Goal: Task Accomplishment & Management: Complete application form

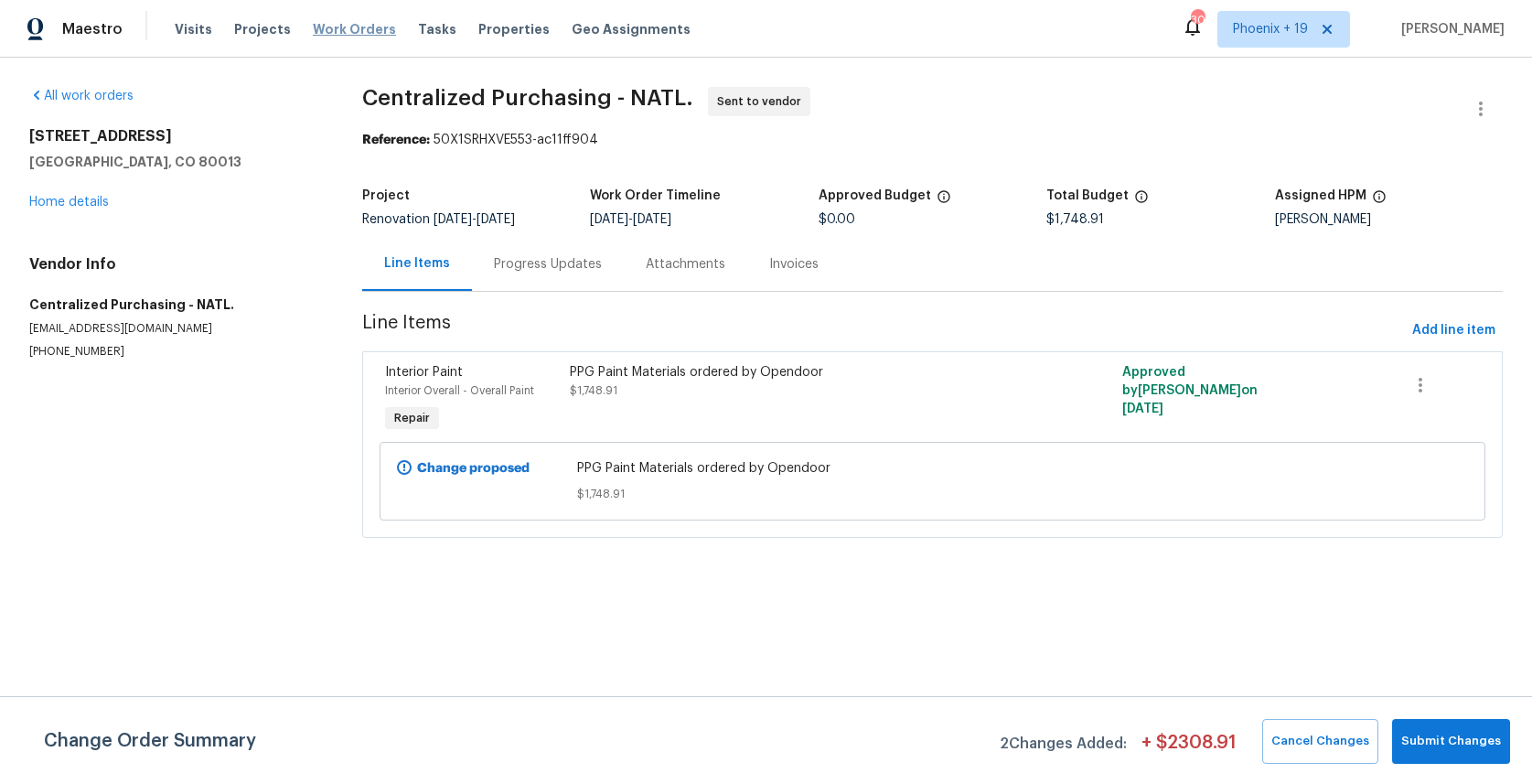
click at [325, 32] on span "Work Orders" at bounding box center [354, 29] width 83 height 18
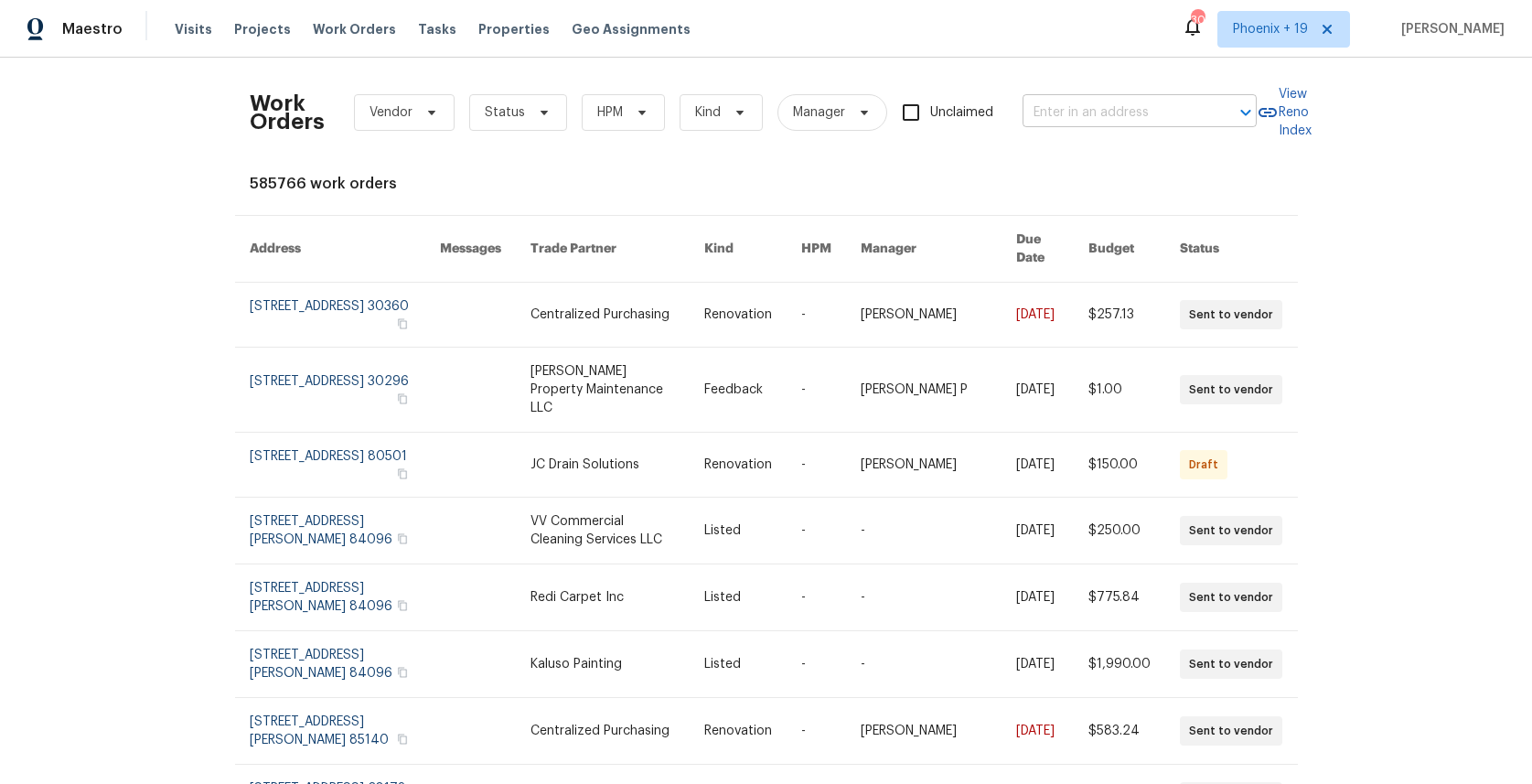
click at [1092, 99] on input "text" at bounding box center [1114, 113] width 183 height 29
paste input "[STREET_ADDRESS][PERSON_NAME]"
type input "[STREET_ADDRESS][PERSON_NAME]"
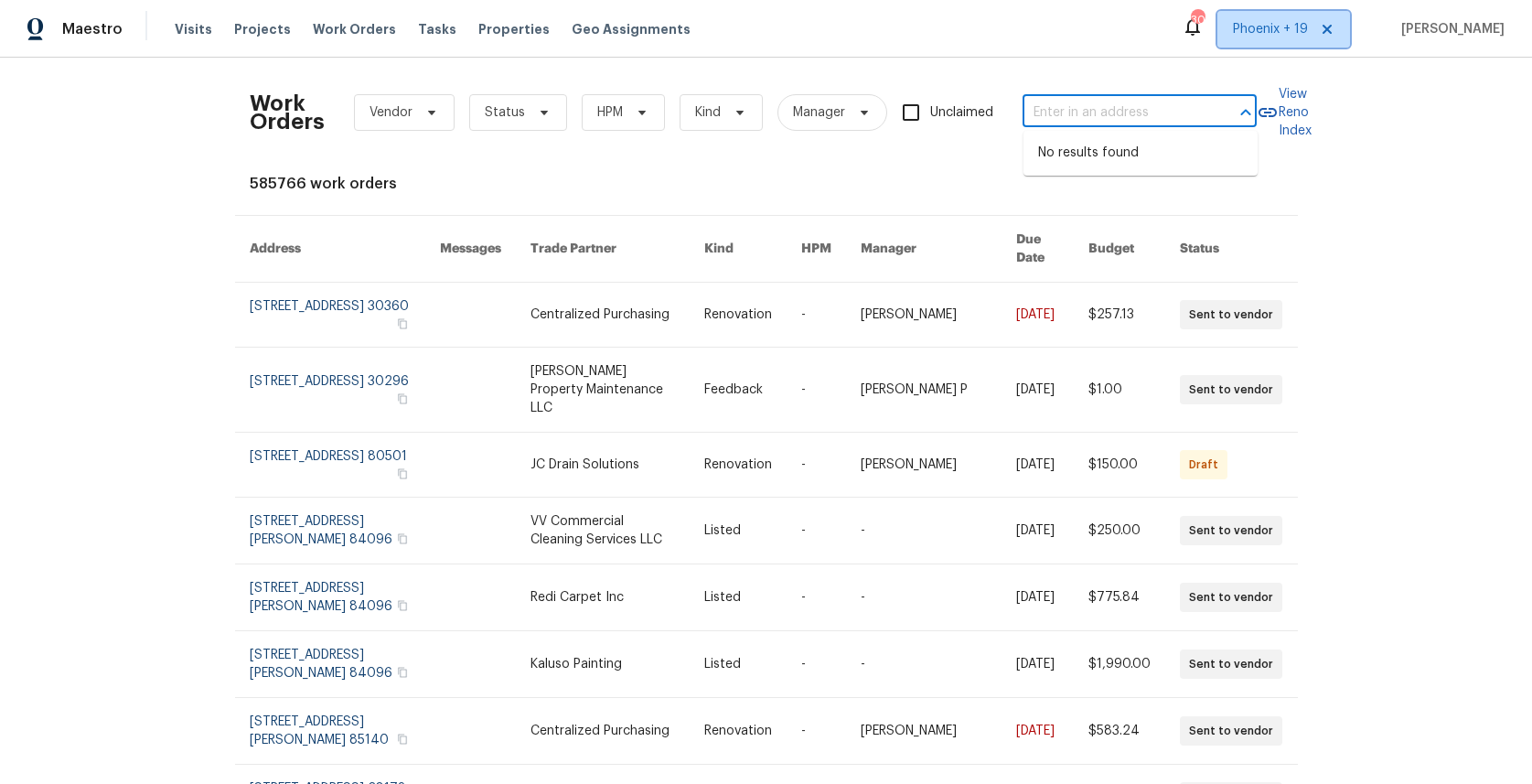
click at [1277, 35] on span "Phoenix + 19" at bounding box center [1271, 29] width 75 height 18
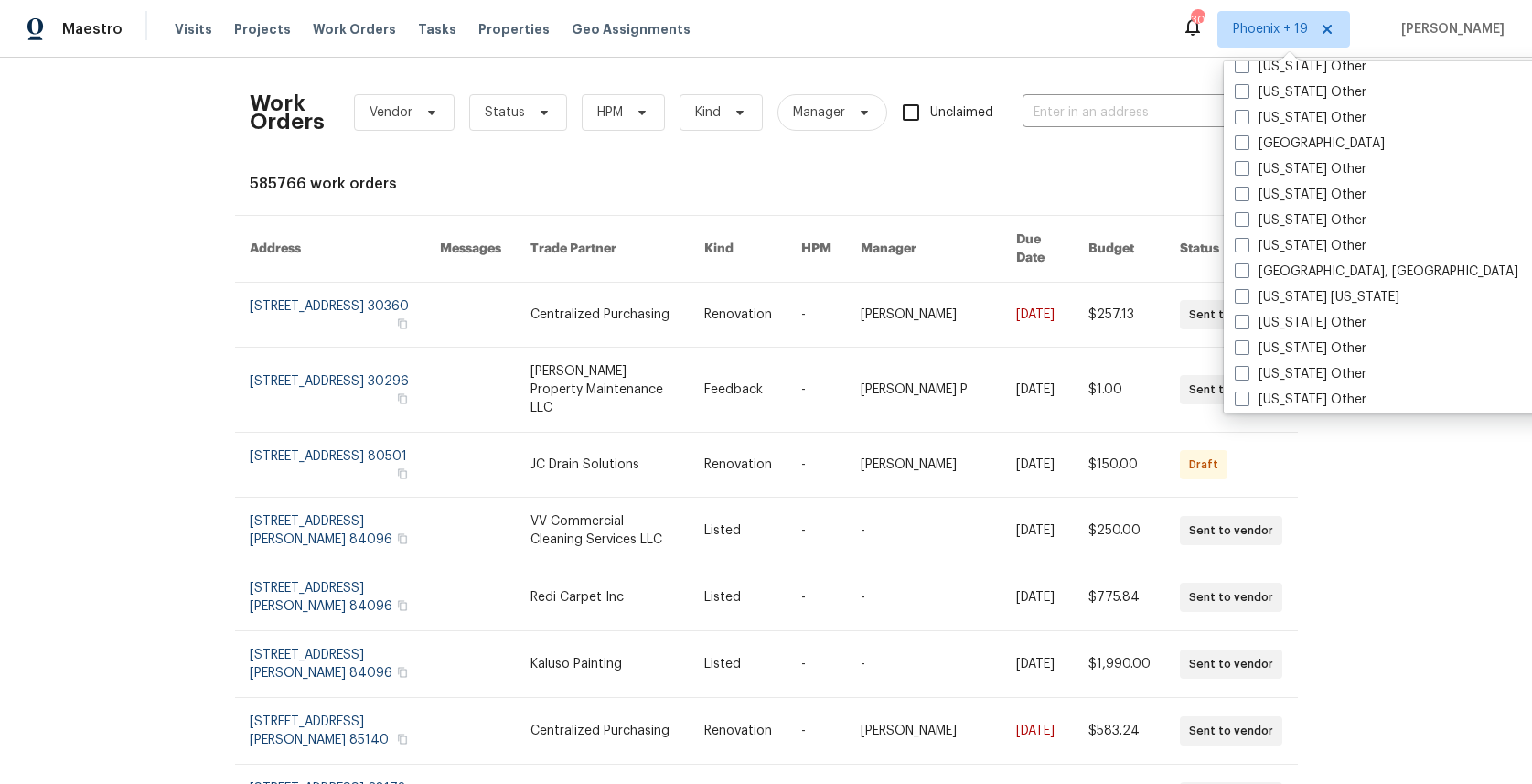
scroll to position [1929, 0]
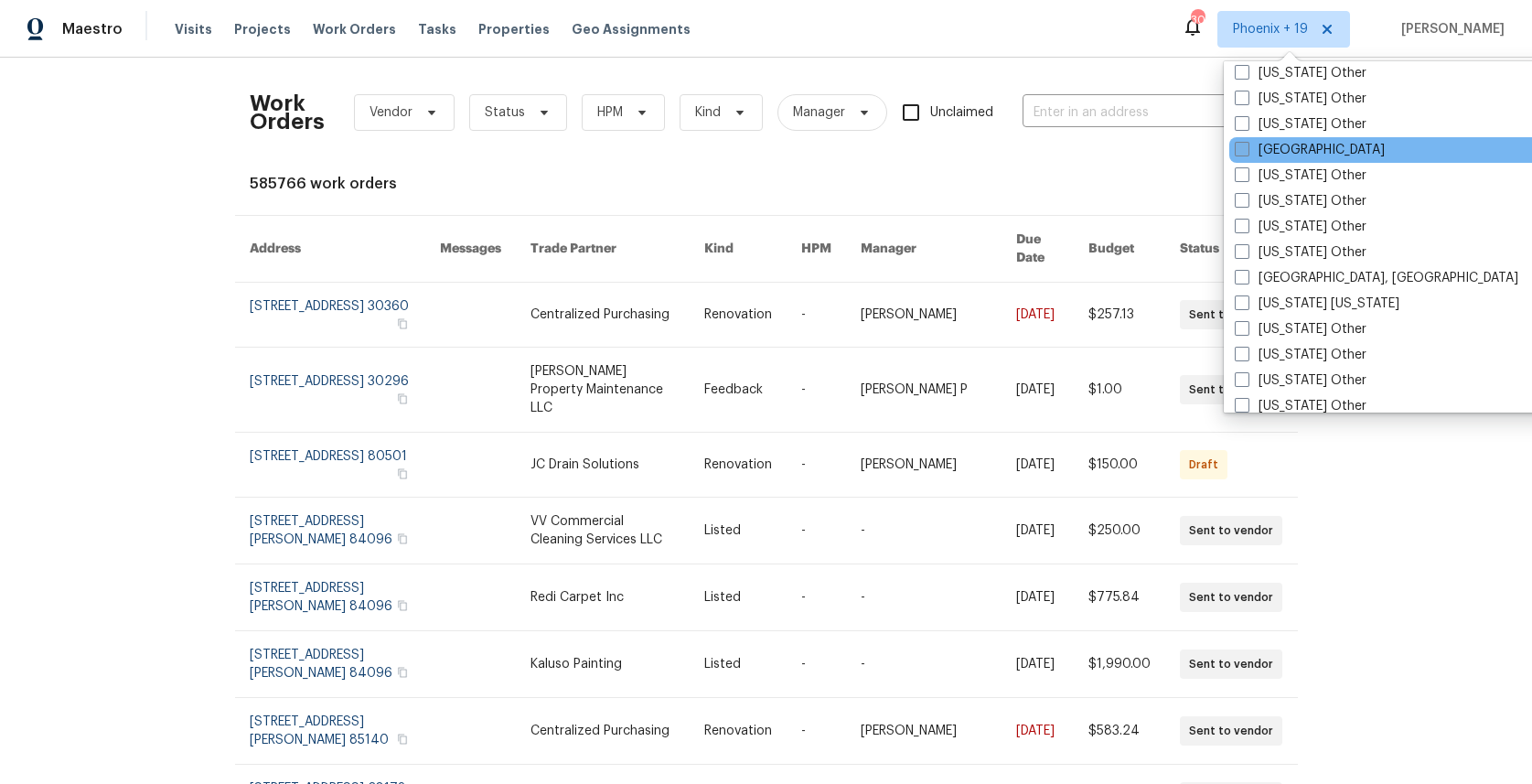
click at [1276, 147] on label "[GEOGRAPHIC_DATA]" at bounding box center [1310, 150] width 150 height 18
click at [1247, 147] on input "[GEOGRAPHIC_DATA]" at bounding box center [1241, 147] width 11 height 11
checkbox input "true"
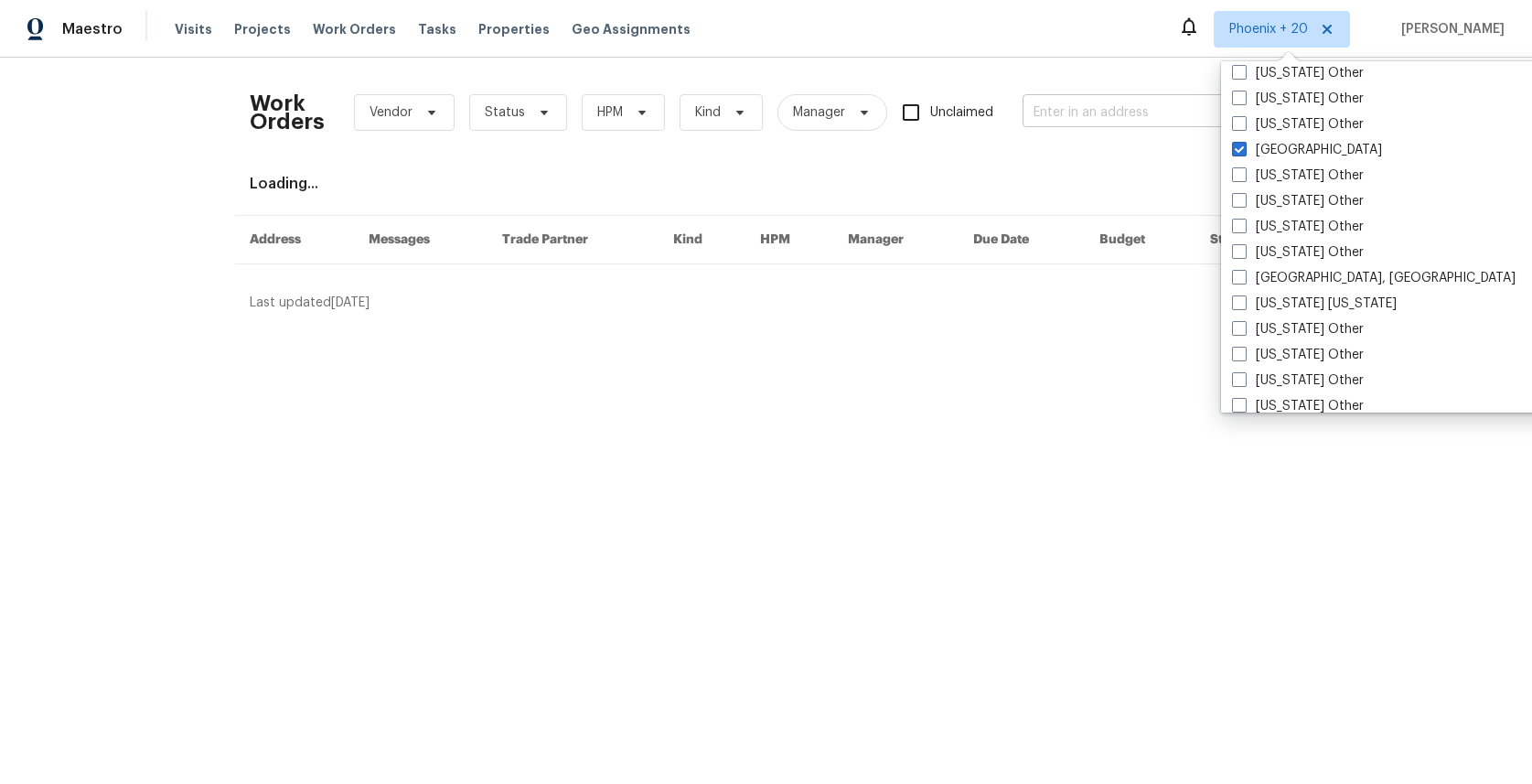
click at [1163, 119] on input "text" at bounding box center [1114, 113] width 183 height 29
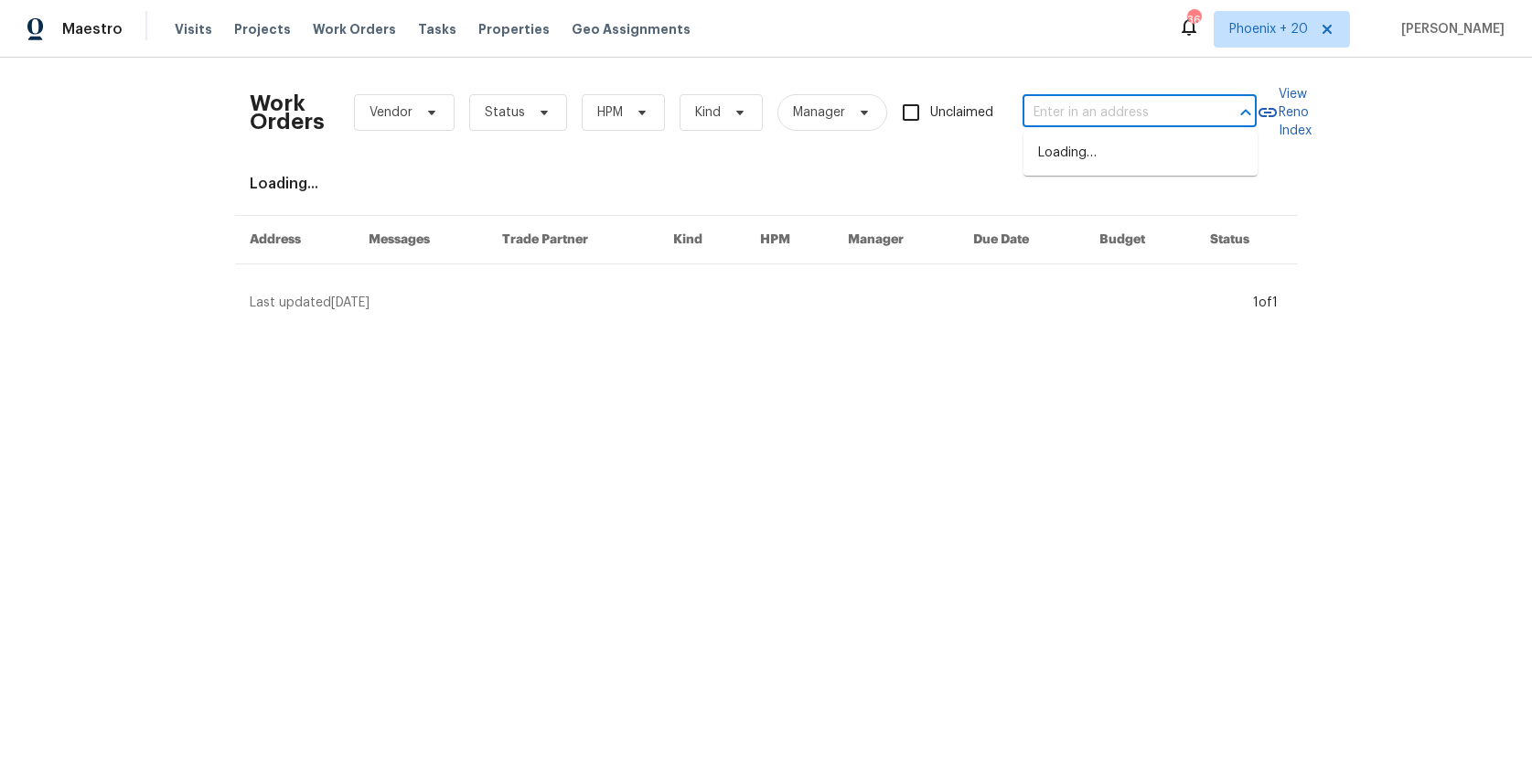
paste input "[STREET_ADDRESS][PERSON_NAME]"
type input "[STREET_ADDRESS][PERSON_NAME]"
click at [1153, 164] on li "[STREET_ADDRESS][PERSON_NAME]" at bounding box center [1140, 163] width 234 height 50
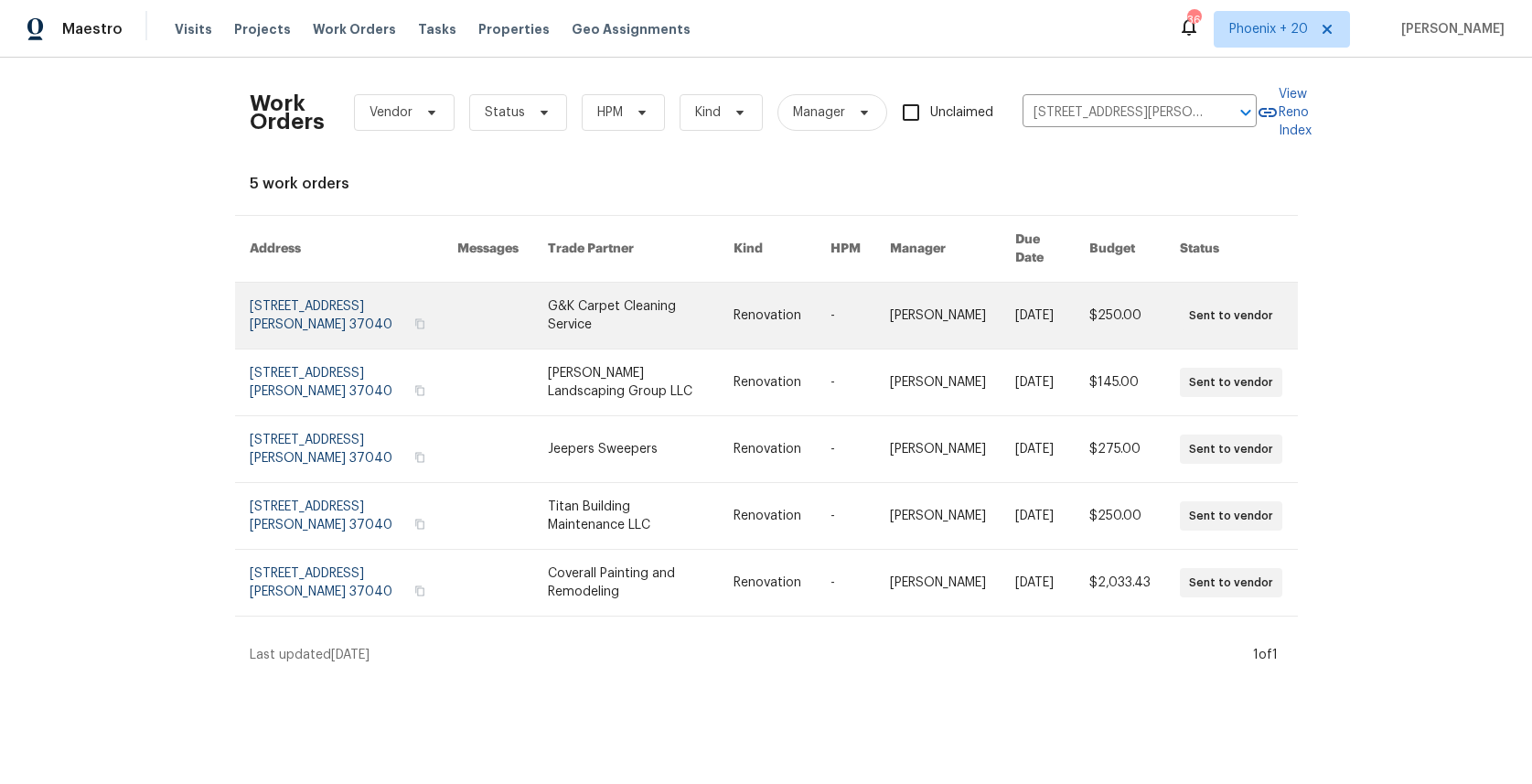
click at [656, 301] on link at bounding box center [640, 315] width 186 height 66
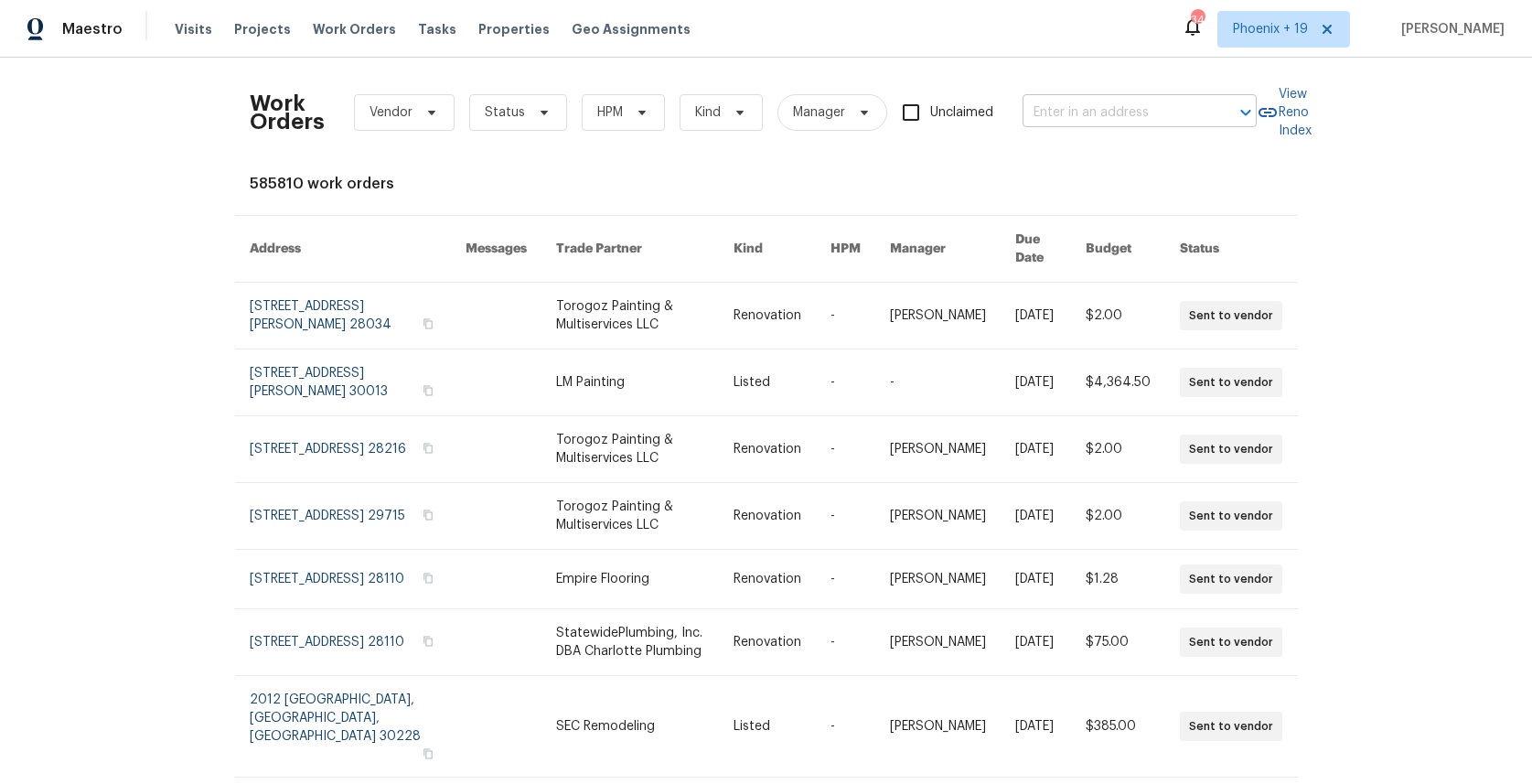
click at [1079, 122] on input "text" at bounding box center [1114, 113] width 183 height 29
click at [1292, 18] on span "Phoenix + 19" at bounding box center [1283, 30] width 133 height 36
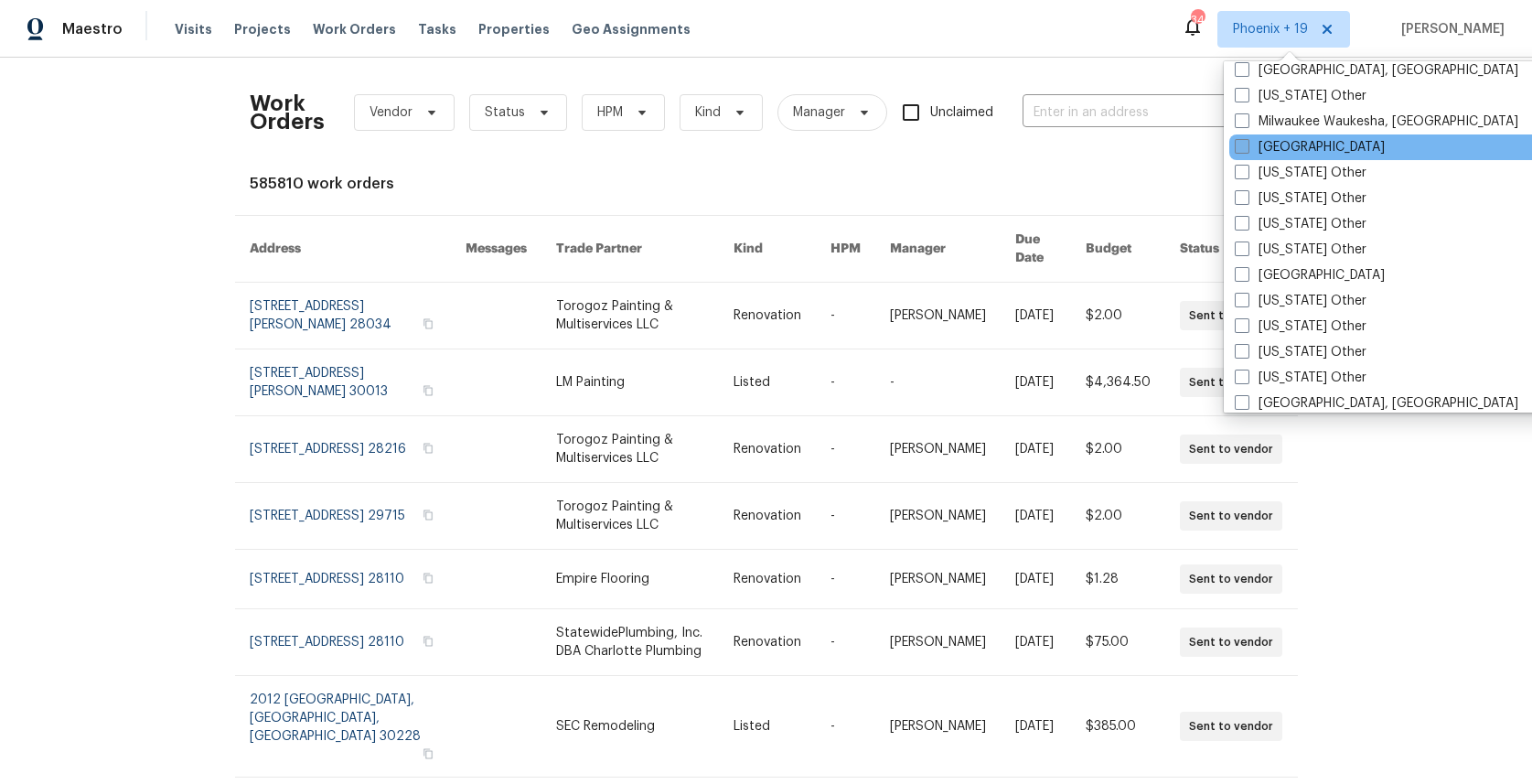
scroll to position [1805, 0]
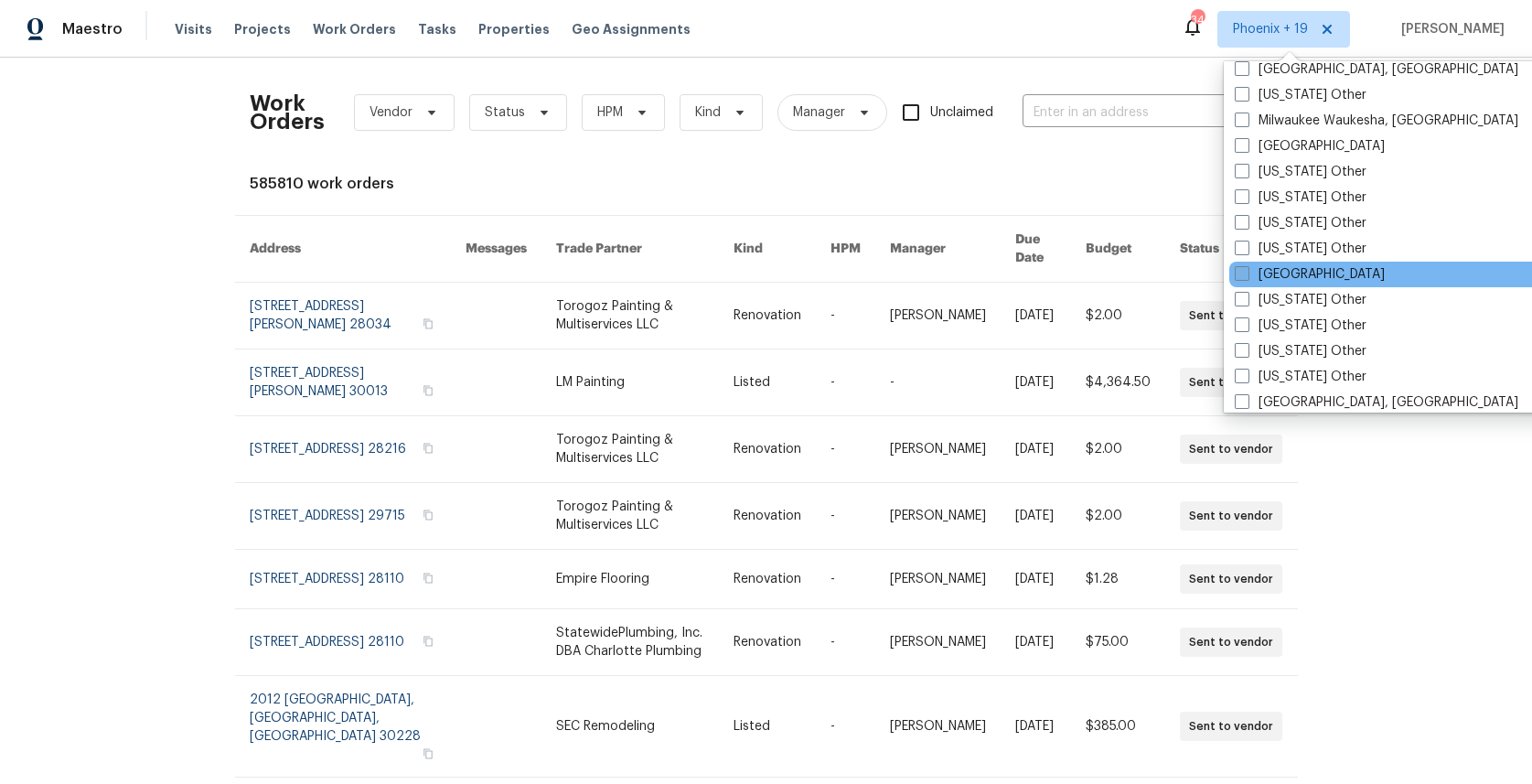
click at [1265, 279] on label "[GEOGRAPHIC_DATA]" at bounding box center [1310, 274] width 150 height 18
click at [1247, 278] on input "[GEOGRAPHIC_DATA]" at bounding box center [1241, 271] width 11 height 11
checkbox input "true"
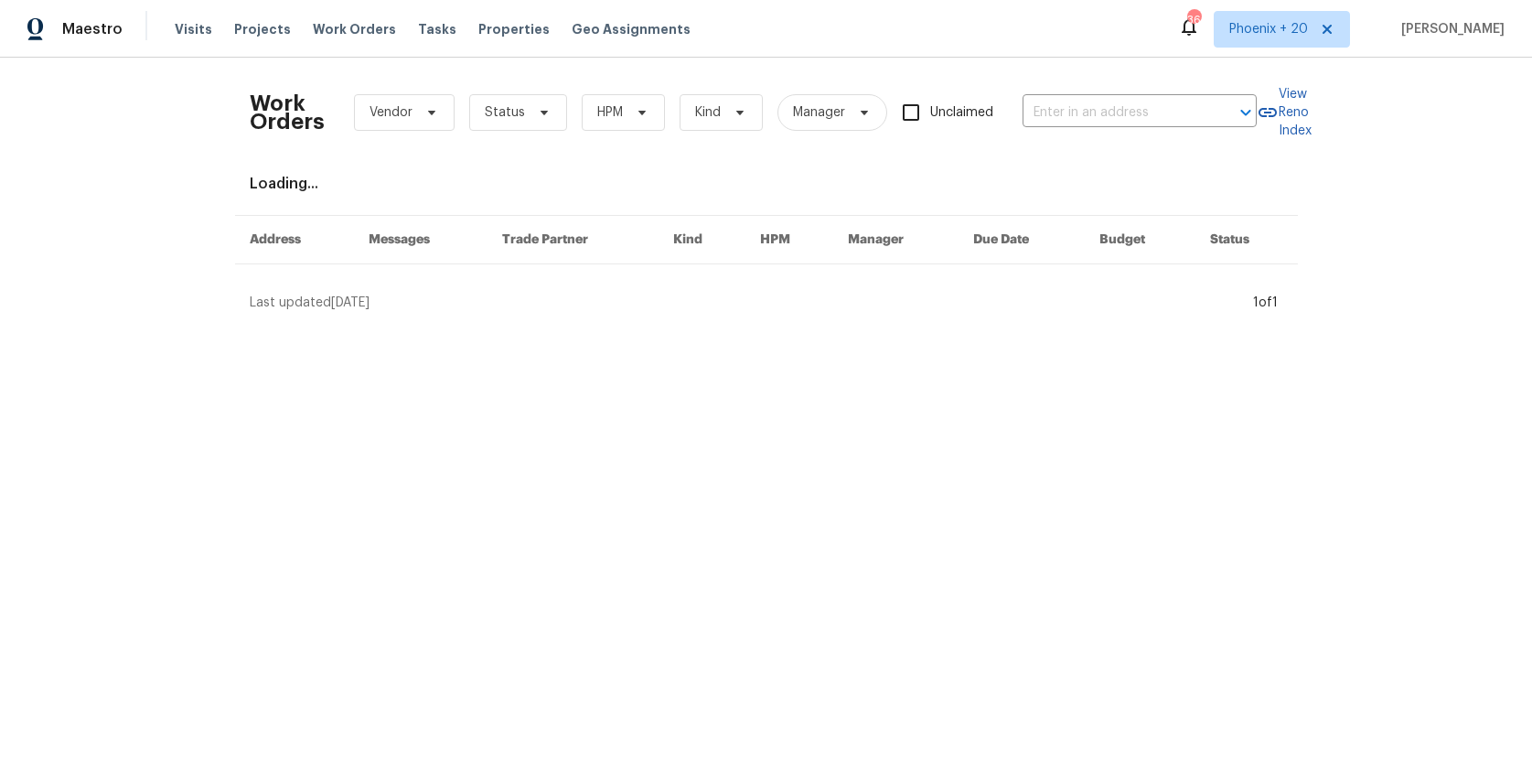
click at [1087, 94] on div "Work Orders Vendor Status HPM Kind Manager Unclaimed ​" at bounding box center [754, 113] width 1007 height 80
click at [1088, 102] on input "text" at bounding box center [1114, 113] width 183 height 29
paste input "[STREET_ADDRESS][PERSON_NAME]"
type input "[STREET_ADDRESS][PERSON_NAME]"
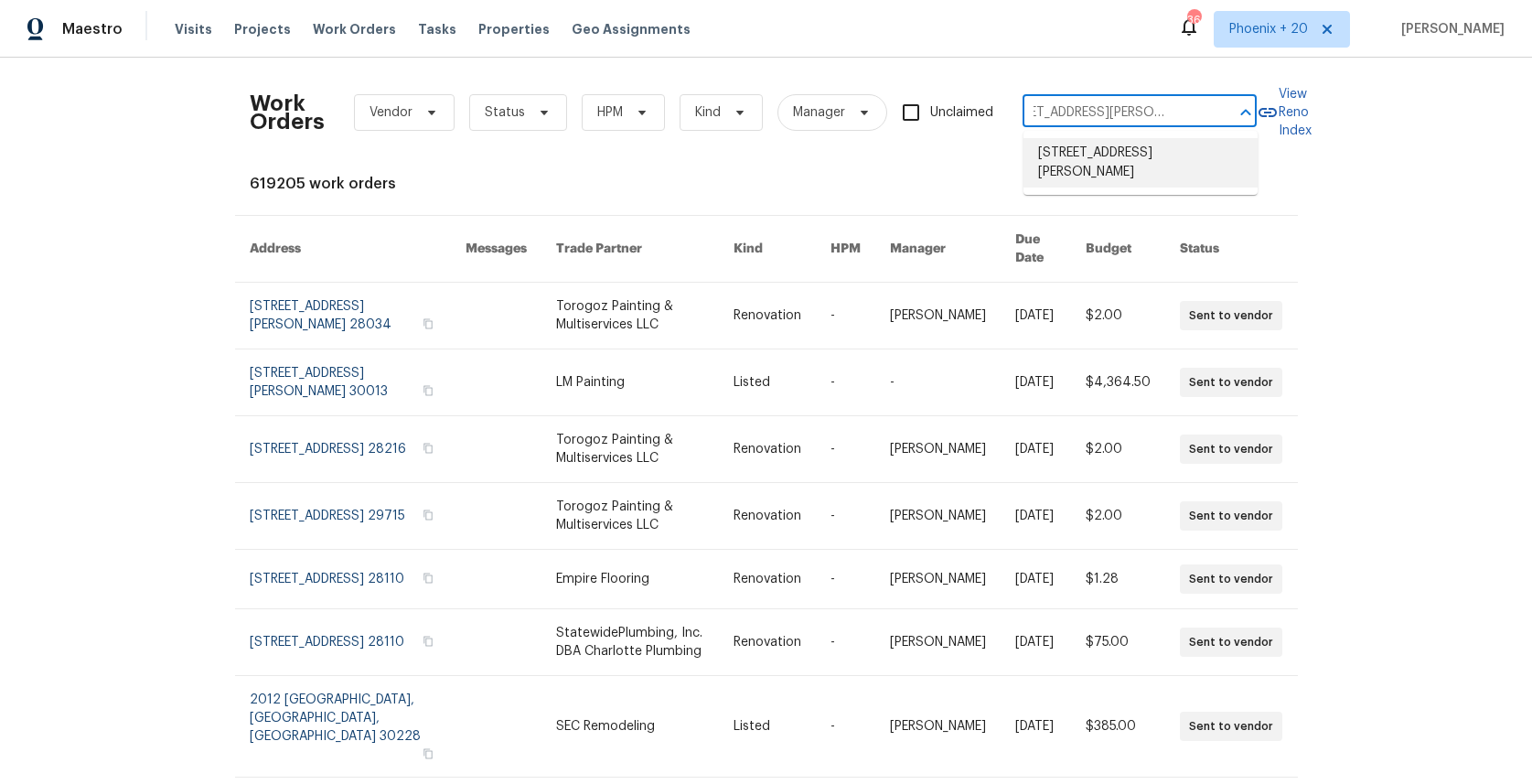
click at [1101, 141] on li "[STREET_ADDRESS][PERSON_NAME]" at bounding box center [1140, 163] width 234 height 50
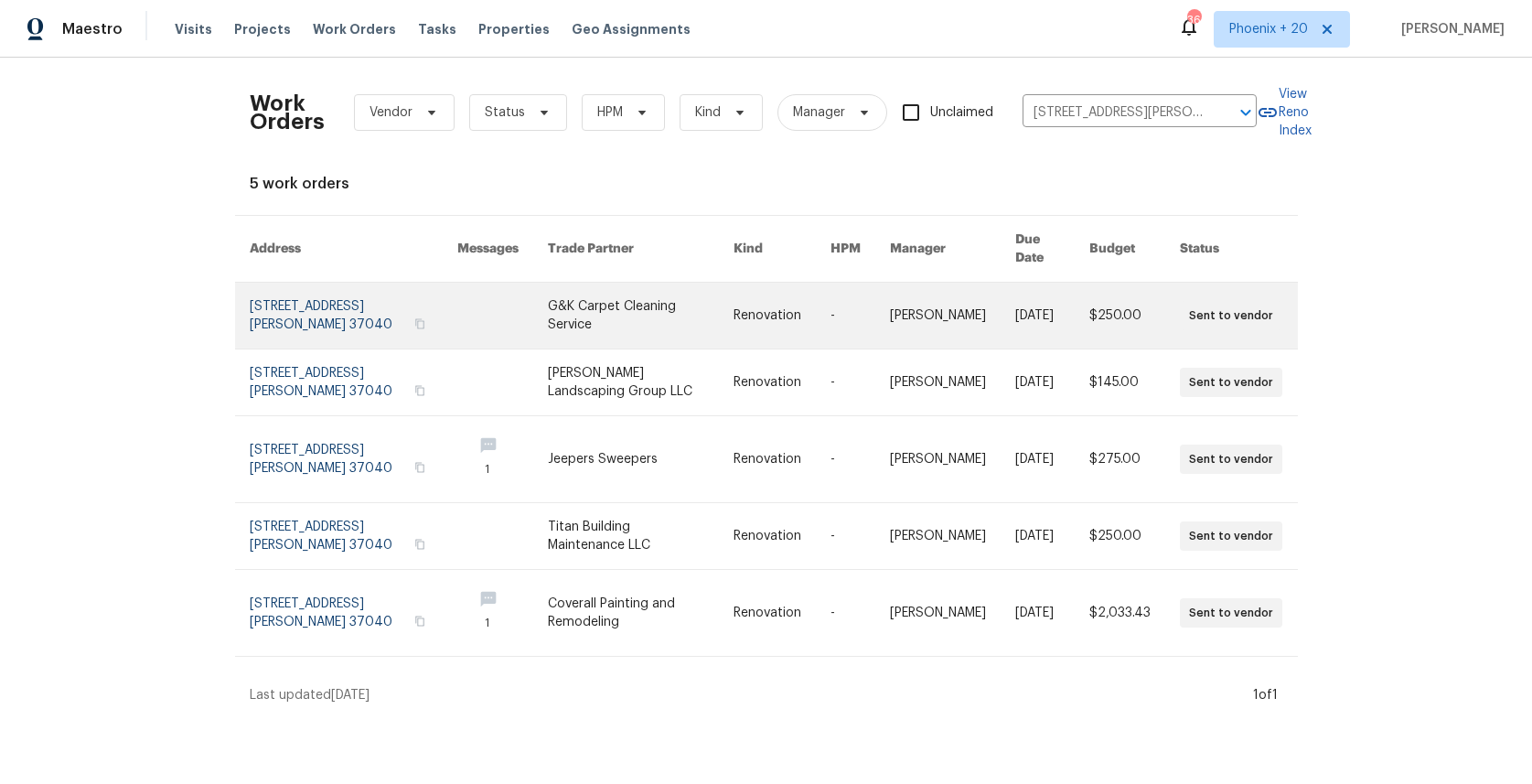
click at [710, 318] on link at bounding box center [640, 315] width 186 height 66
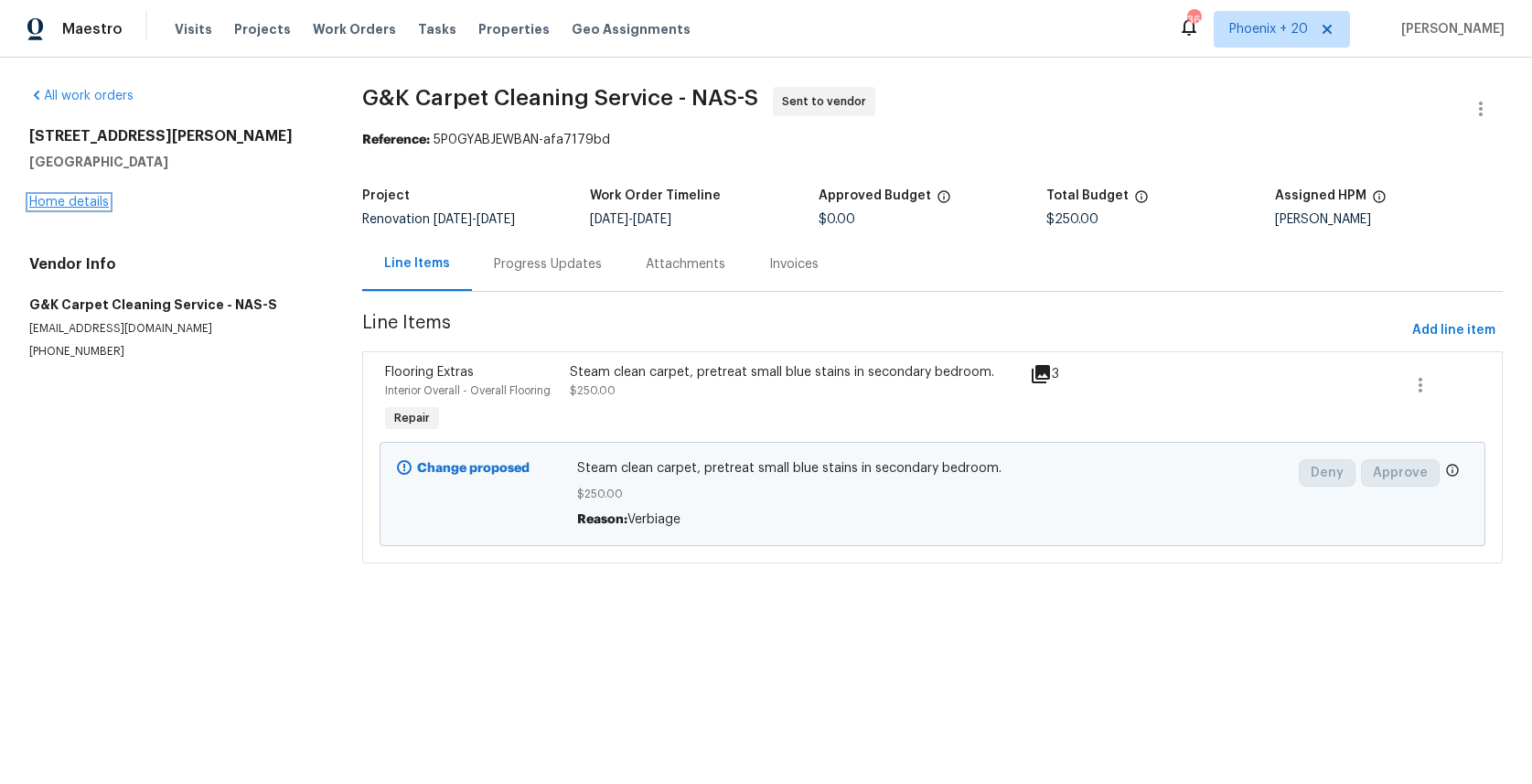
click at [96, 200] on link "Home details" at bounding box center [69, 201] width 79 height 12
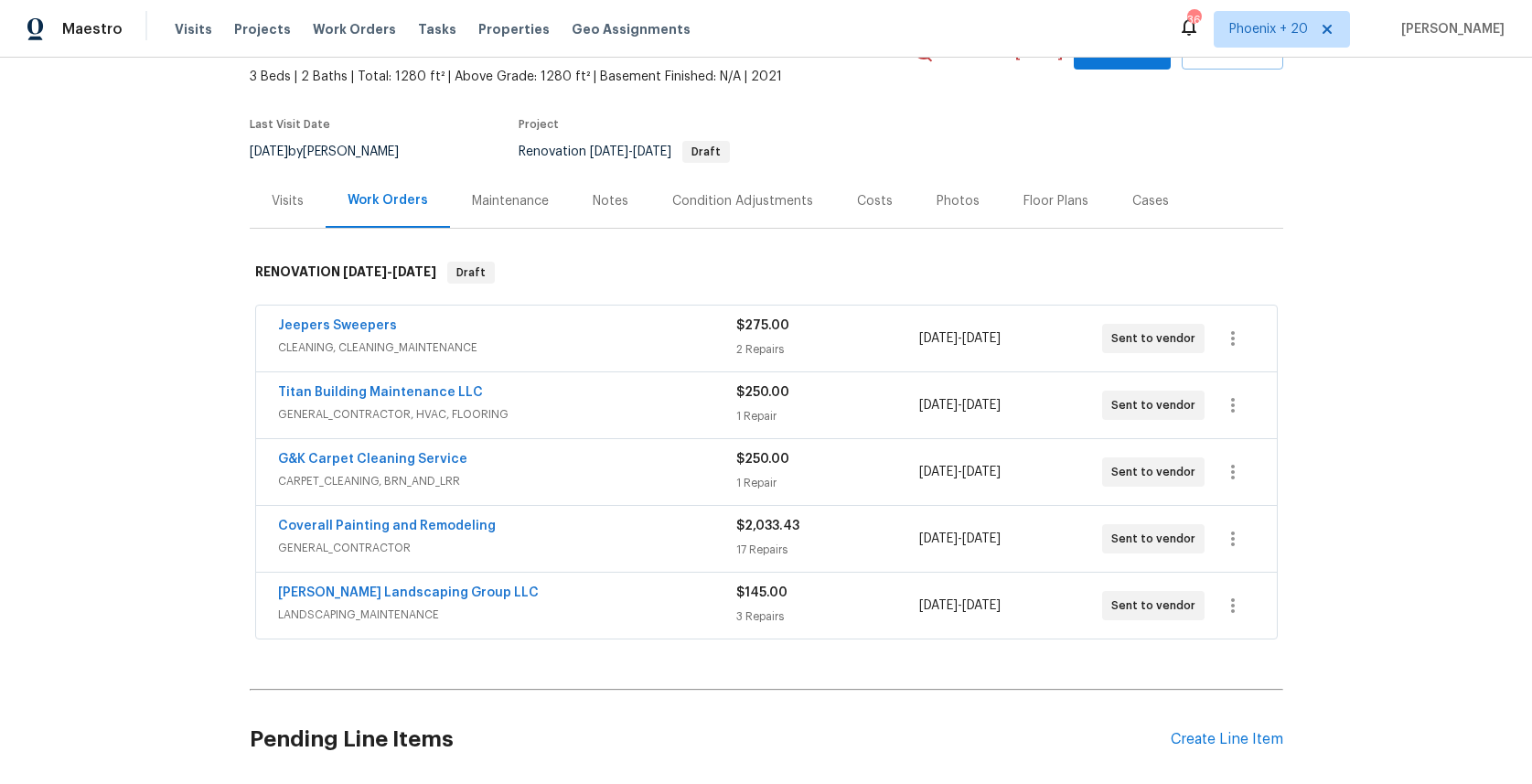
scroll to position [244, 0]
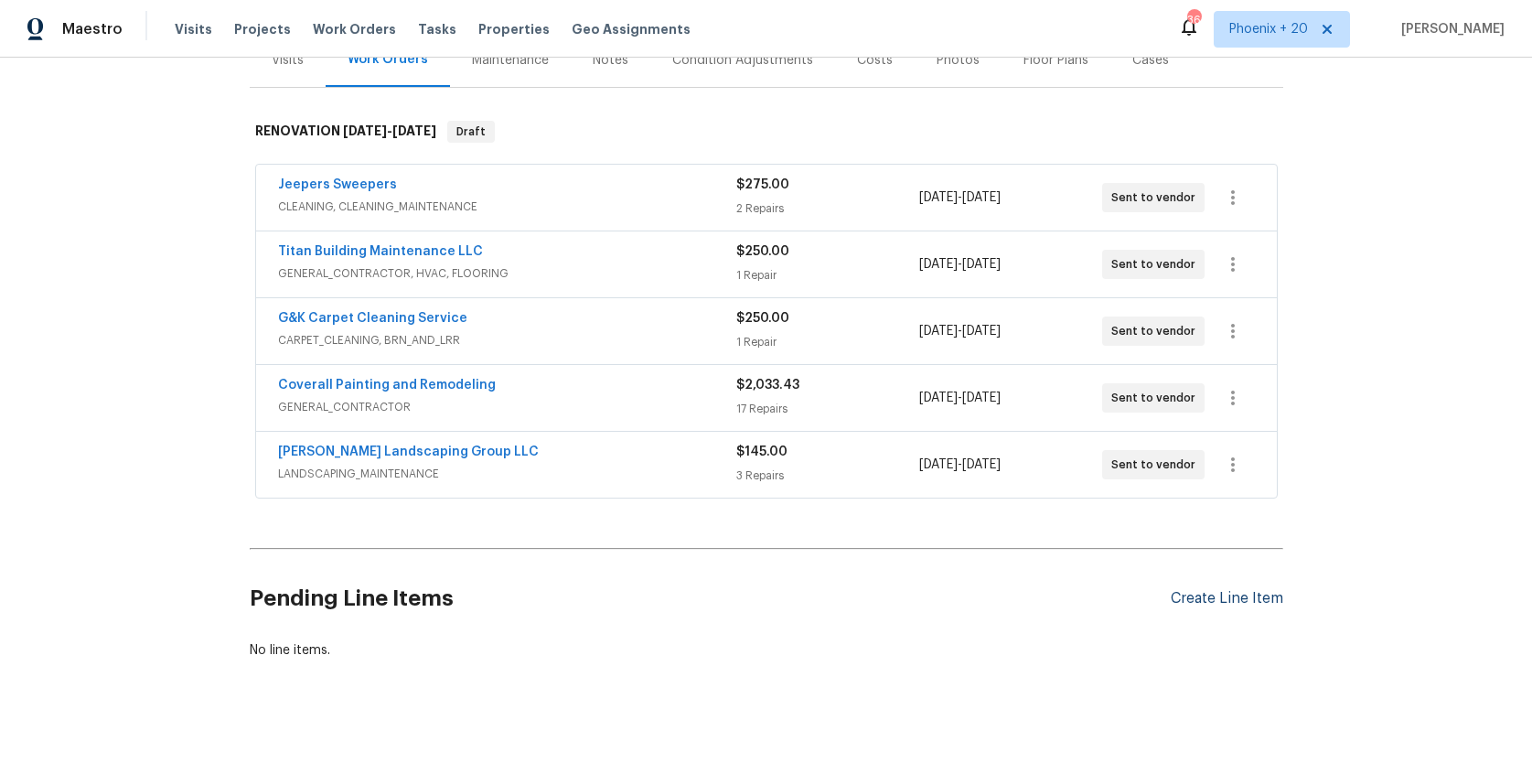
click at [1233, 605] on div "Create Line Item" at bounding box center [1227, 598] width 113 height 17
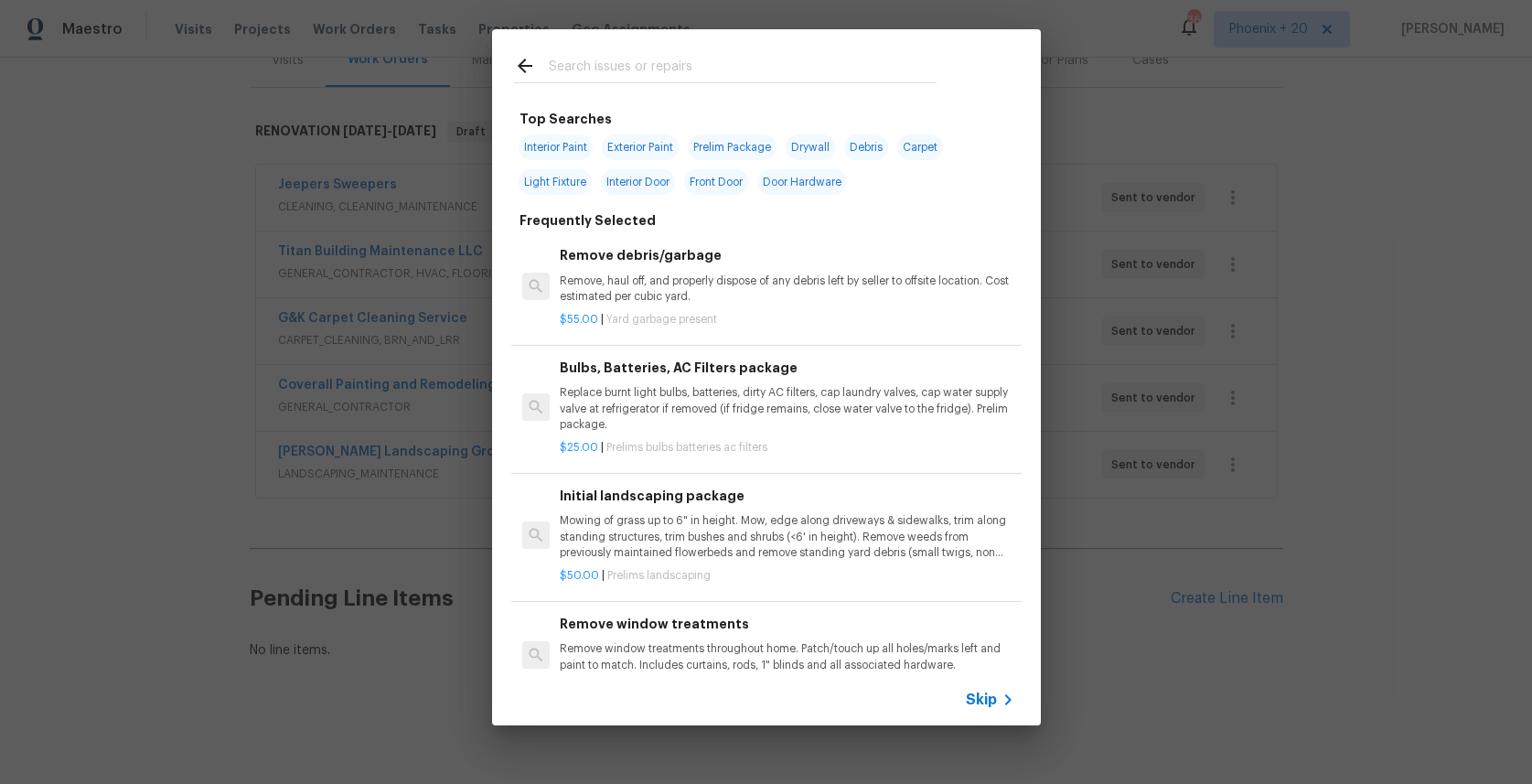
click at [589, 69] on input "text" at bounding box center [742, 69] width 388 height 28
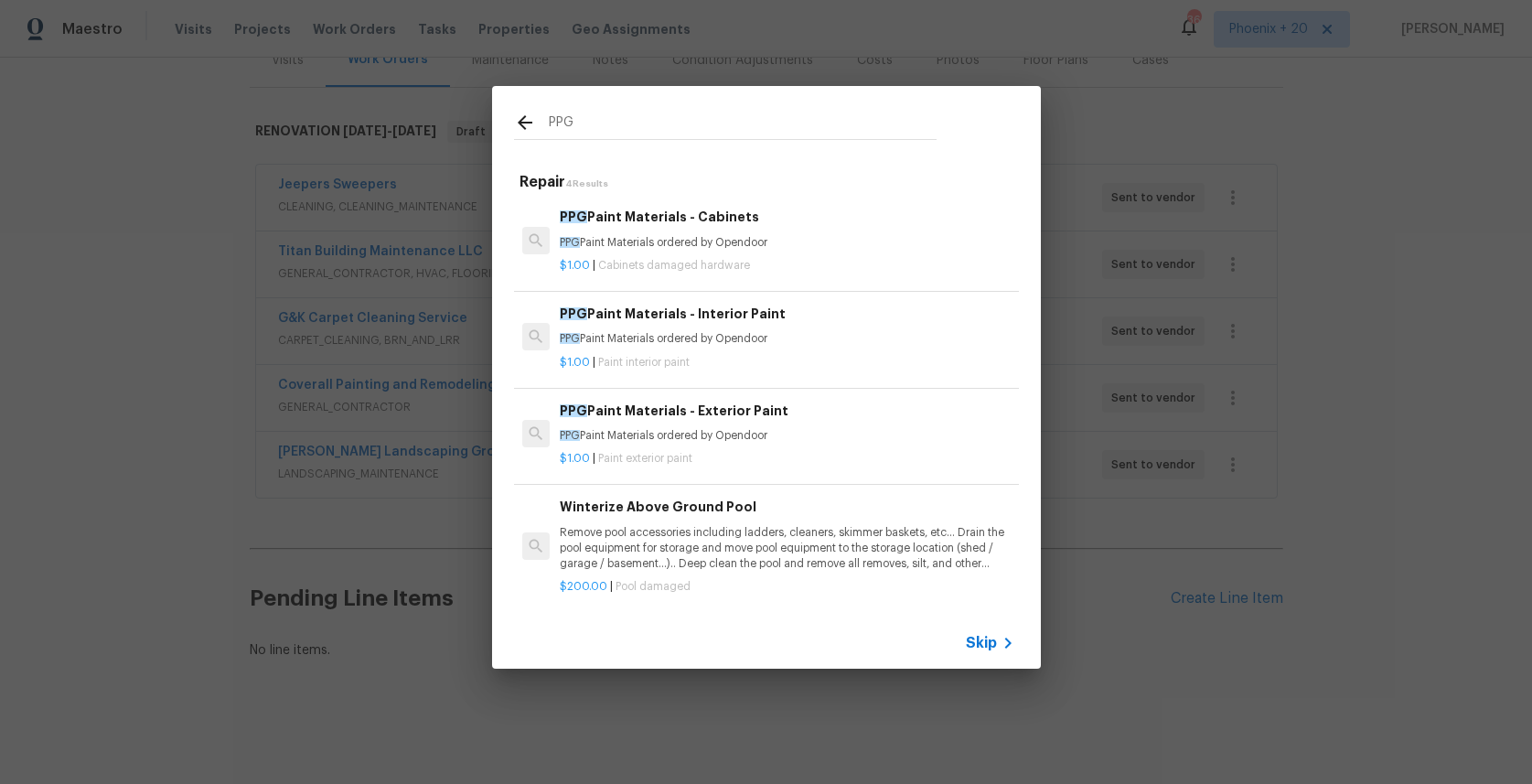
type input "PPG"
click at [798, 320] on h6 "PPG Paint Materials - Interior Paint" at bounding box center [787, 313] width 454 height 20
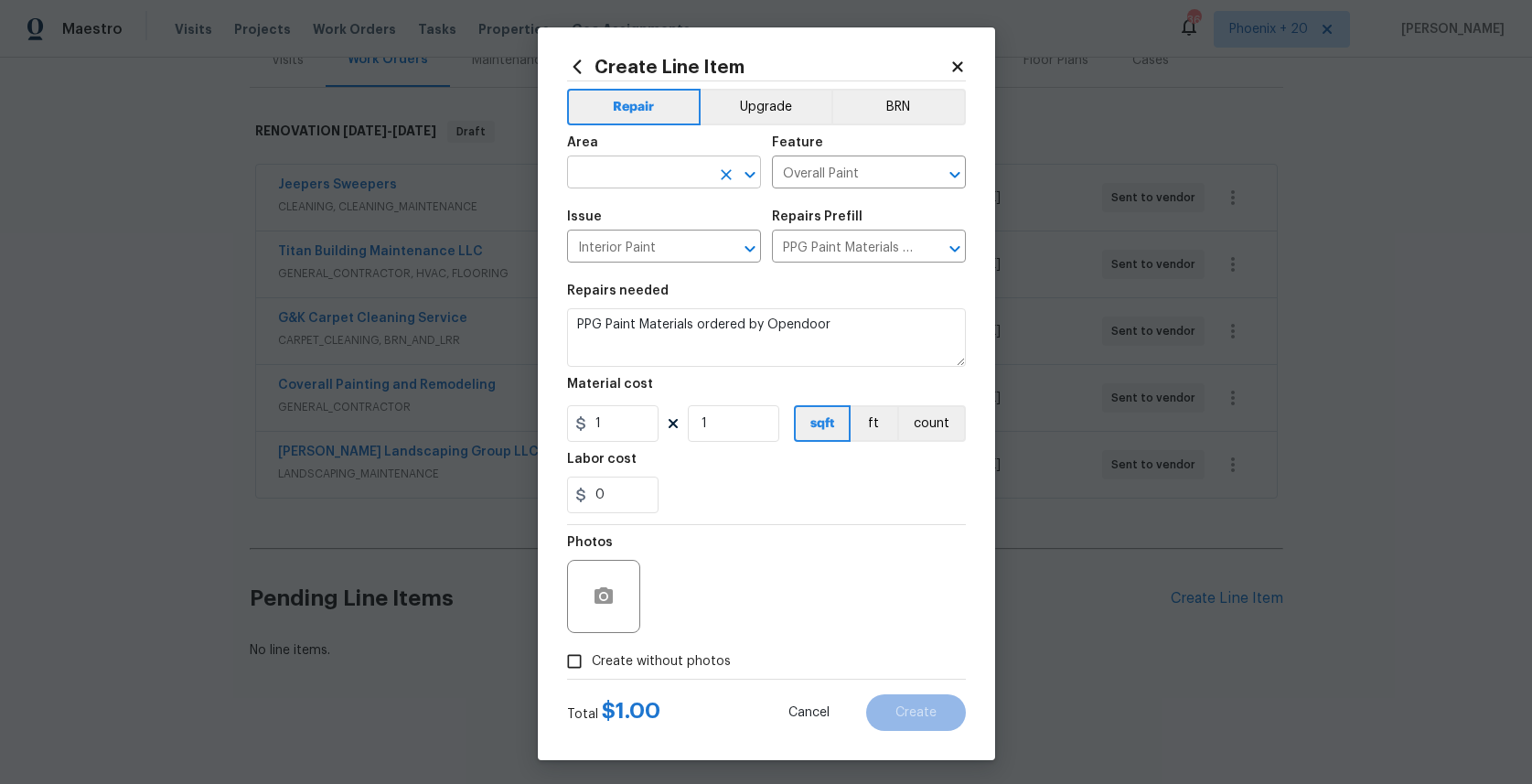
click at [641, 165] on input "text" at bounding box center [639, 175] width 143 height 29
click at [640, 233] on li "Interior Overall" at bounding box center [664, 245] width 194 height 31
type input "Interior Overall"
drag, startPoint x: 634, startPoint y: 415, endPoint x: 573, endPoint y: 413, distance: 61.0
click at [573, 413] on input "1" at bounding box center [613, 423] width 92 height 36
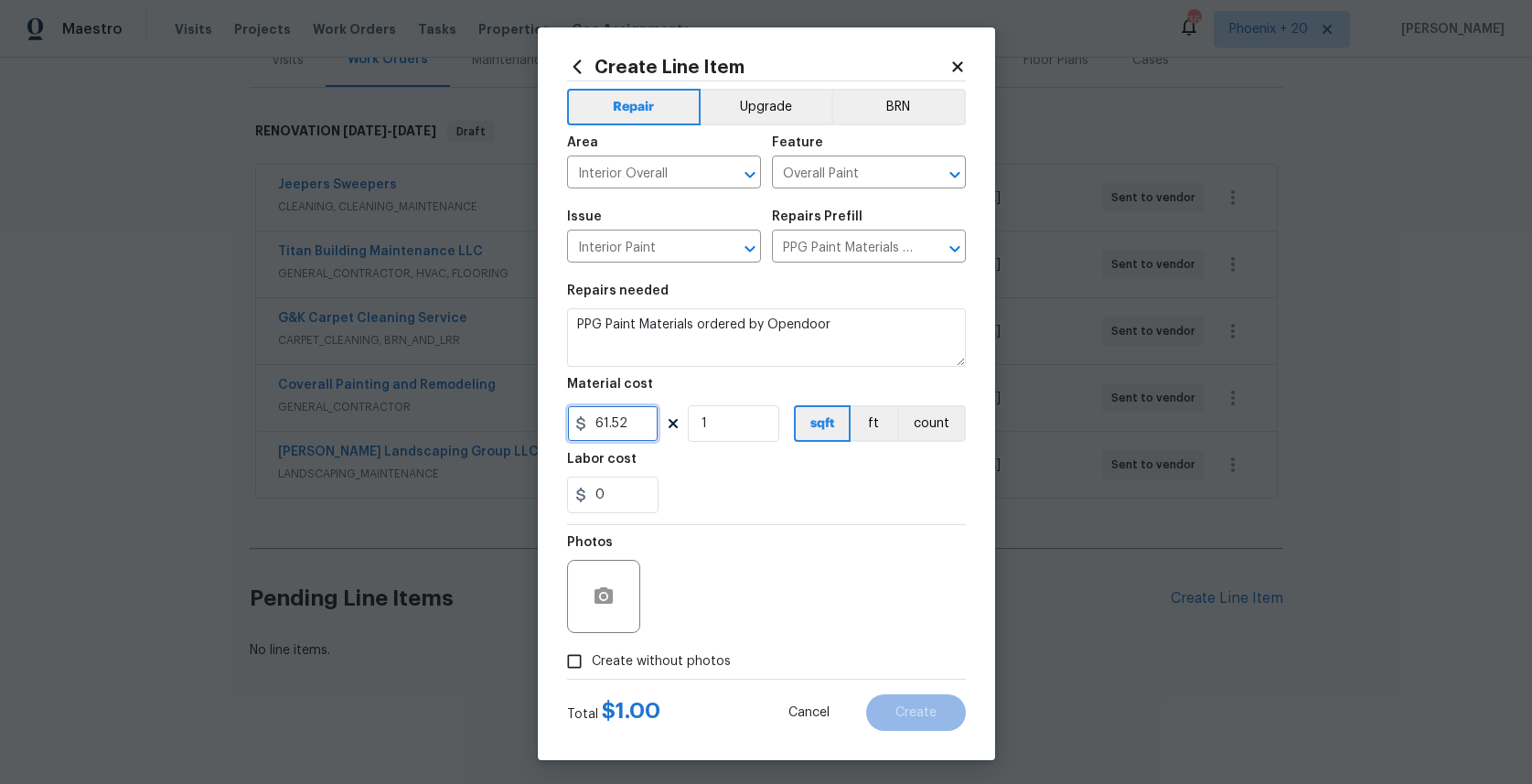
type input "61.52"
click at [633, 648] on label "Create without photos" at bounding box center [644, 661] width 174 height 34
click at [591, 648] on input "Create without photos" at bounding box center [574, 661] width 34 height 34
checkbox input "true"
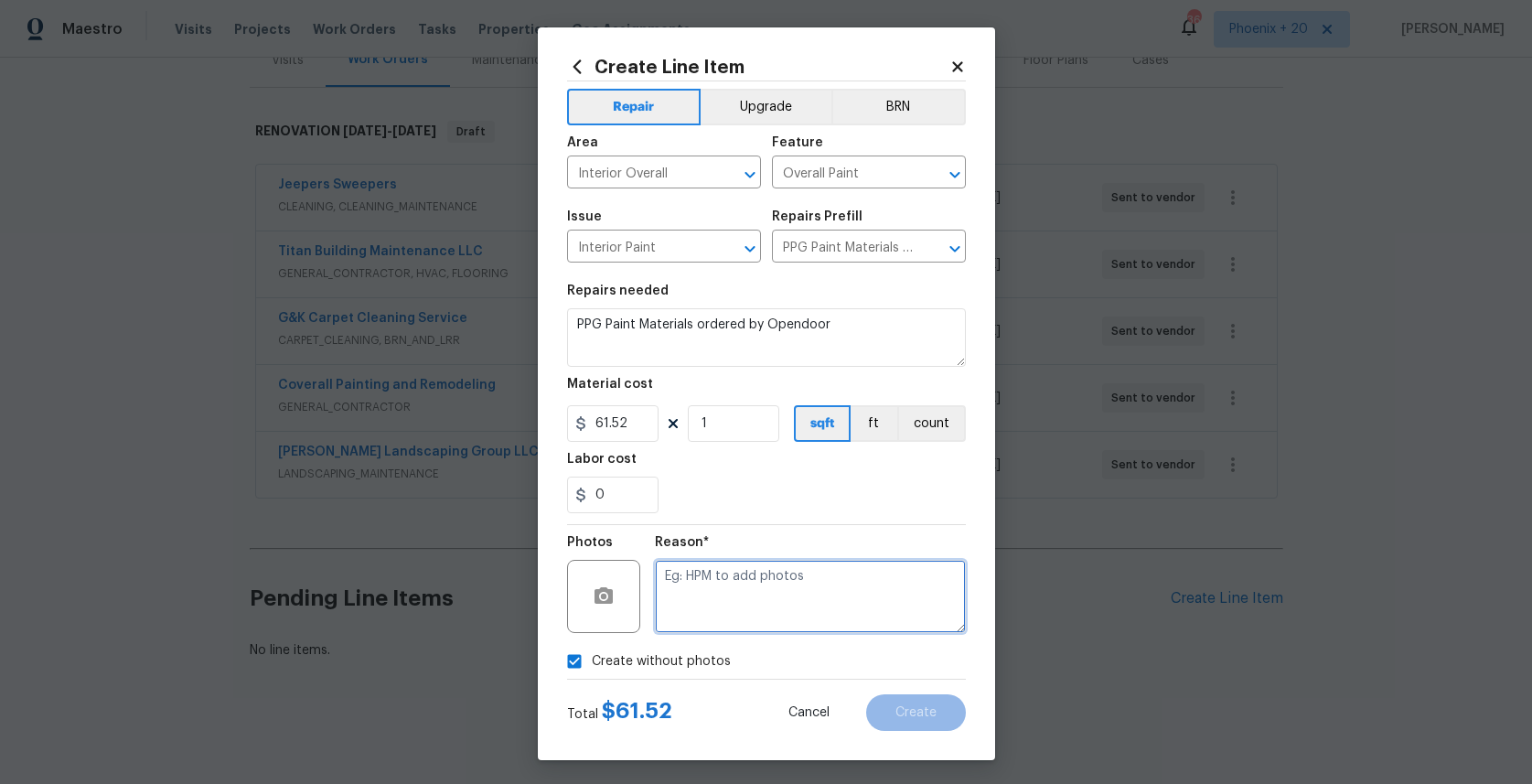
click at [686, 616] on textarea at bounding box center [811, 596] width 311 height 73
type textarea "NA"
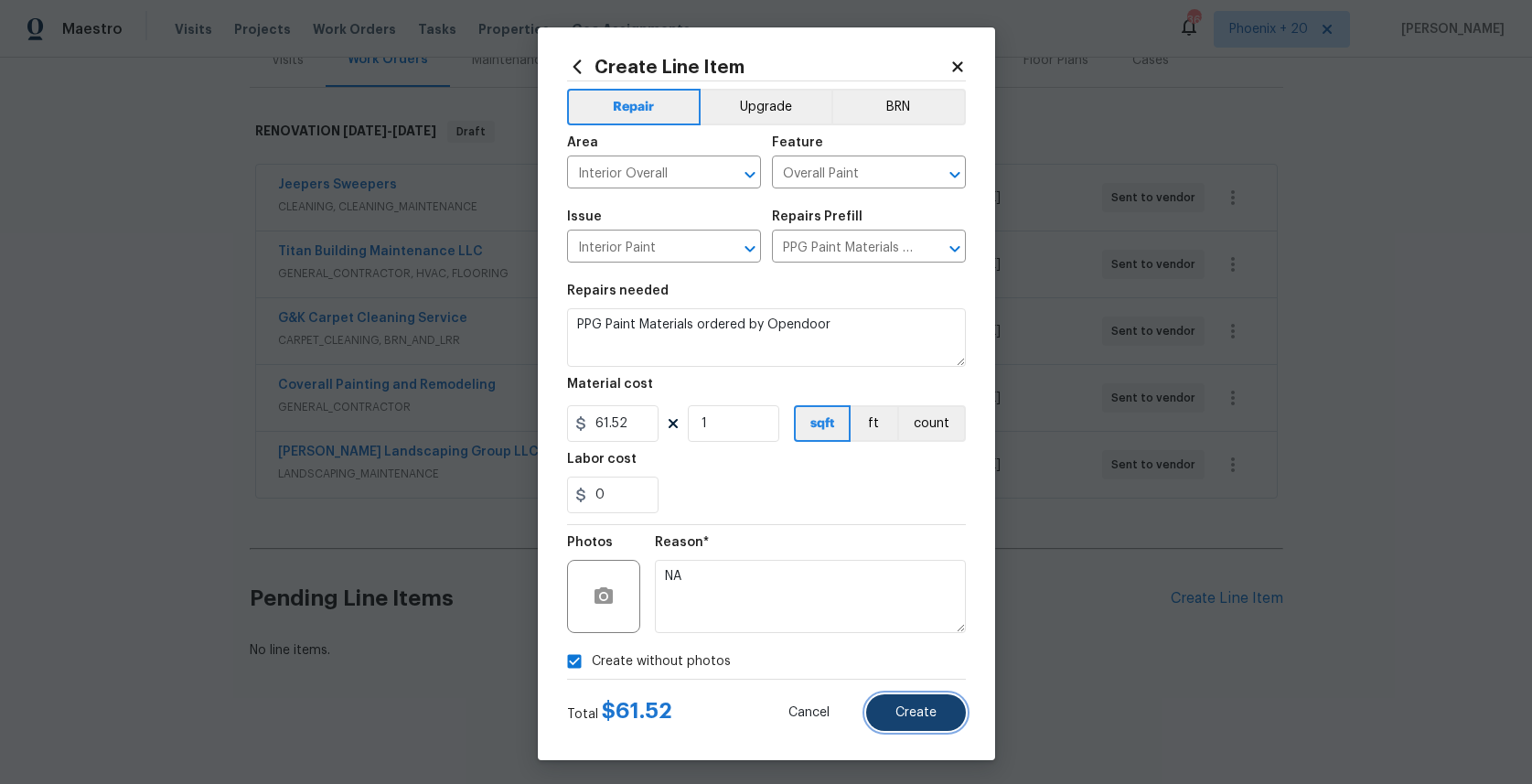
click at [884, 720] on button "Create" at bounding box center [916, 712] width 100 height 36
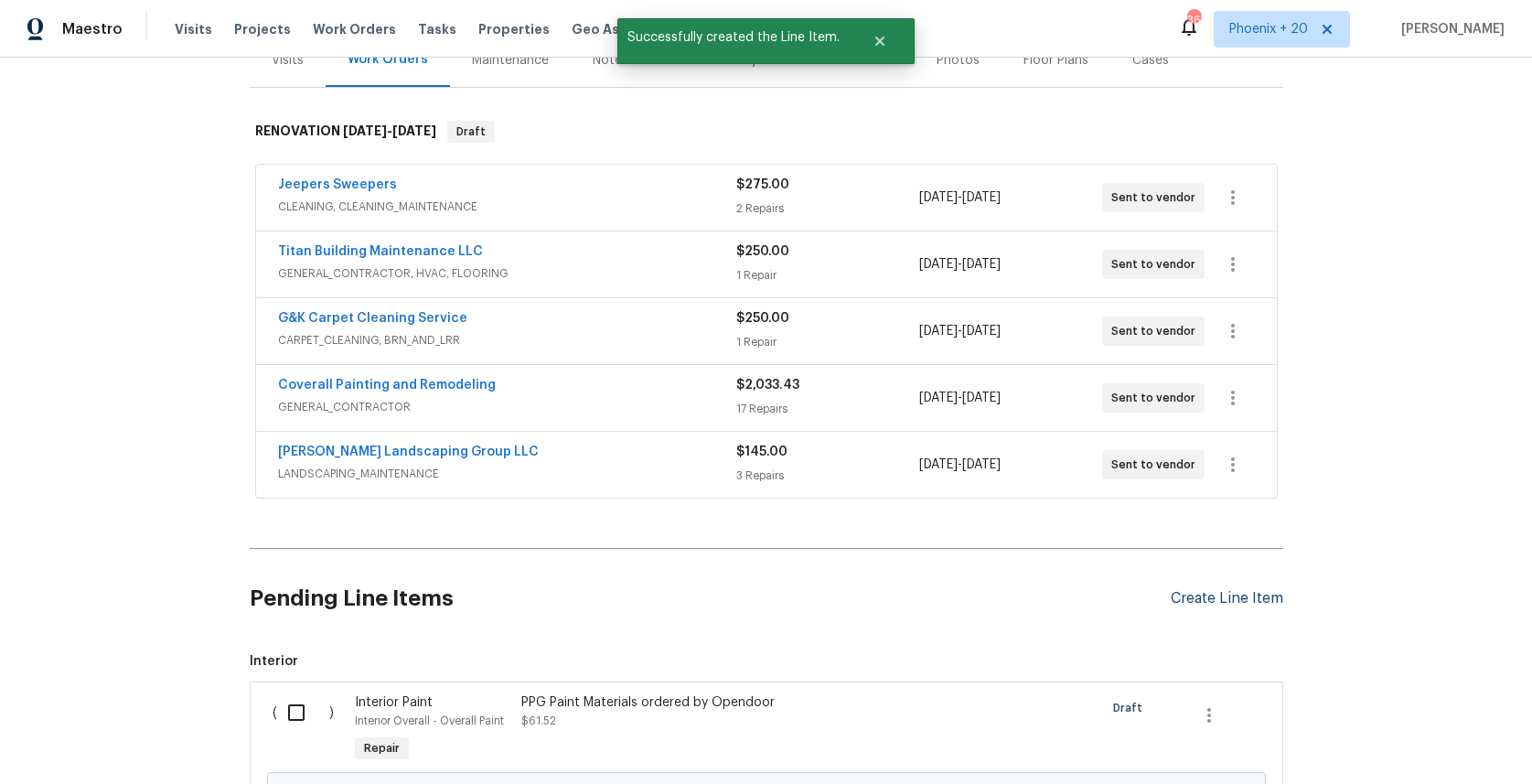
drag, startPoint x: 1212, startPoint y: 615, endPoint x: 1211, endPoint y: 604, distance: 11.0
click at [1212, 614] on div "Pending Line Items Create Line Item" at bounding box center [767, 598] width 1034 height 85
click at [1209, 603] on div "Create Line Item" at bounding box center [1227, 598] width 113 height 17
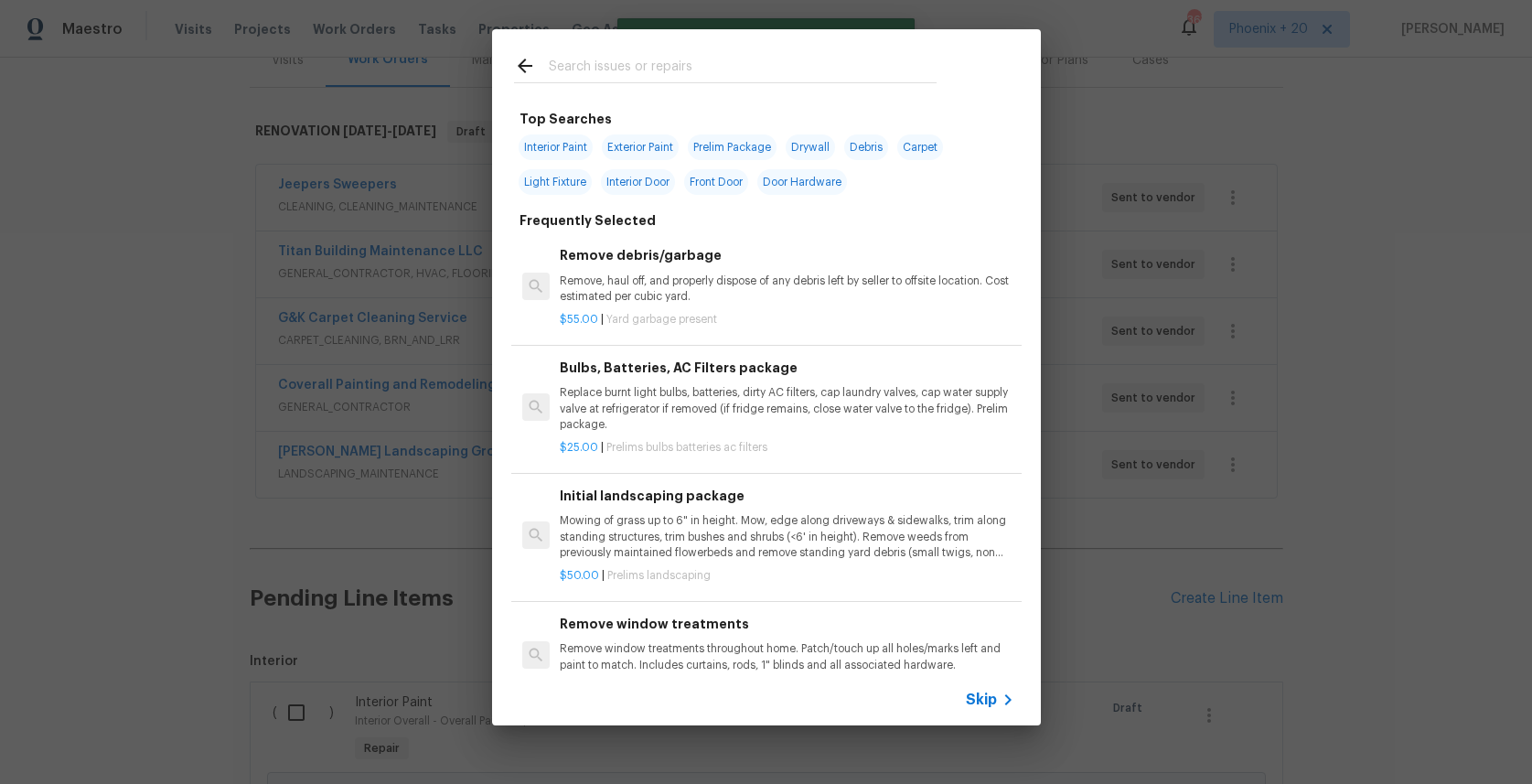
click at [736, 78] on input "text" at bounding box center [742, 69] width 388 height 28
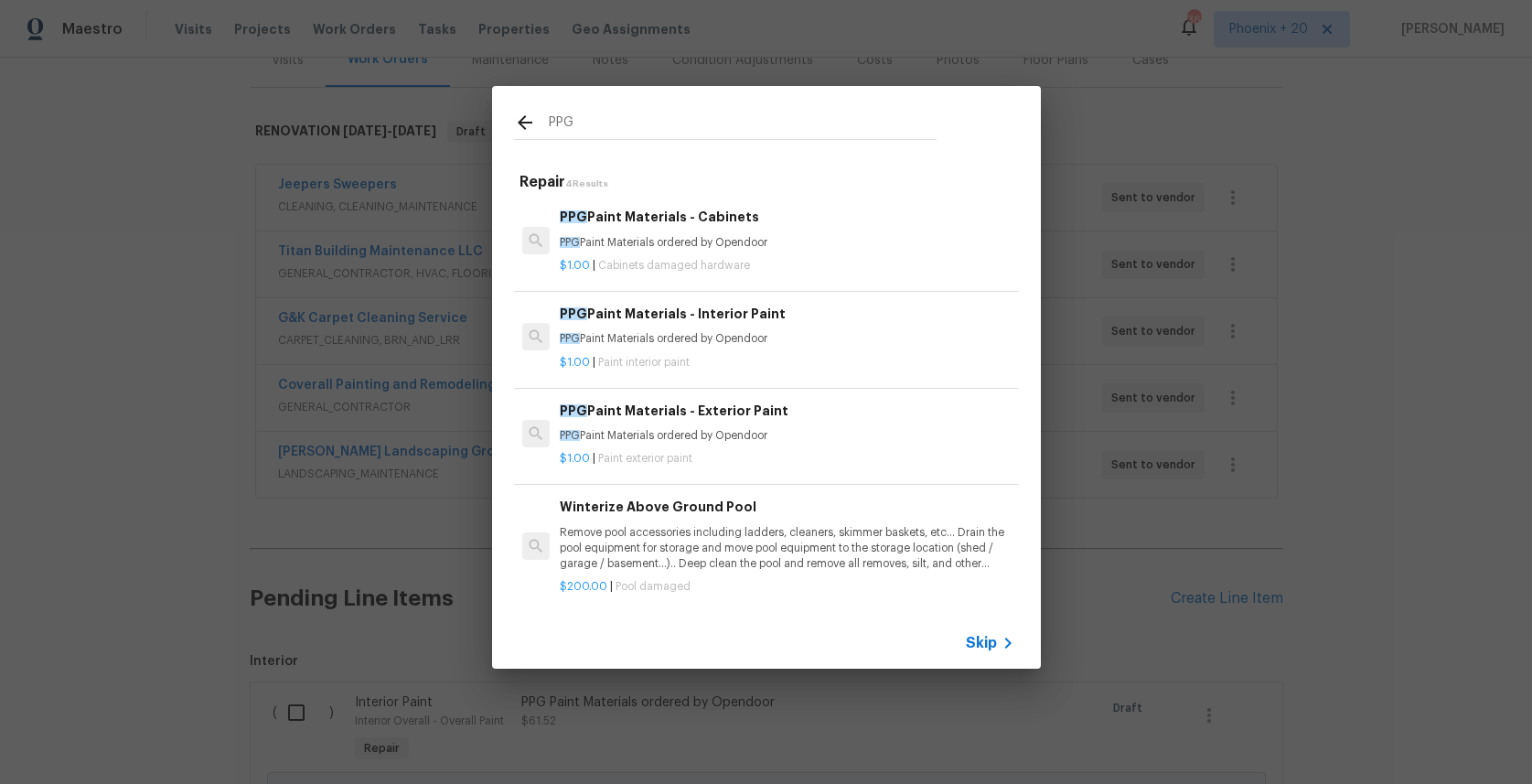
type input "PPG"
click at [854, 438] on p "PPG Paint Materials ordered by Opendoor" at bounding box center [787, 436] width 454 height 15
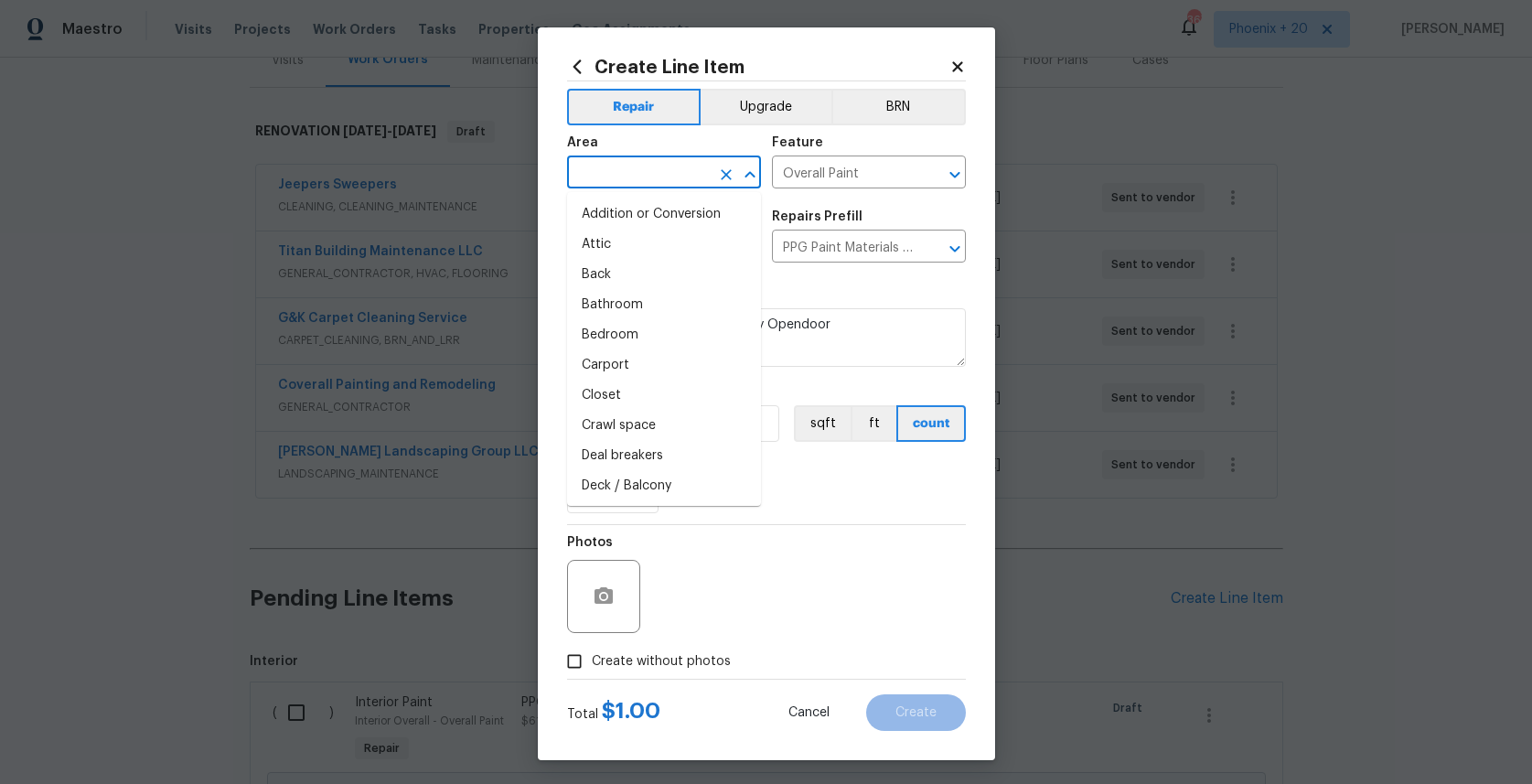
click at [686, 167] on input "text" at bounding box center [639, 175] width 143 height 29
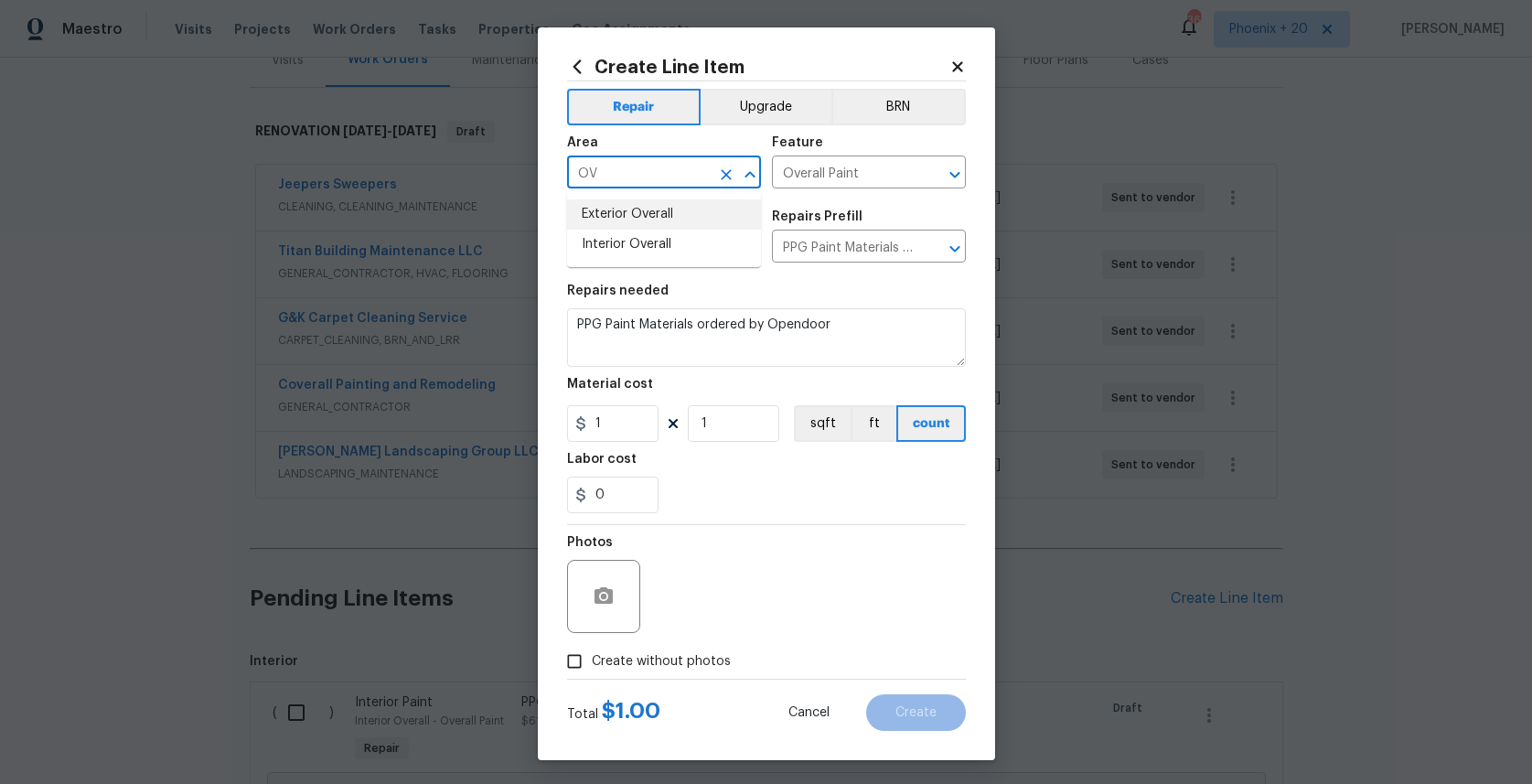
click at [670, 220] on li "Exterior Overall" at bounding box center [664, 215] width 194 height 31
type input "Exterior Overall"
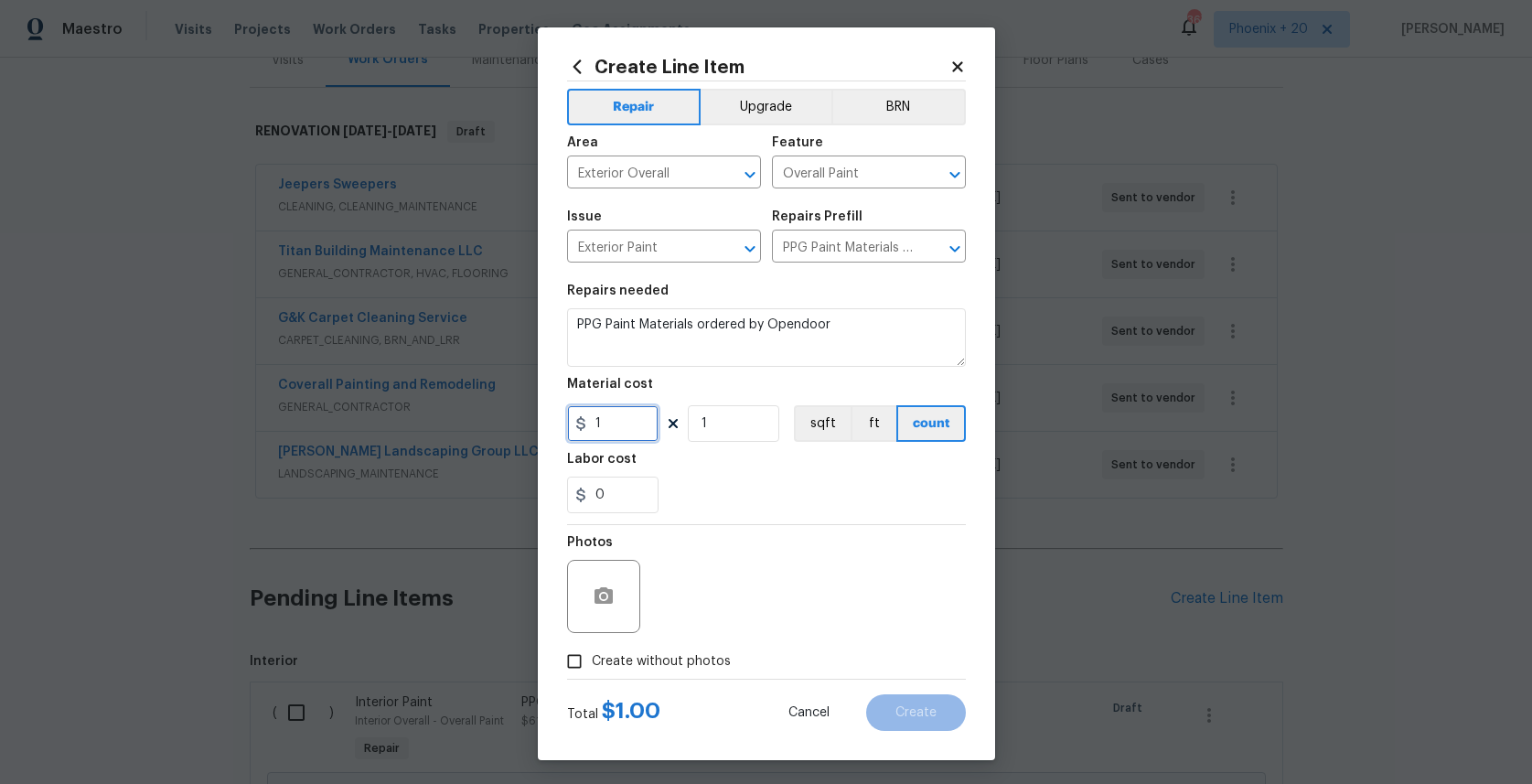
drag, startPoint x: 599, startPoint y: 424, endPoint x: 565, endPoint y: 420, distance: 34.2
click at [565, 420] on div "Create Line Item Repair Upgrade BRN Area Exterior Overall ​ Feature Overall Pai…" at bounding box center [766, 394] width 457 height 732
type input "294.67"
drag, startPoint x: 664, startPoint y: 650, endPoint x: 673, endPoint y: 643, distance: 11.4
click at [666, 649] on label "Create without photos" at bounding box center [644, 661] width 174 height 34
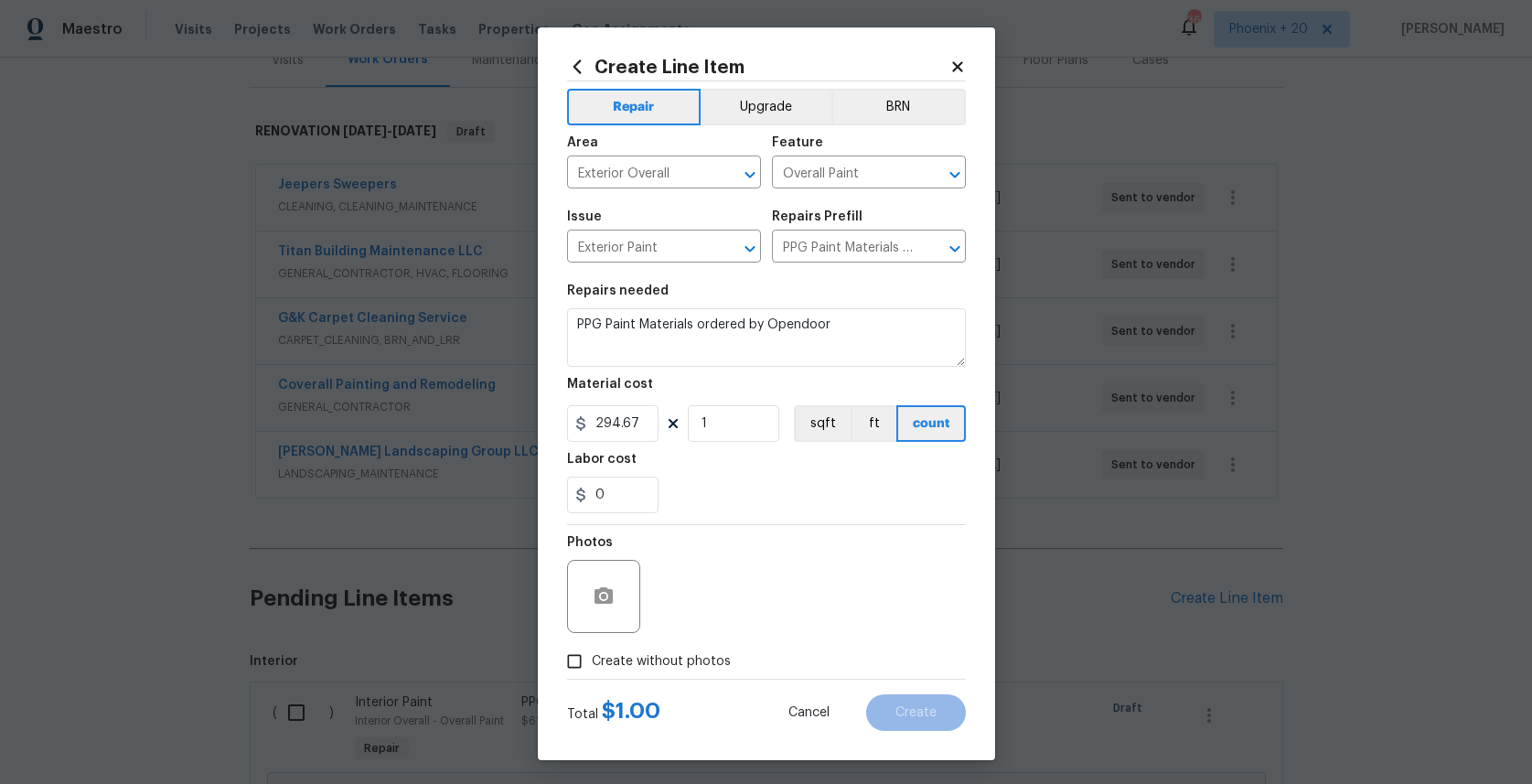
click at [591, 649] on input "Create without photos" at bounding box center [574, 661] width 34 height 34
checkbox input "true"
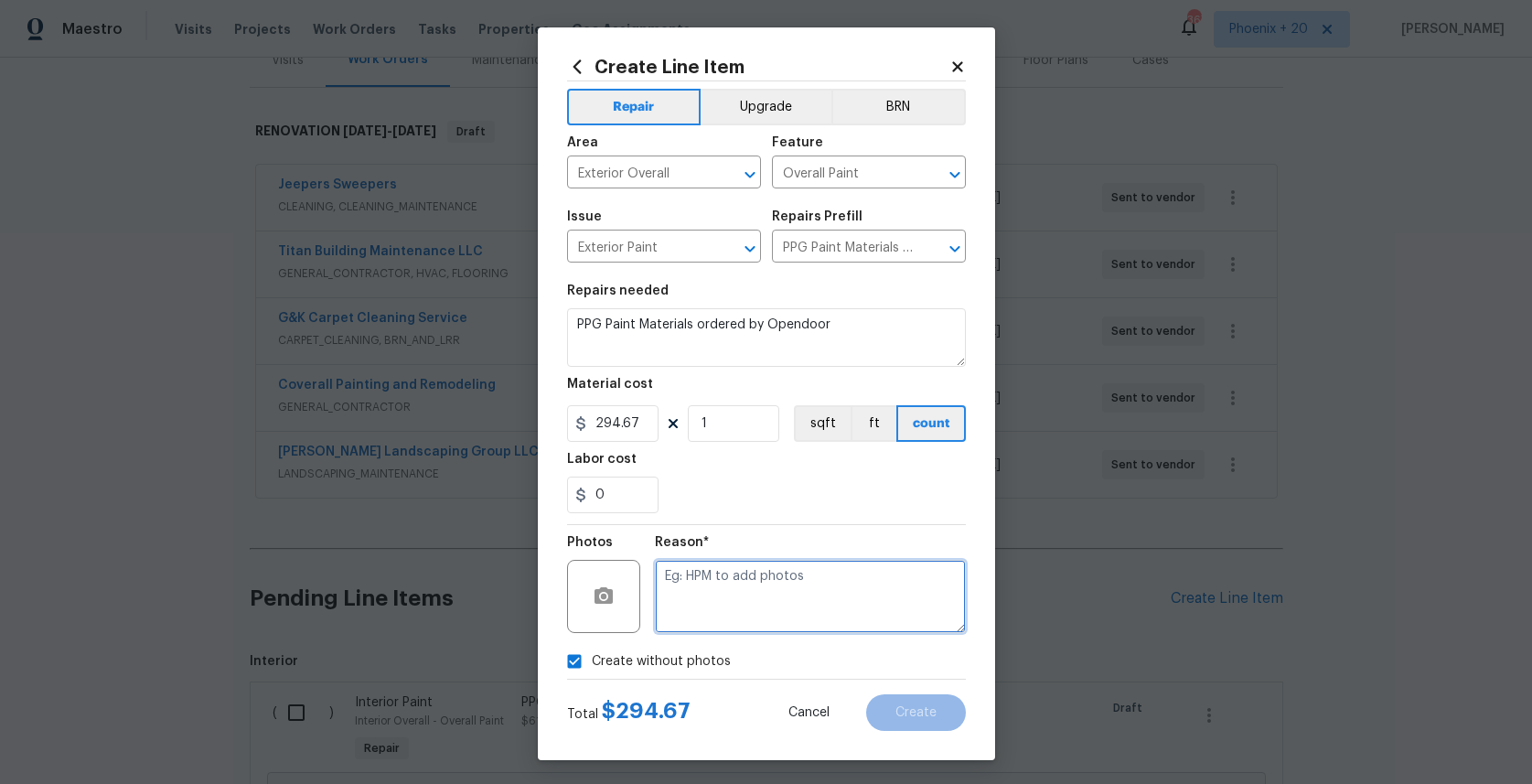
click at [691, 628] on textarea at bounding box center [811, 596] width 311 height 73
type textarea "NA"
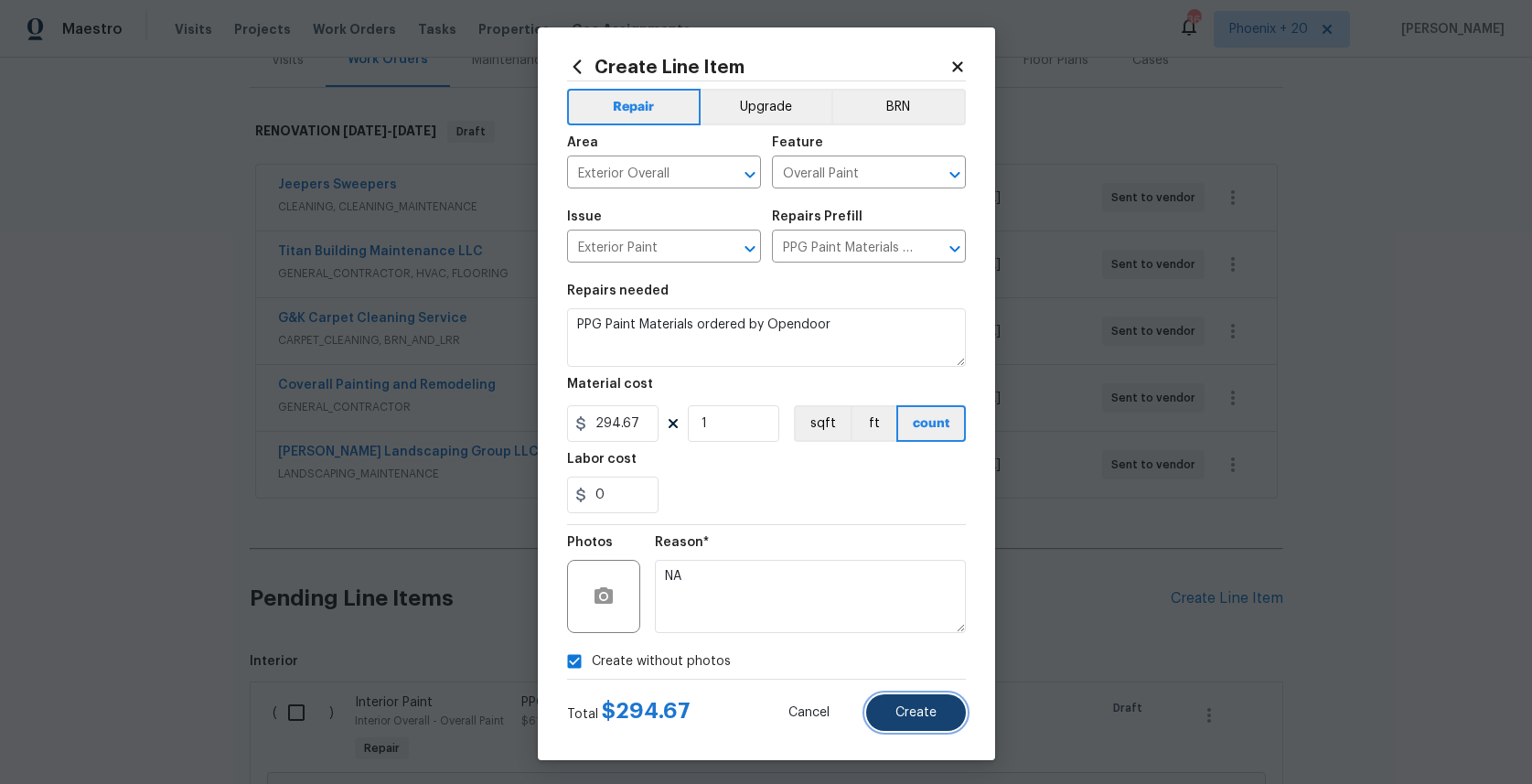
click at [901, 722] on button "Create" at bounding box center [916, 712] width 100 height 36
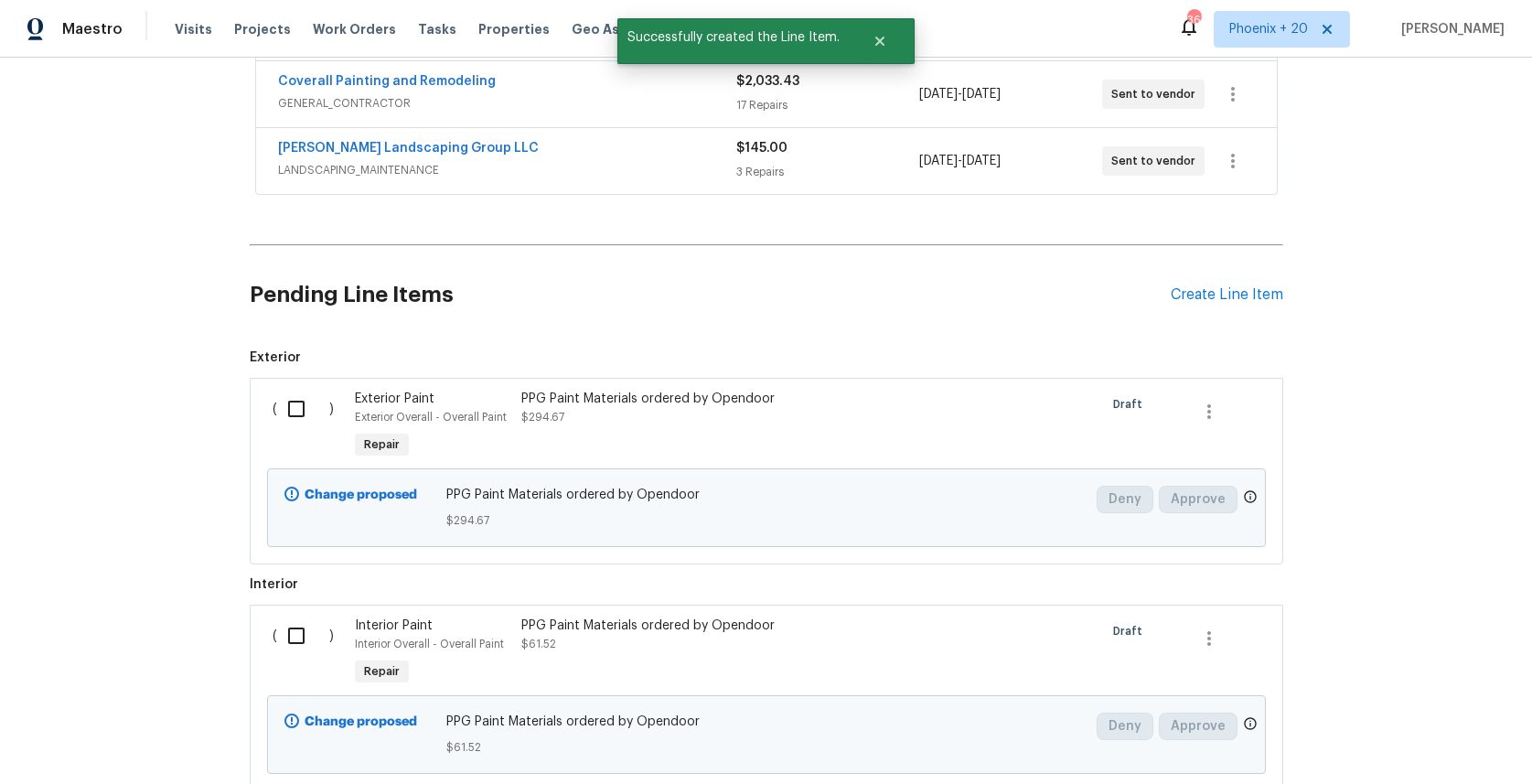
scroll to position [567, 0]
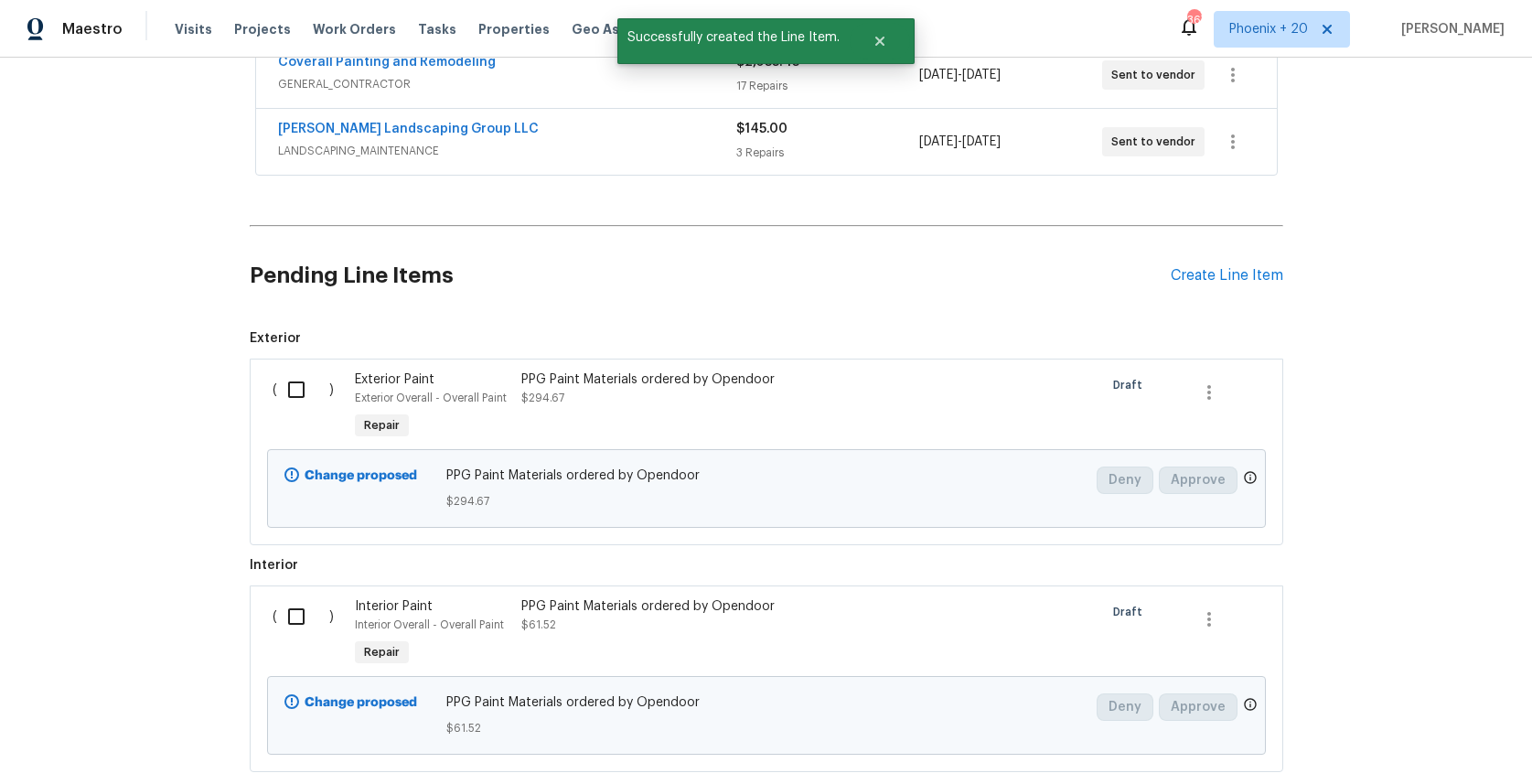
click at [312, 385] on input "checkbox" at bounding box center [303, 389] width 52 height 38
checkbox input "true"
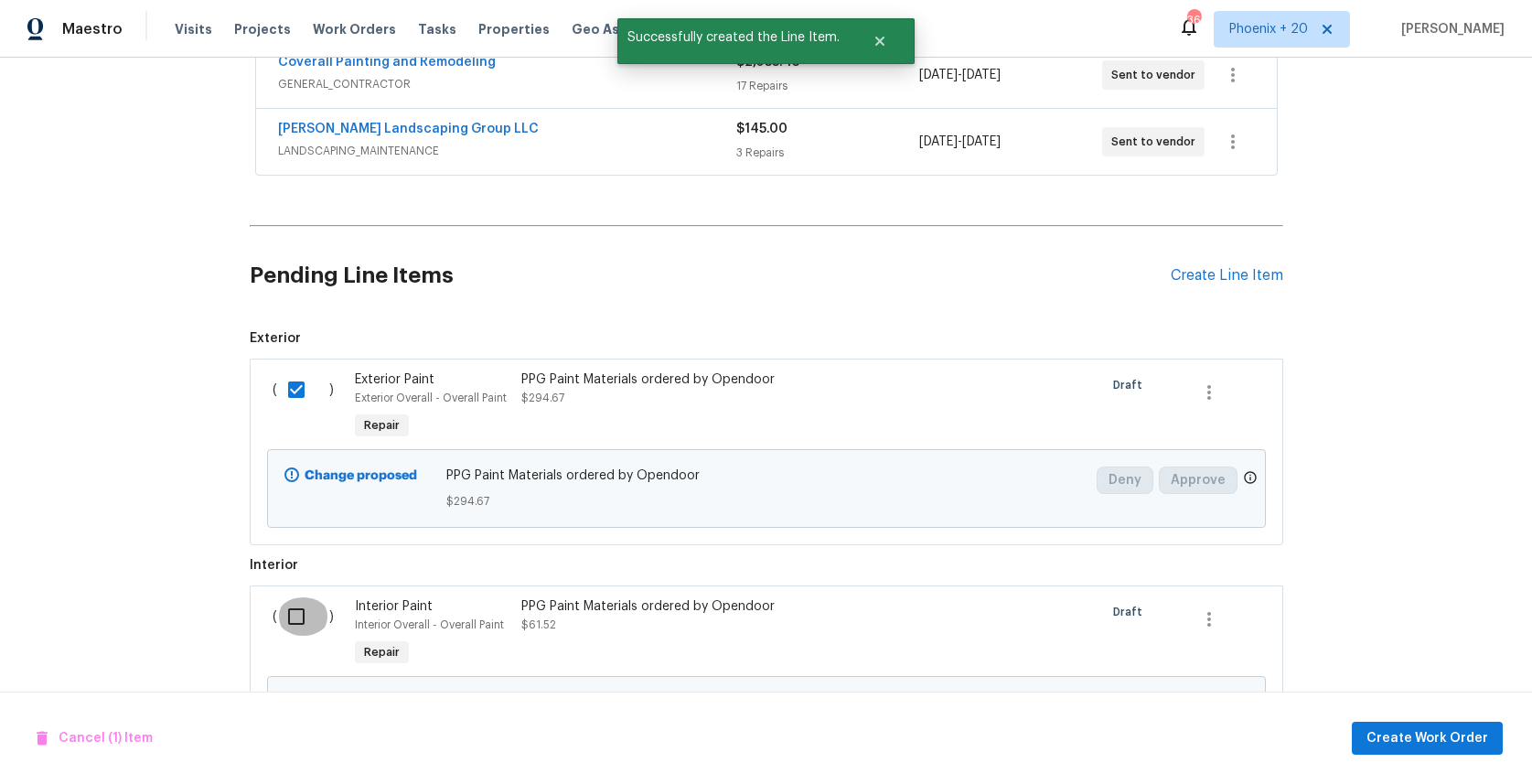
click at [322, 629] on input "checkbox" at bounding box center [303, 616] width 52 height 38
checkbox input "true"
click at [1466, 745] on span "Create Work Order" at bounding box center [1428, 738] width 122 height 23
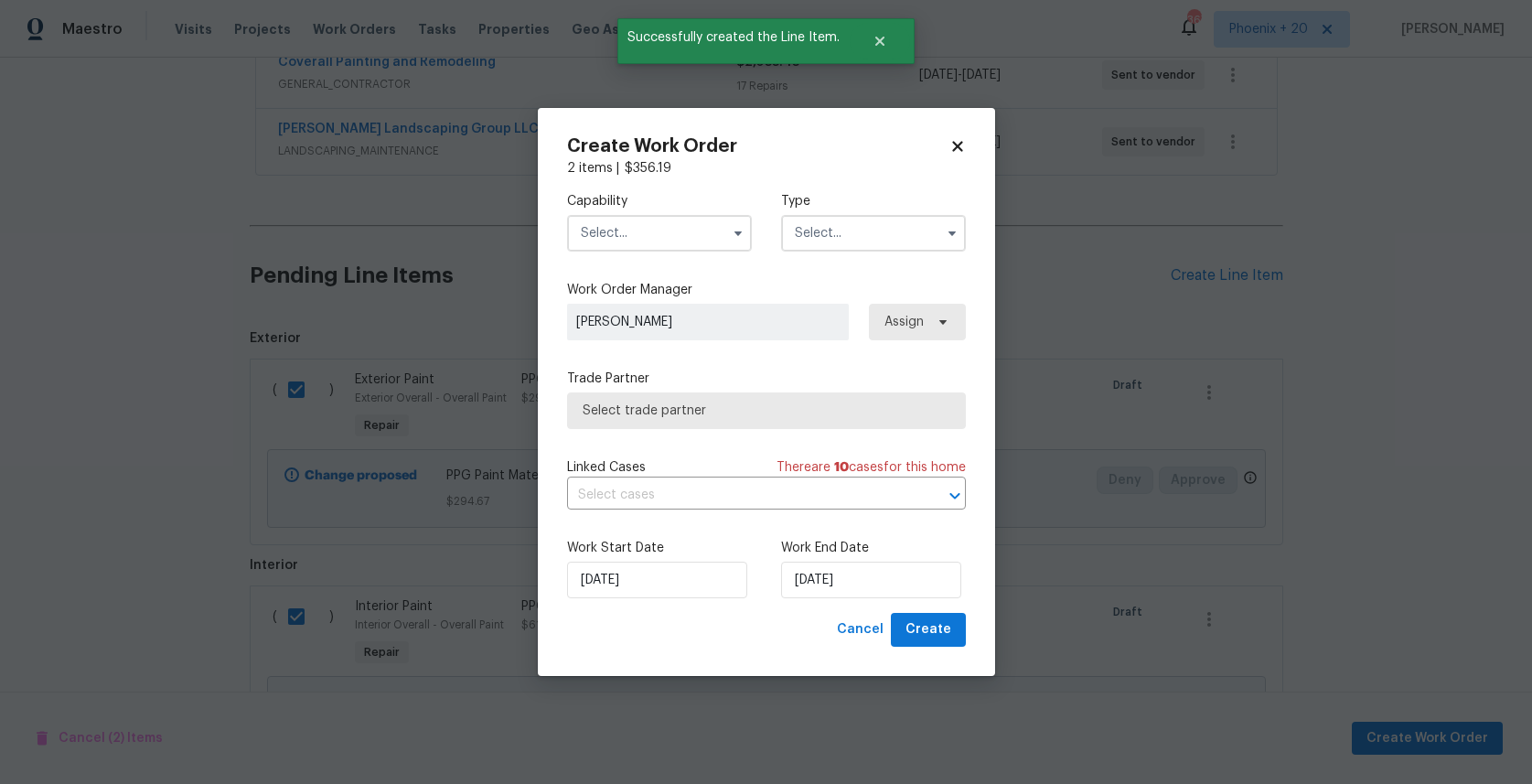
click at [685, 228] on input "text" at bounding box center [660, 233] width 185 height 36
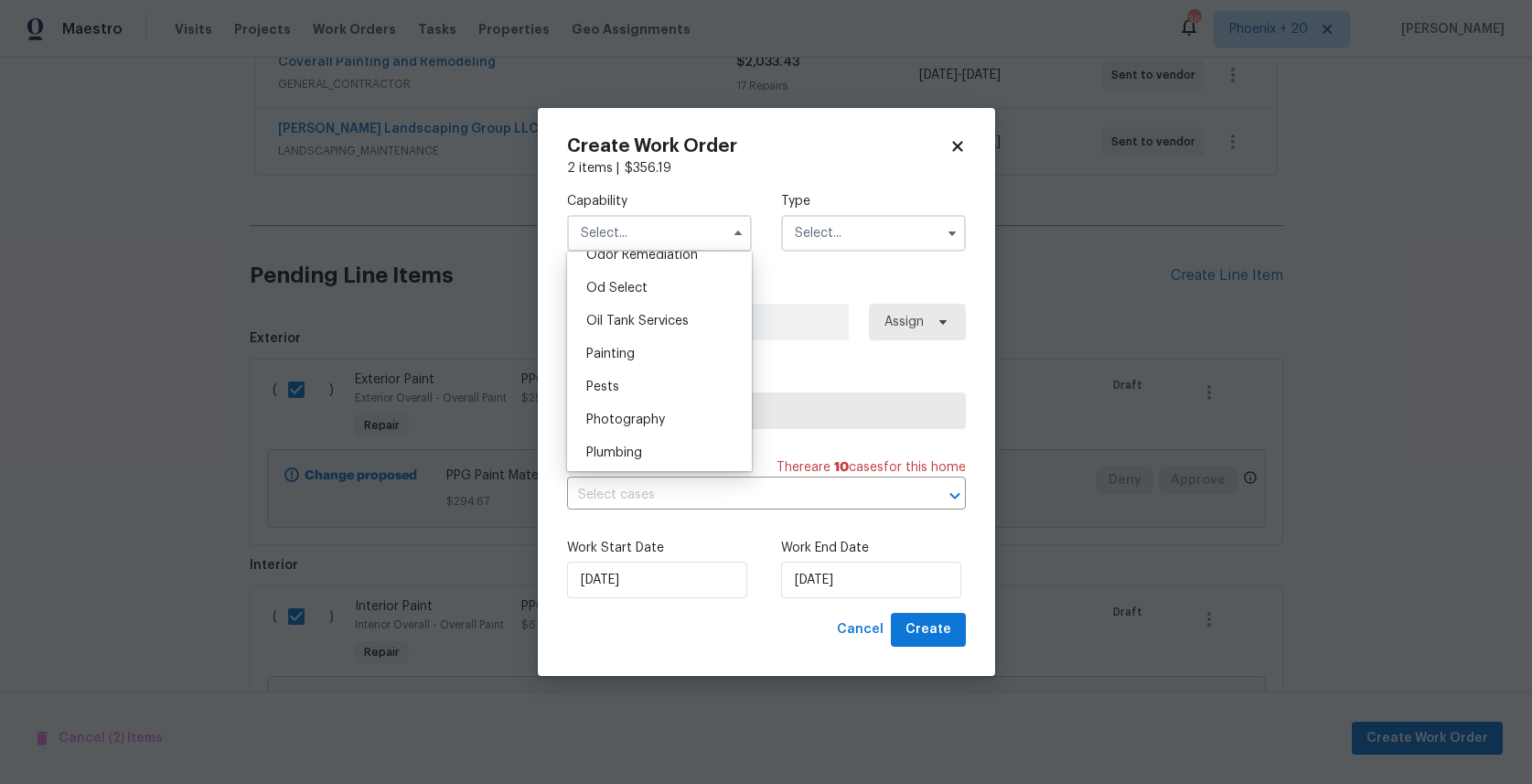
scroll to position [1493, 0]
click at [667, 315] on div "Painting" at bounding box center [659, 317] width 176 height 33
type input "Painting"
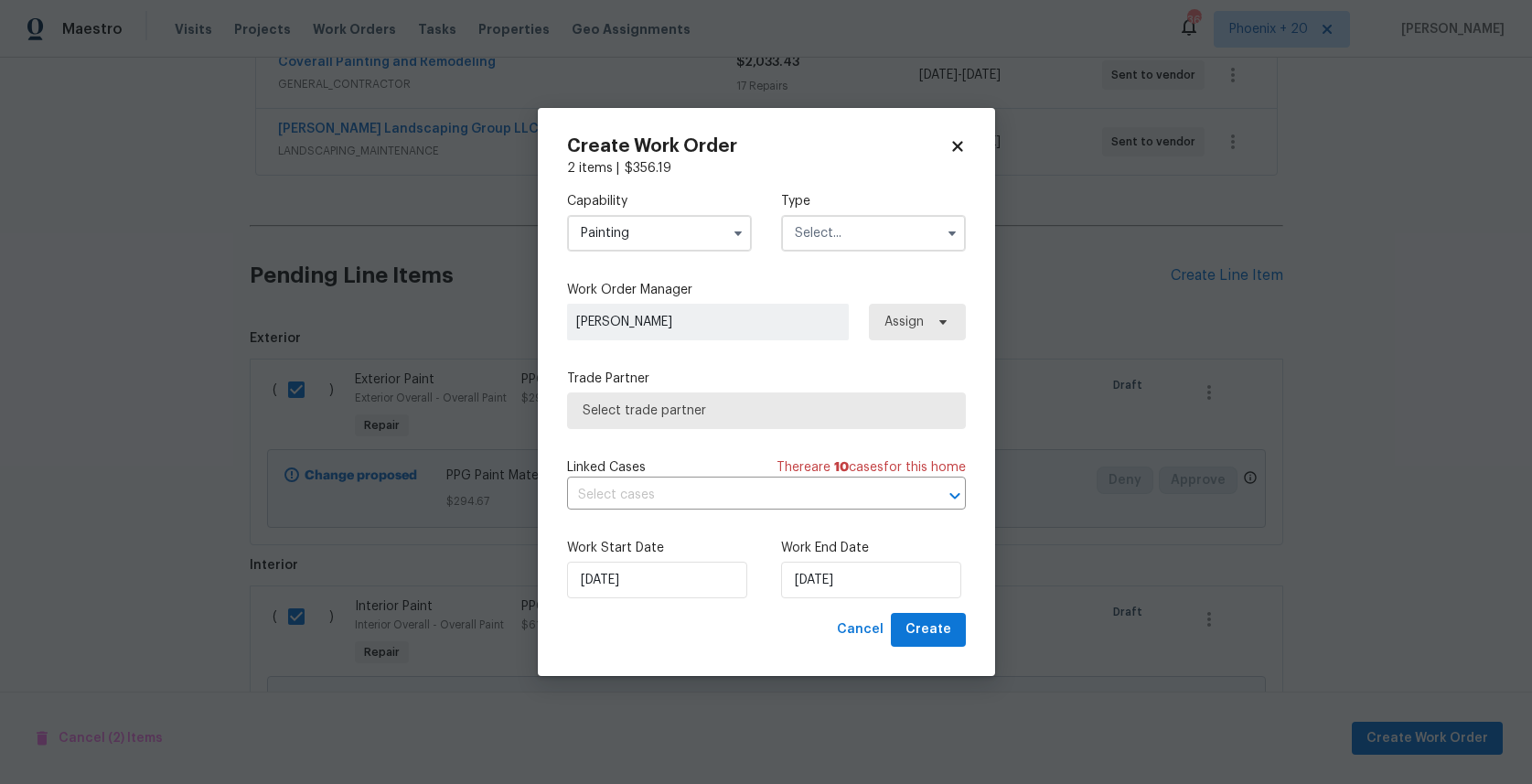
click at [856, 237] on input "text" at bounding box center [874, 233] width 185 height 36
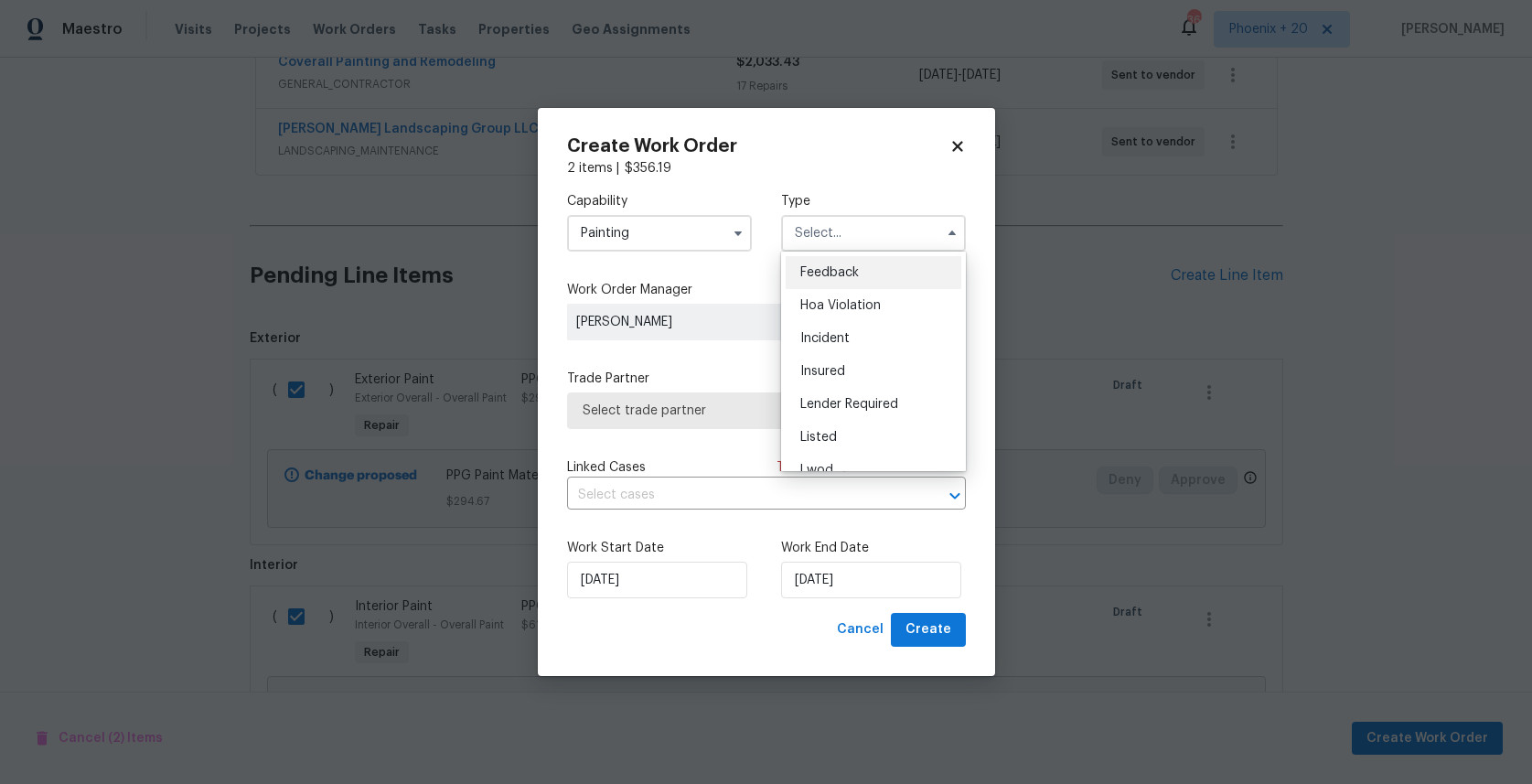
scroll to position [217, 0]
click at [880, 346] on div "Renovation" at bounding box center [874, 351] width 176 height 33
type input "Renovation"
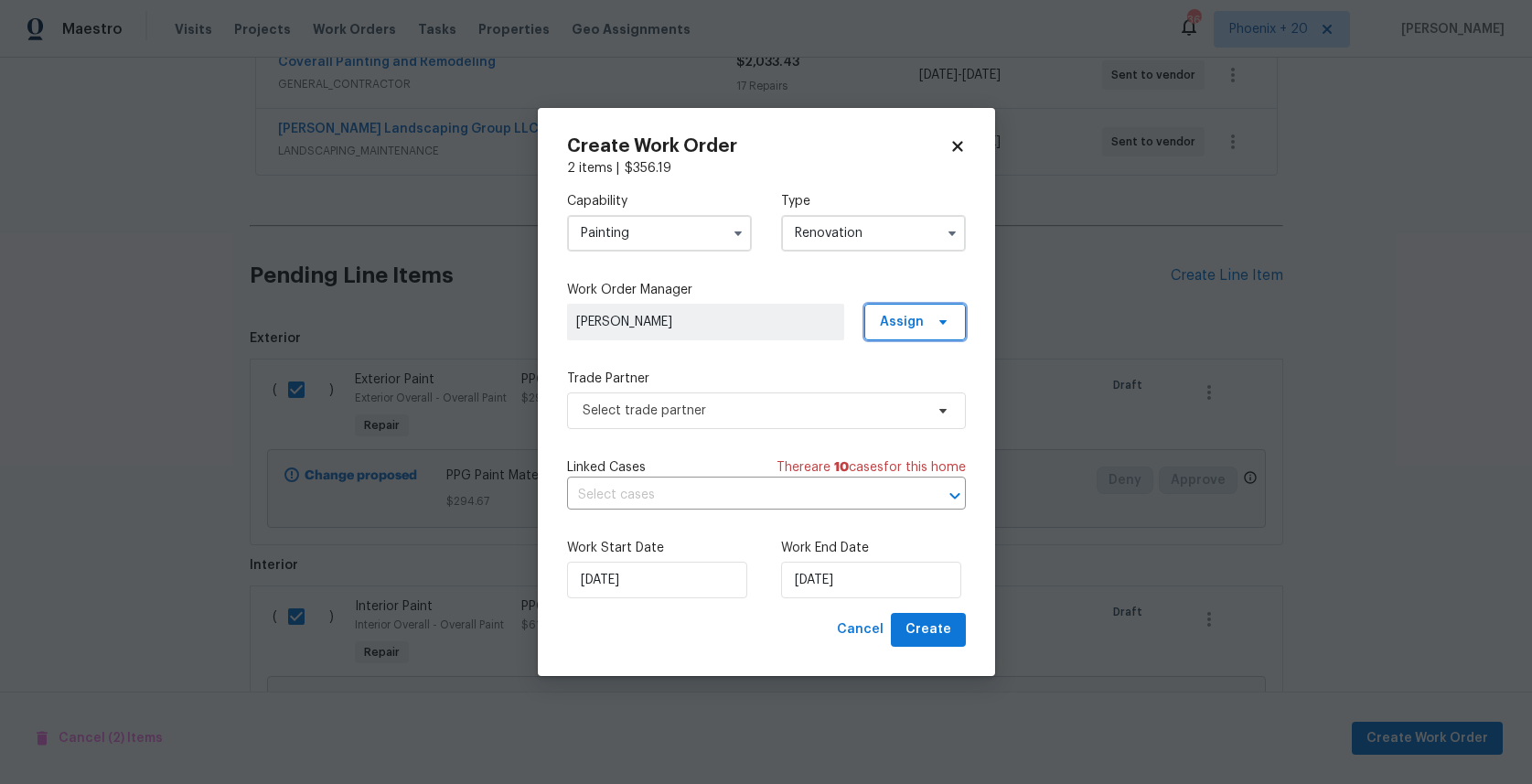
drag, startPoint x: 917, startPoint y: 303, endPoint x: 914, endPoint y: 324, distance: 21.2
click at [917, 303] on span "Assign" at bounding box center [915, 321] width 101 height 36
click at [915, 394] on div "Assign to me" at bounding box center [918, 399] width 79 height 18
click at [747, 411] on span "Select trade partner" at bounding box center [754, 410] width 342 height 18
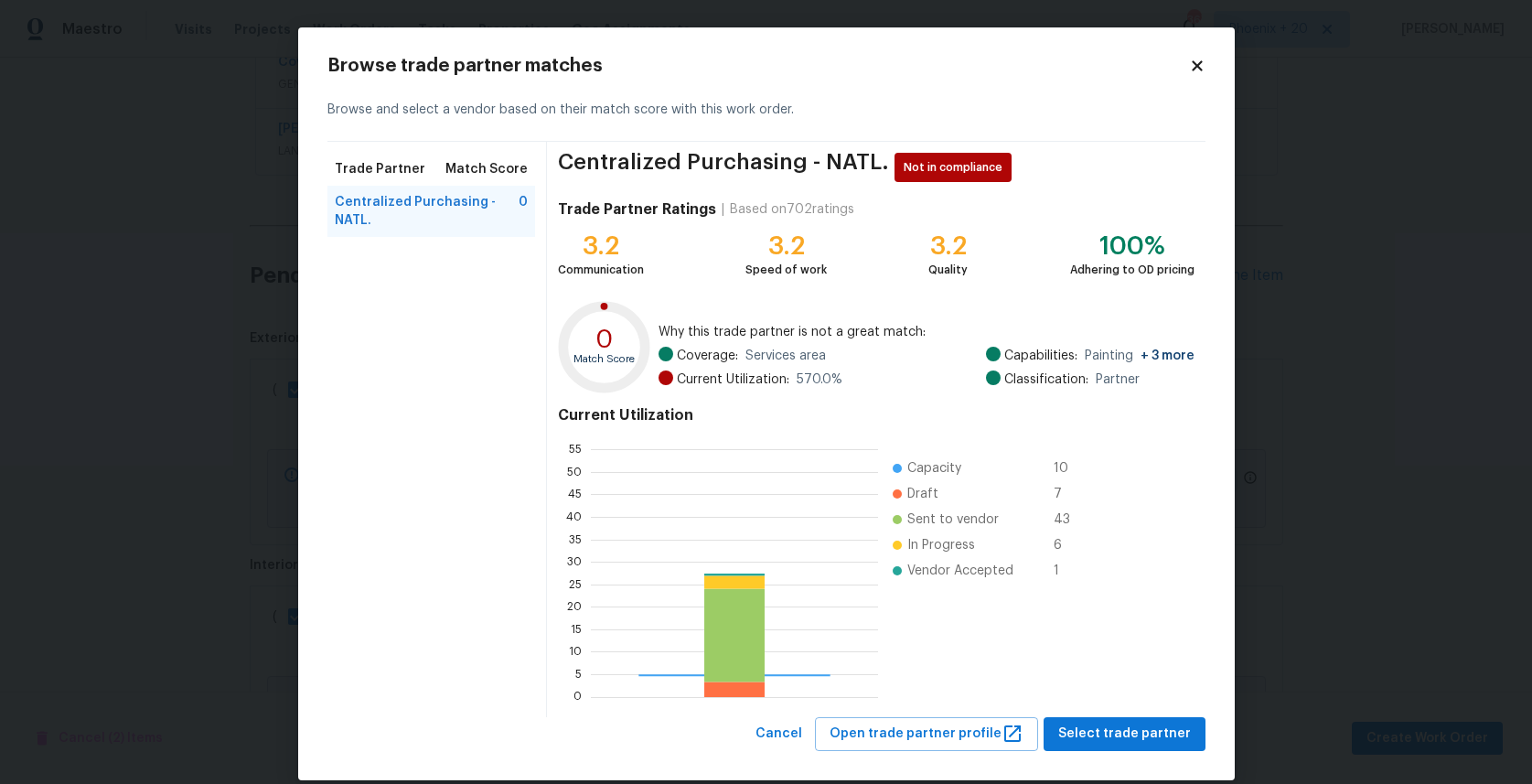
scroll to position [256, 287]
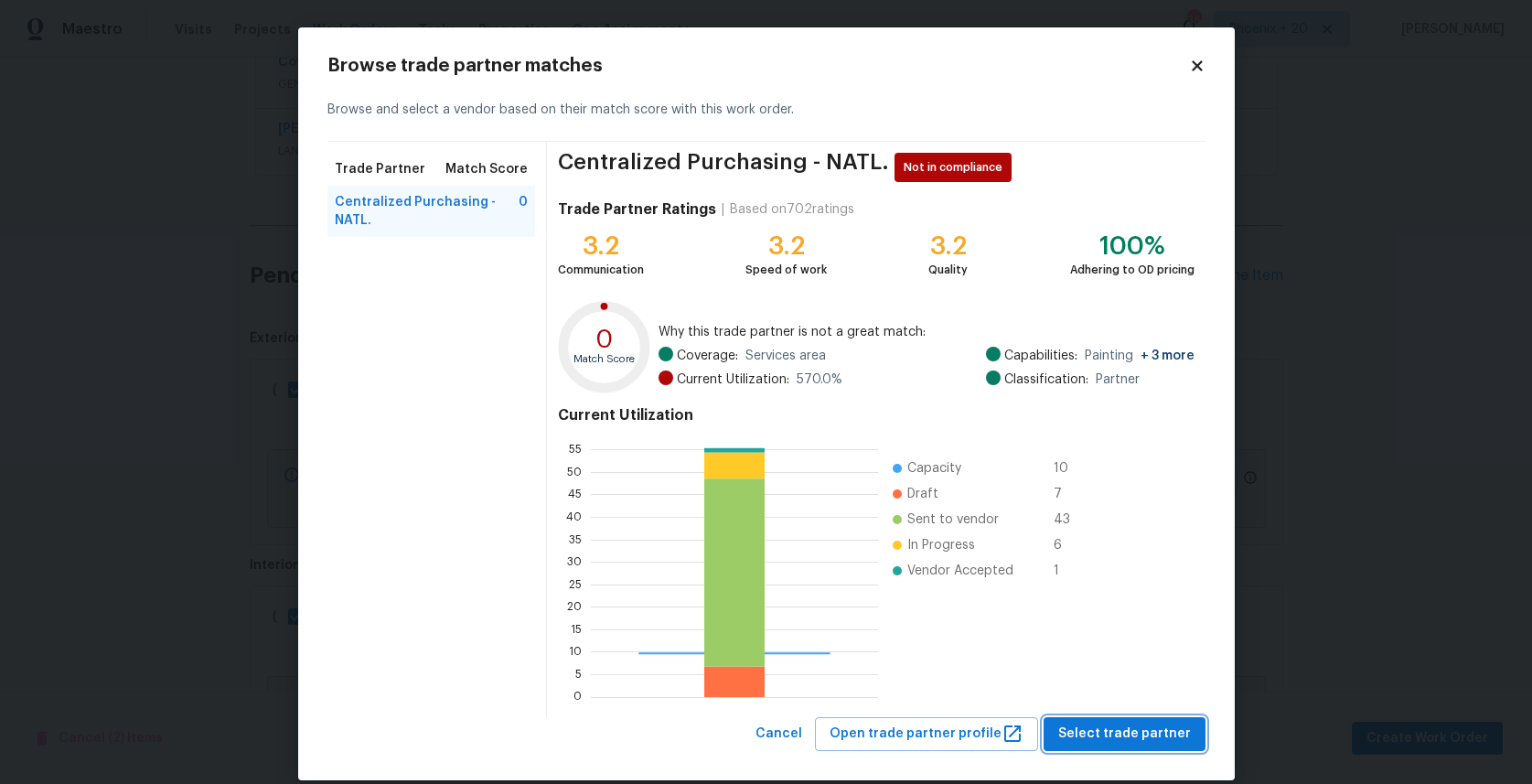
click at [1132, 731] on span "Select trade partner" at bounding box center [1124, 734] width 133 height 23
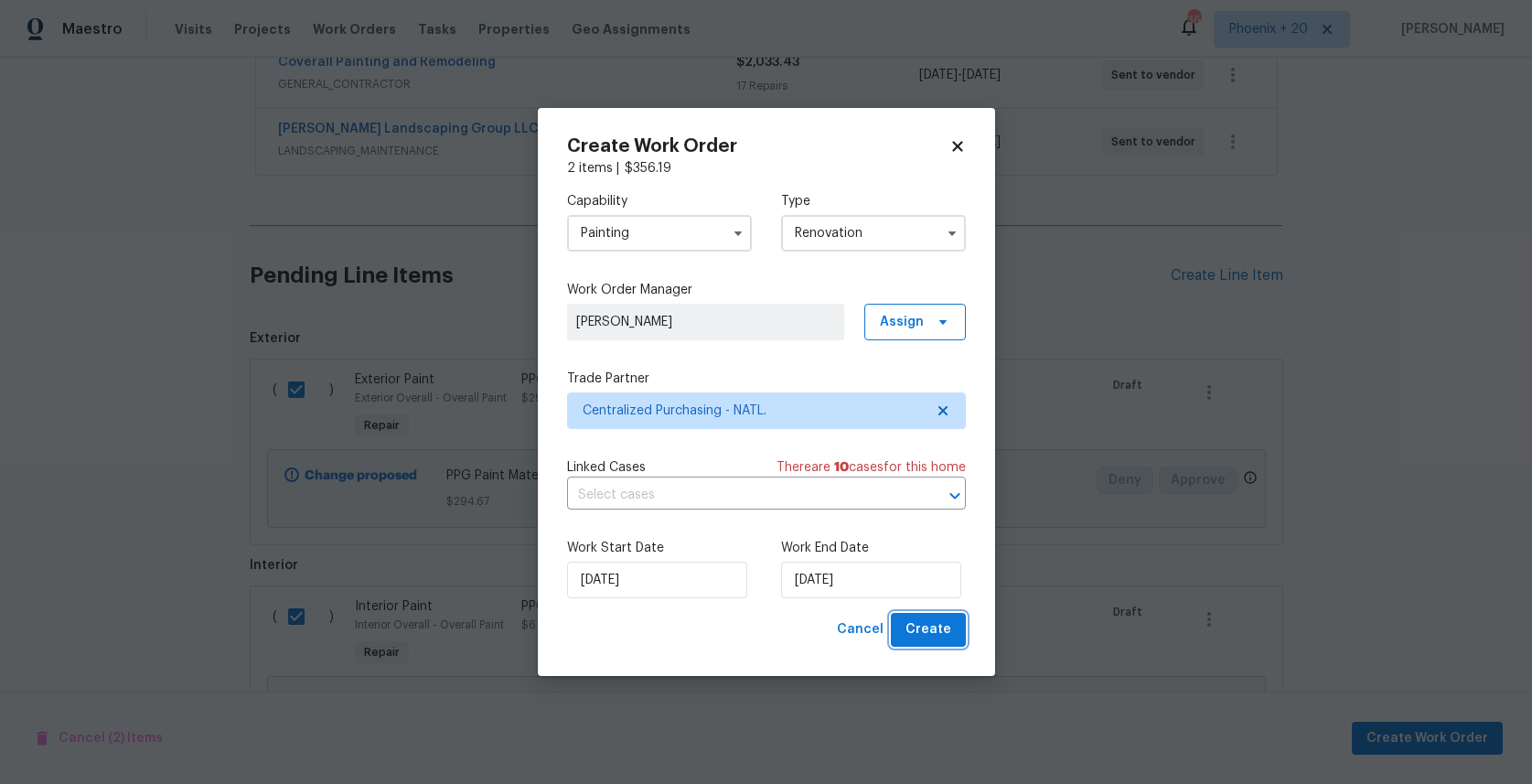
click at [942, 642] on button "Create" at bounding box center [928, 629] width 75 height 33
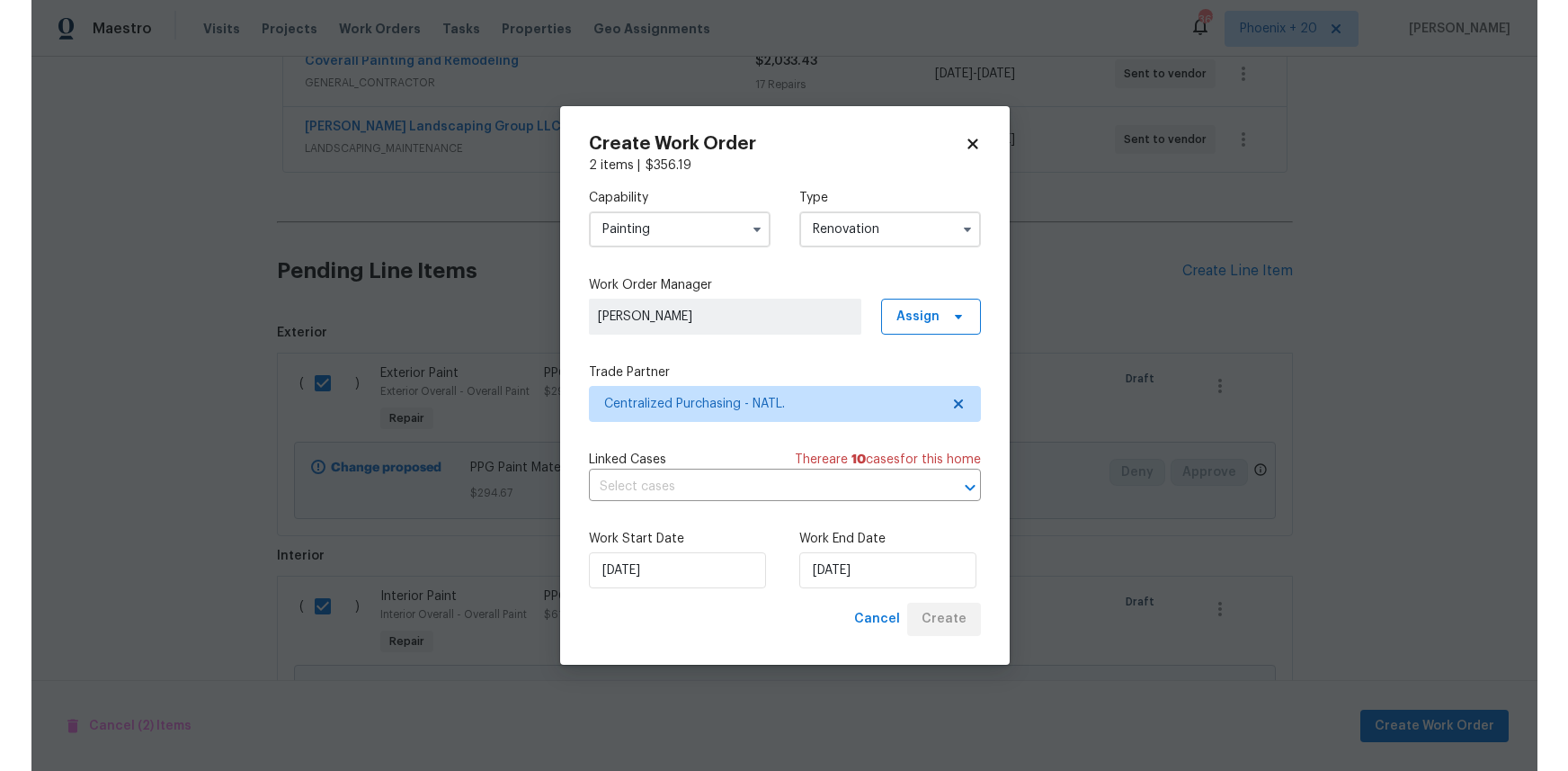
scroll to position [306, 0]
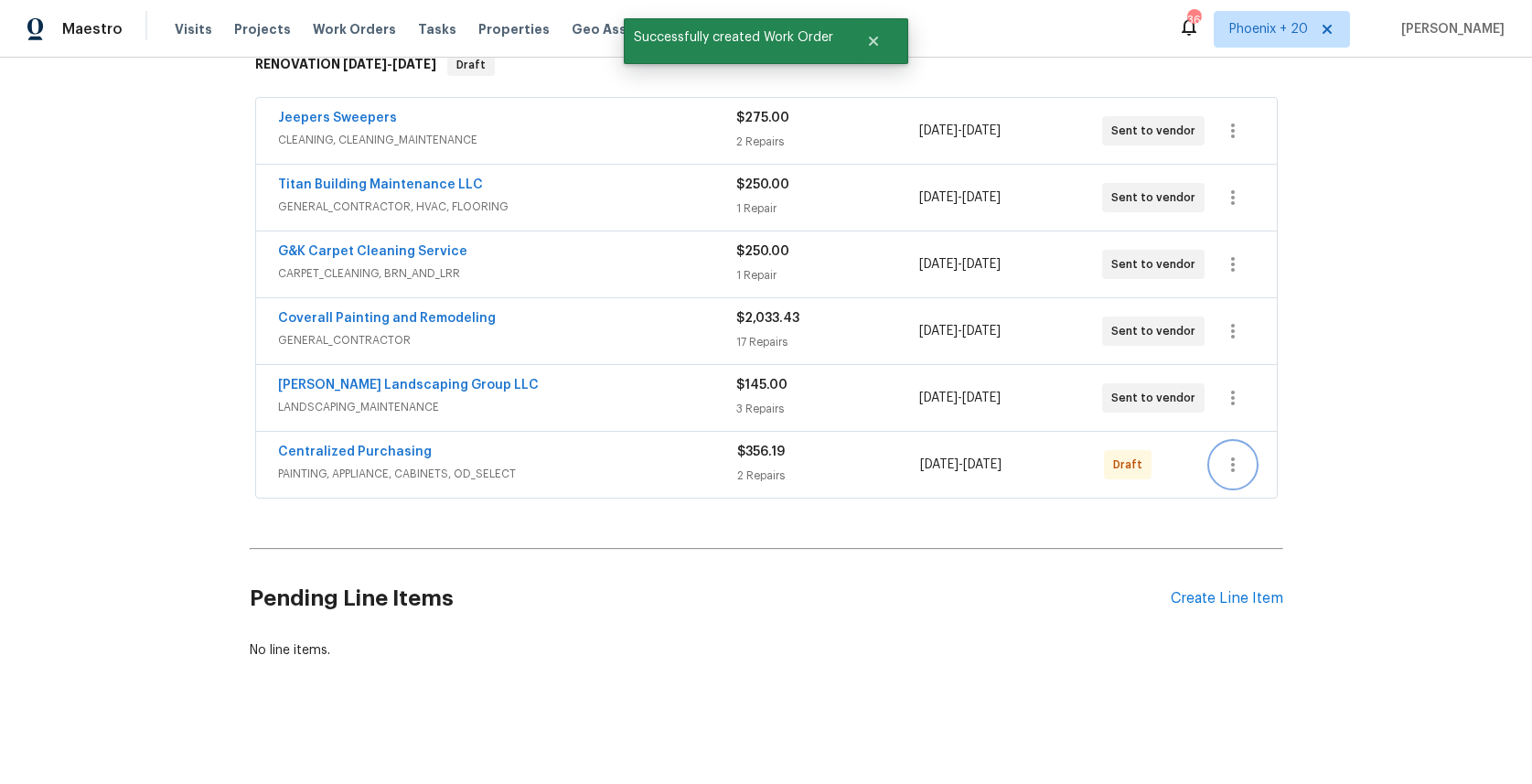
click at [1237, 461] on icon "button" at bounding box center [1232, 464] width 22 height 22
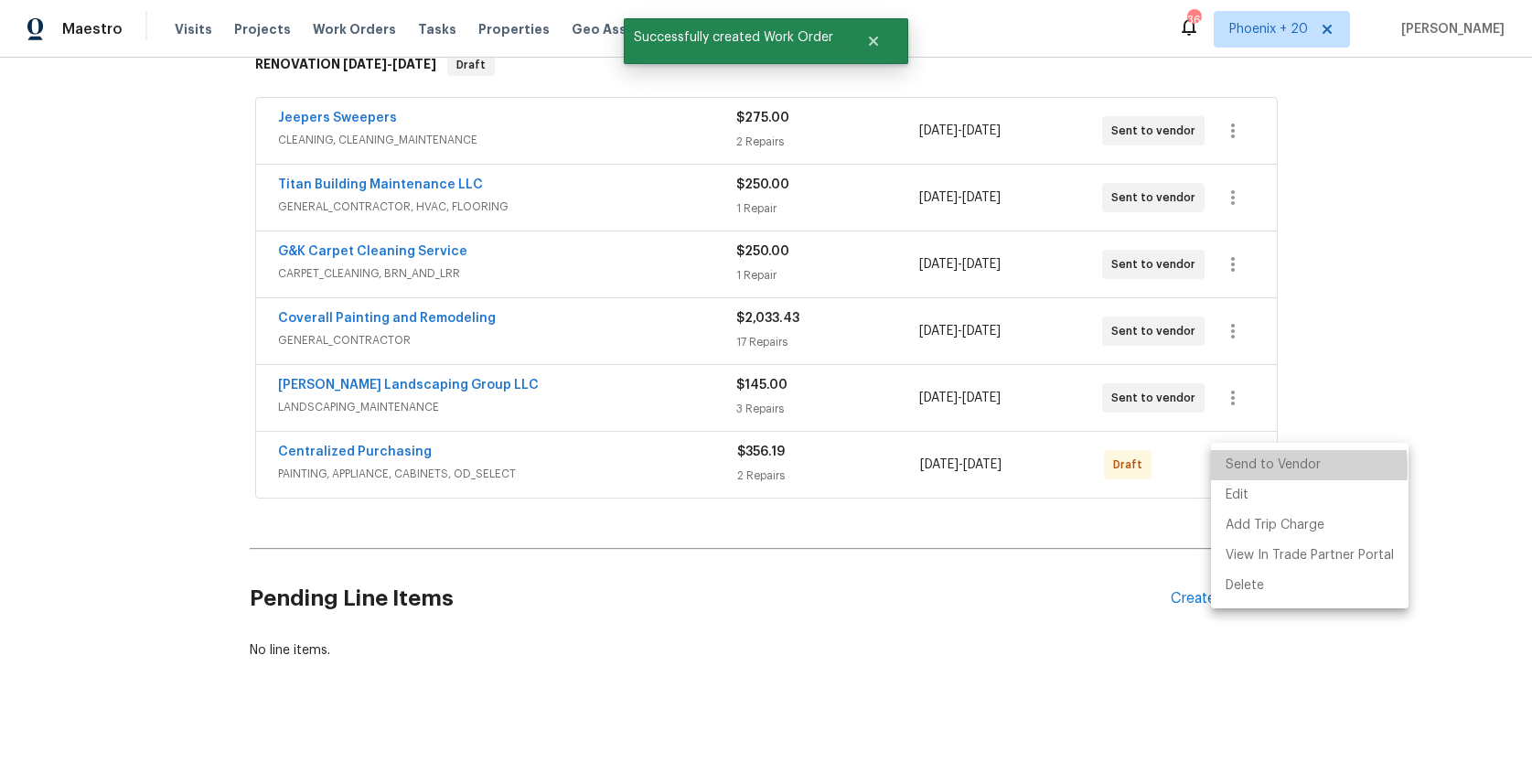
click at [1237, 468] on li "Send to Vendor" at bounding box center [1310, 465] width 197 height 31
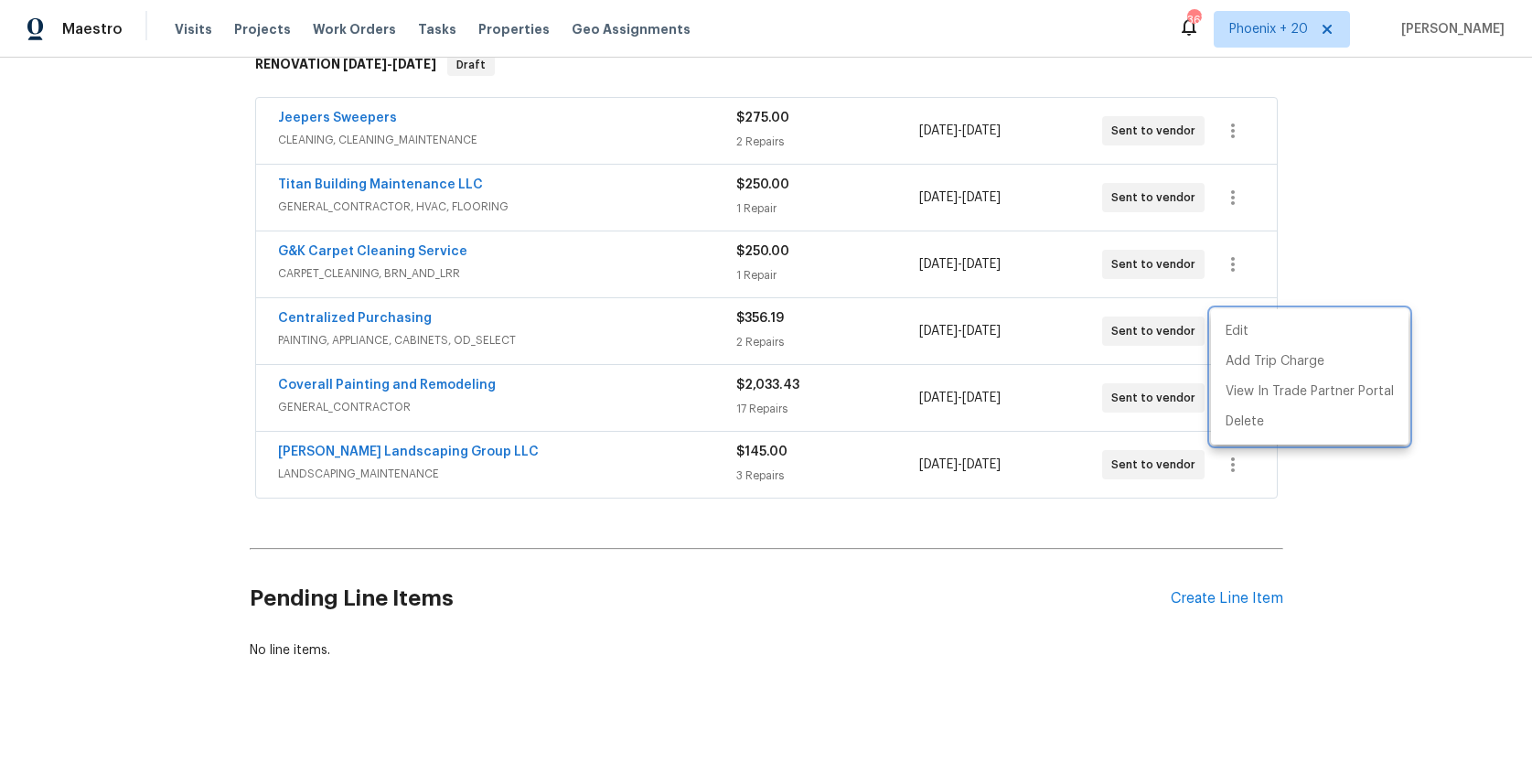
drag, startPoint x: 569, startPoint y: 360, endPoint x: 421, endPoint y: 319, distance: 153.6
click at [563, 358] on div at bounding box center [766, 392] width 1532 height 784
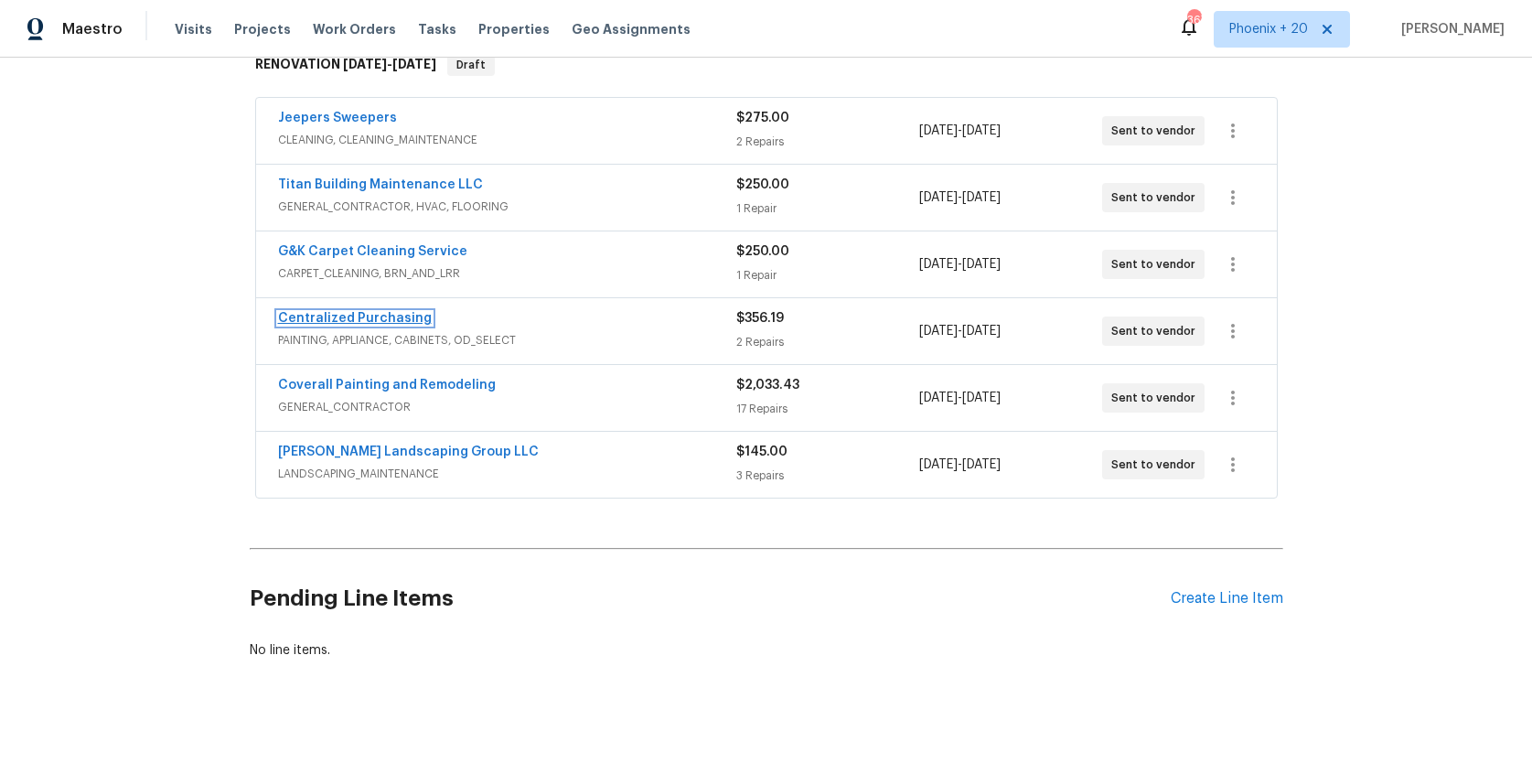
click at [382, 316] on link "Centralized Purchasing" at bounding box center [355, 318] width 154 height 12
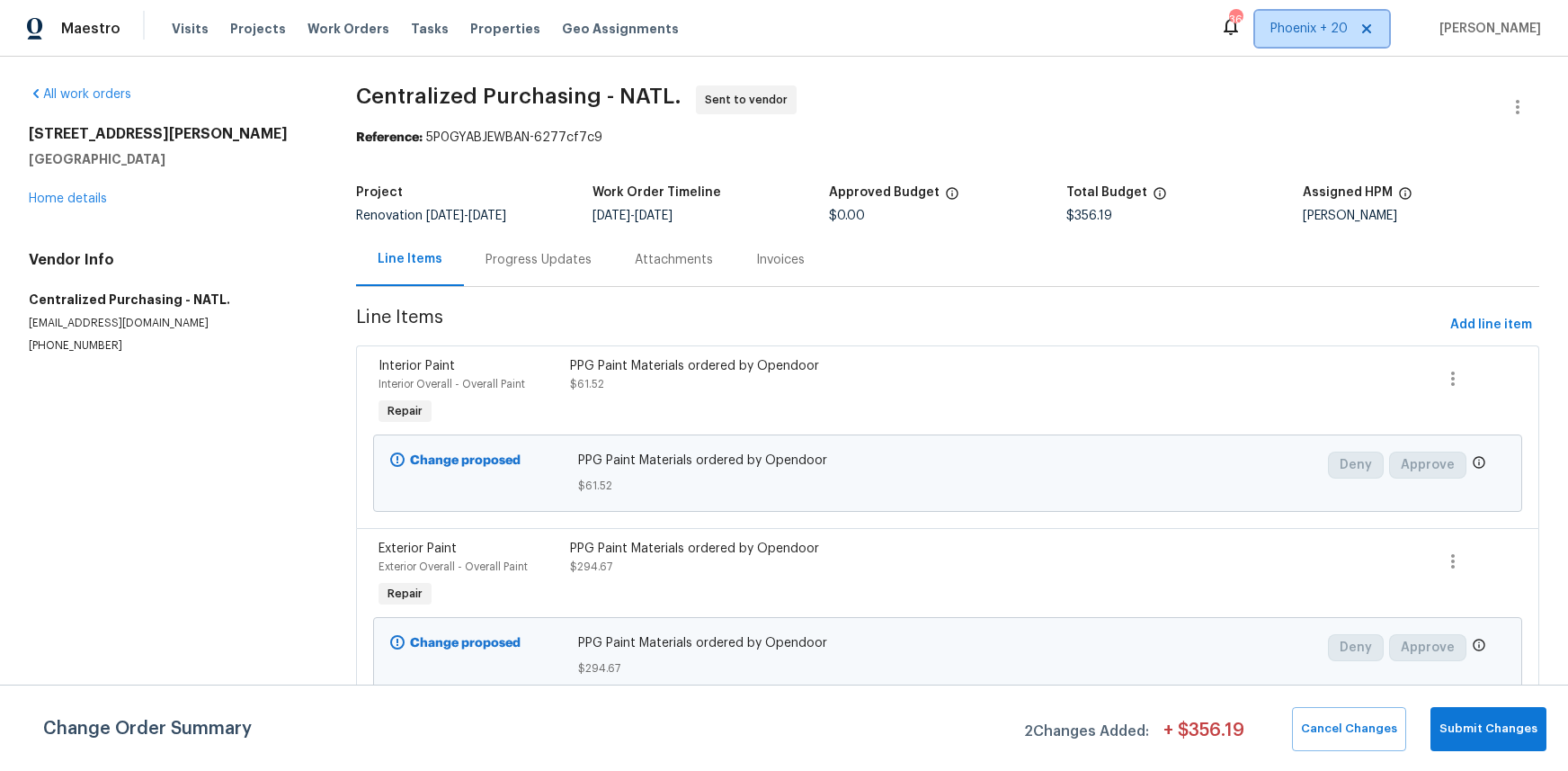
click at [1278, 37] on span "Phoenix + 20" at bounding box center [1309, 28] width 77 height 18
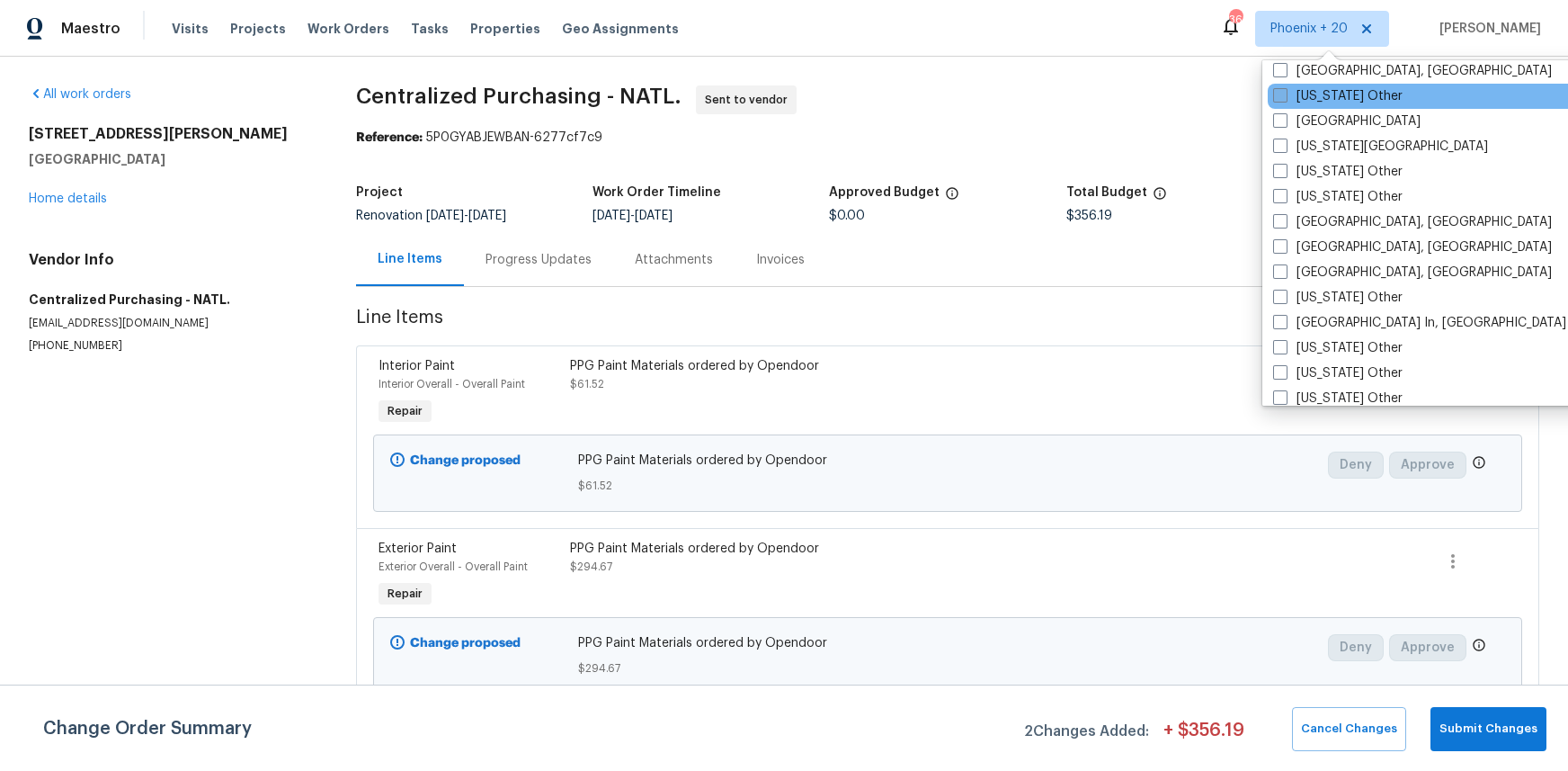
scroll to position [1393, 0]
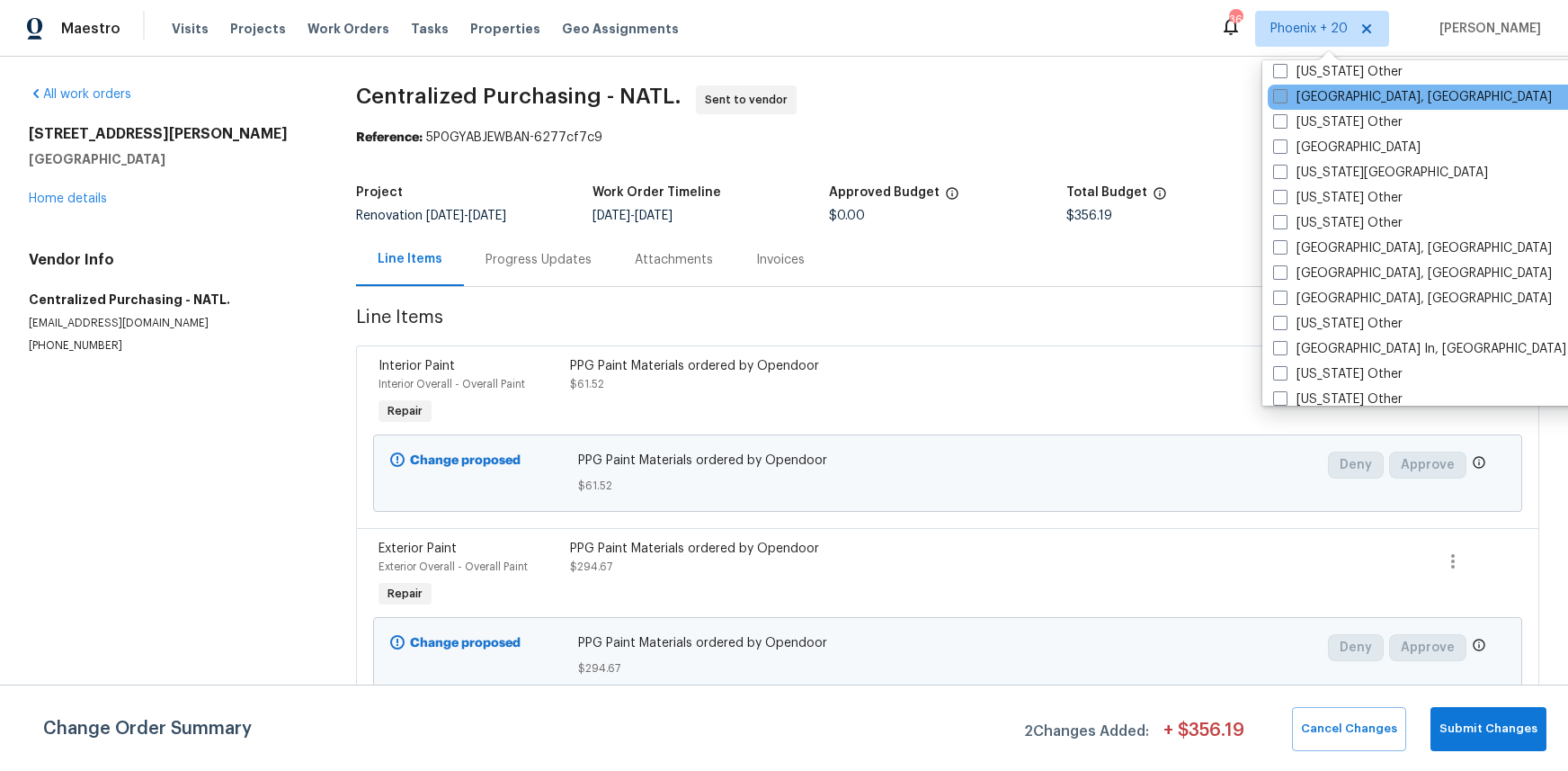
click at [1297, 95] on label "[GEOGRAPHIC_DATA], [GEOGRAPHIC_DATA]" at bounding box center [1412, 97] width 279 height 18
click at [1285, 95] on input "[GEOGRAPHIC_DATA], [GEOGRAPHIC_DATA]" at bounding box center [1279, 94] width 11 height 11
checkbox input "true"
click at [339, 26] on span "Work Orders" at bounding box center [348, 28] width 82 height 18
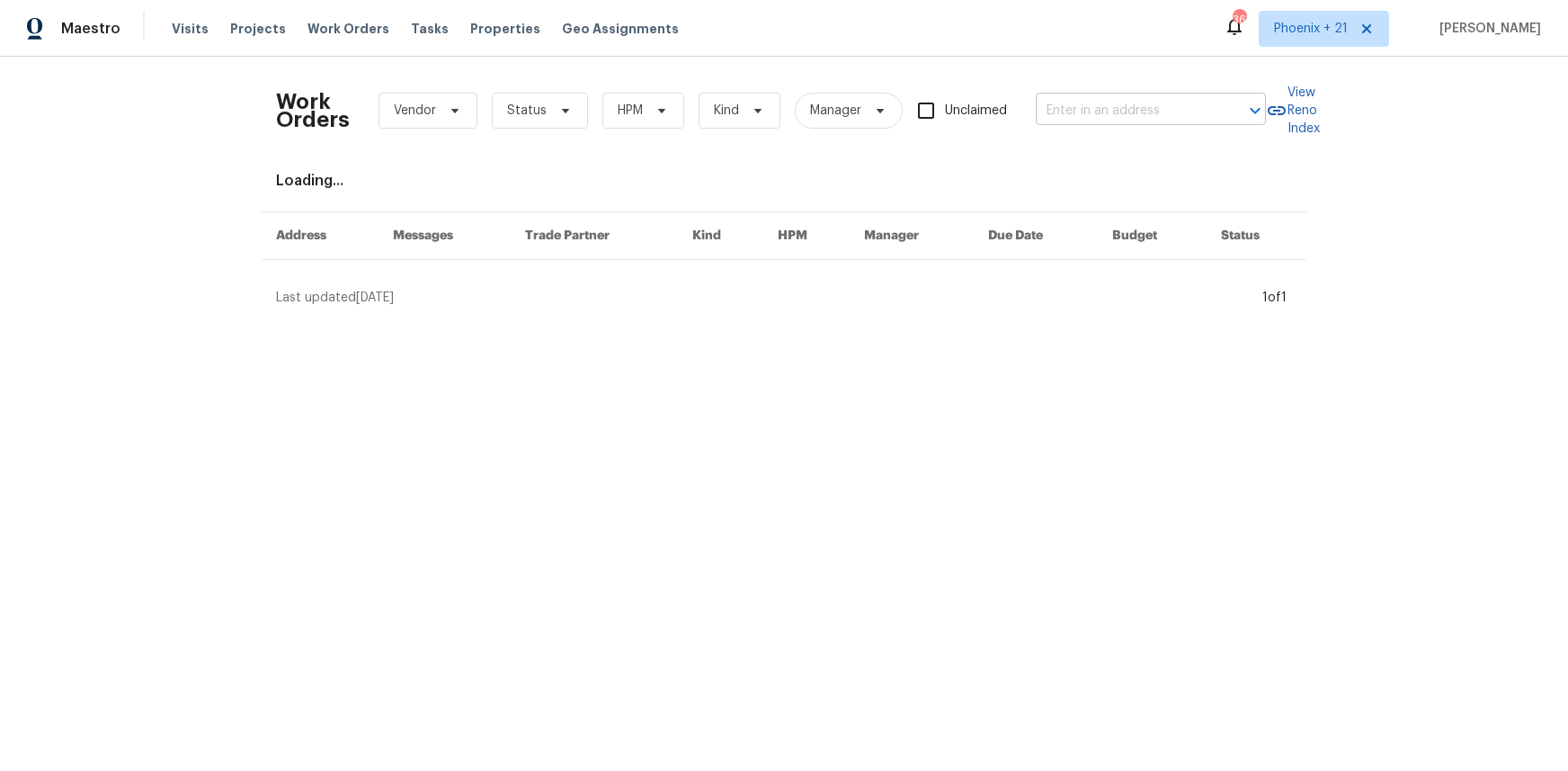
click at [1090, 105] on input "text" at bounding box center [1126, 112] width 180 height 28
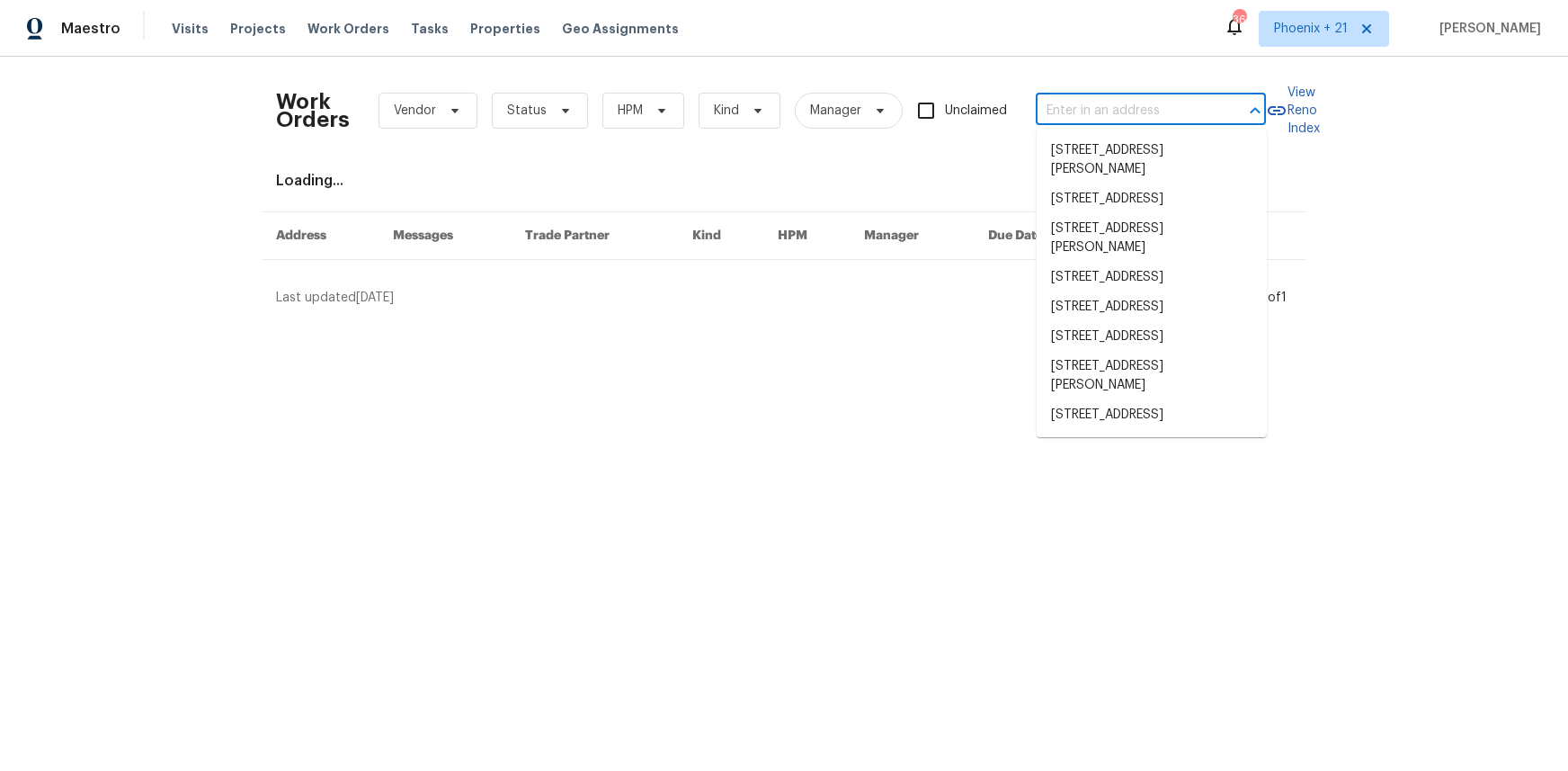
paste input "[STREET_ADDRESS]"
type input "[STREET_ADDRESS]"
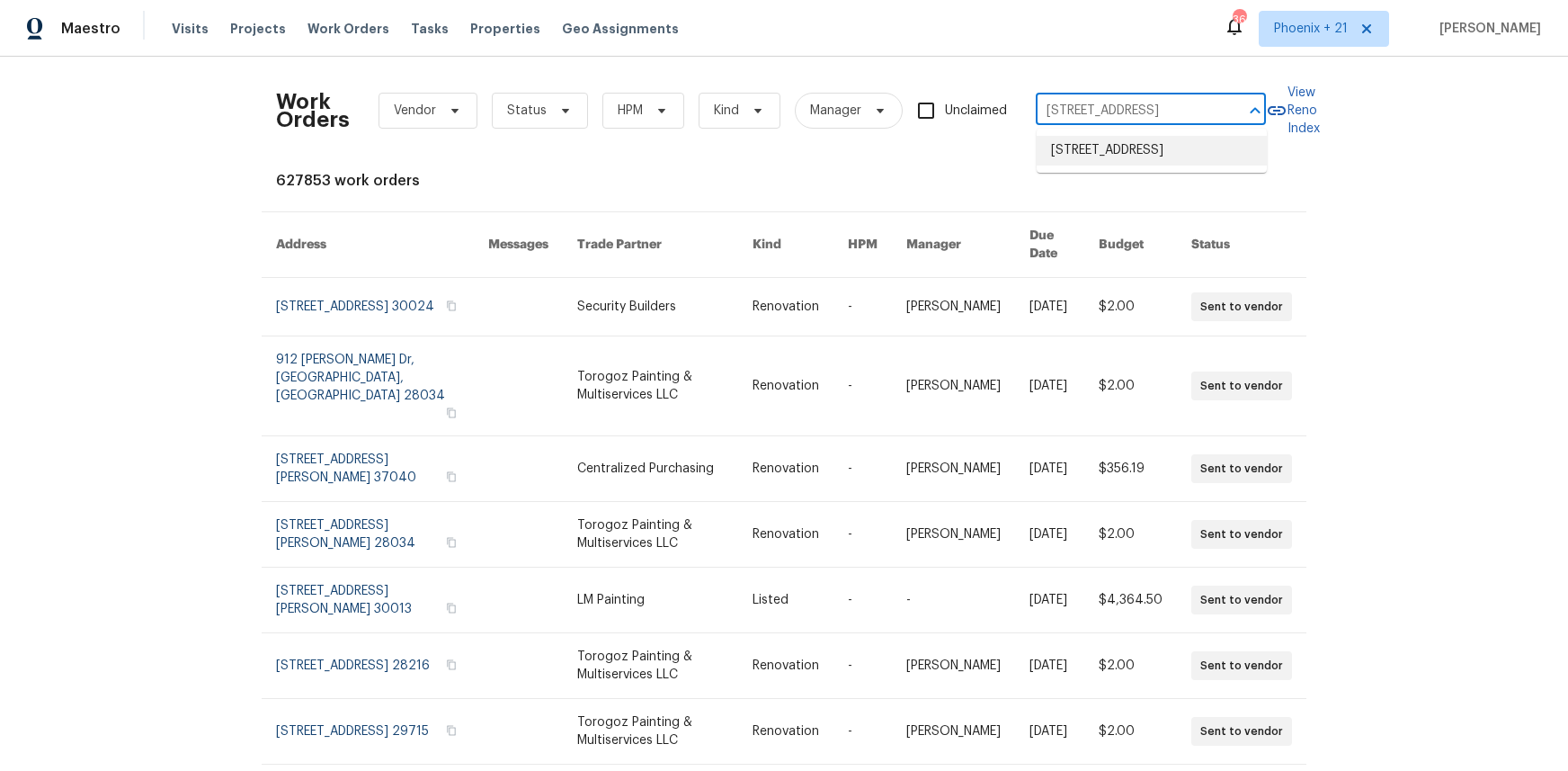
click at [1093, 148] on li "[STREET_ADDRESS]" at bounding box center [1152, 151] width 230 height 30
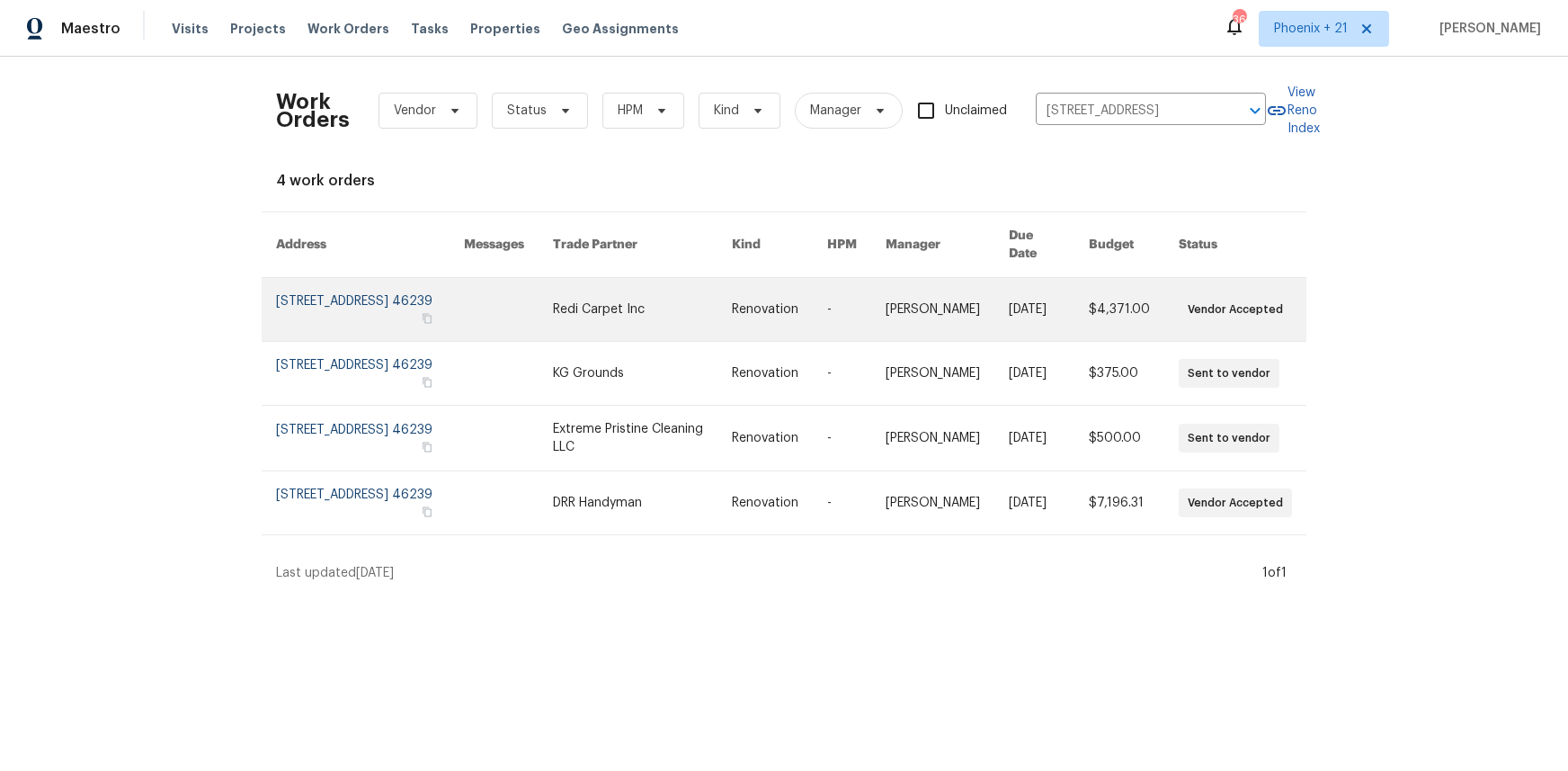
click at [581, 321] on td "Redi Carpet Inc" at bounding box center [627, 310] width 179 height 64
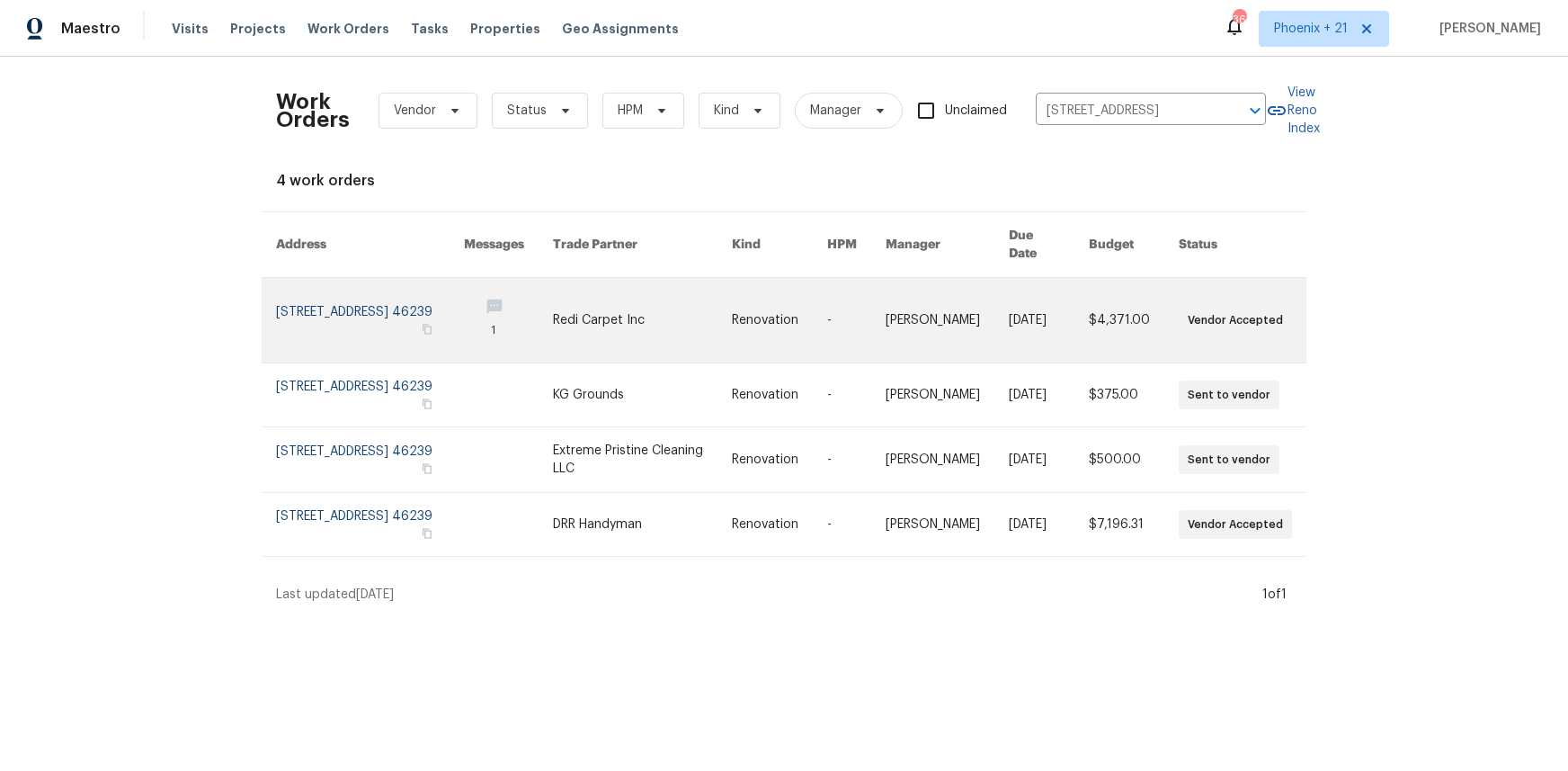
click at [580, 319] on td "Redi Carpet Inc" at bounding box center [627, 320] width 179 height 85
click at [612, 298] on link at bounding box center [642, 320] width 179 height 84
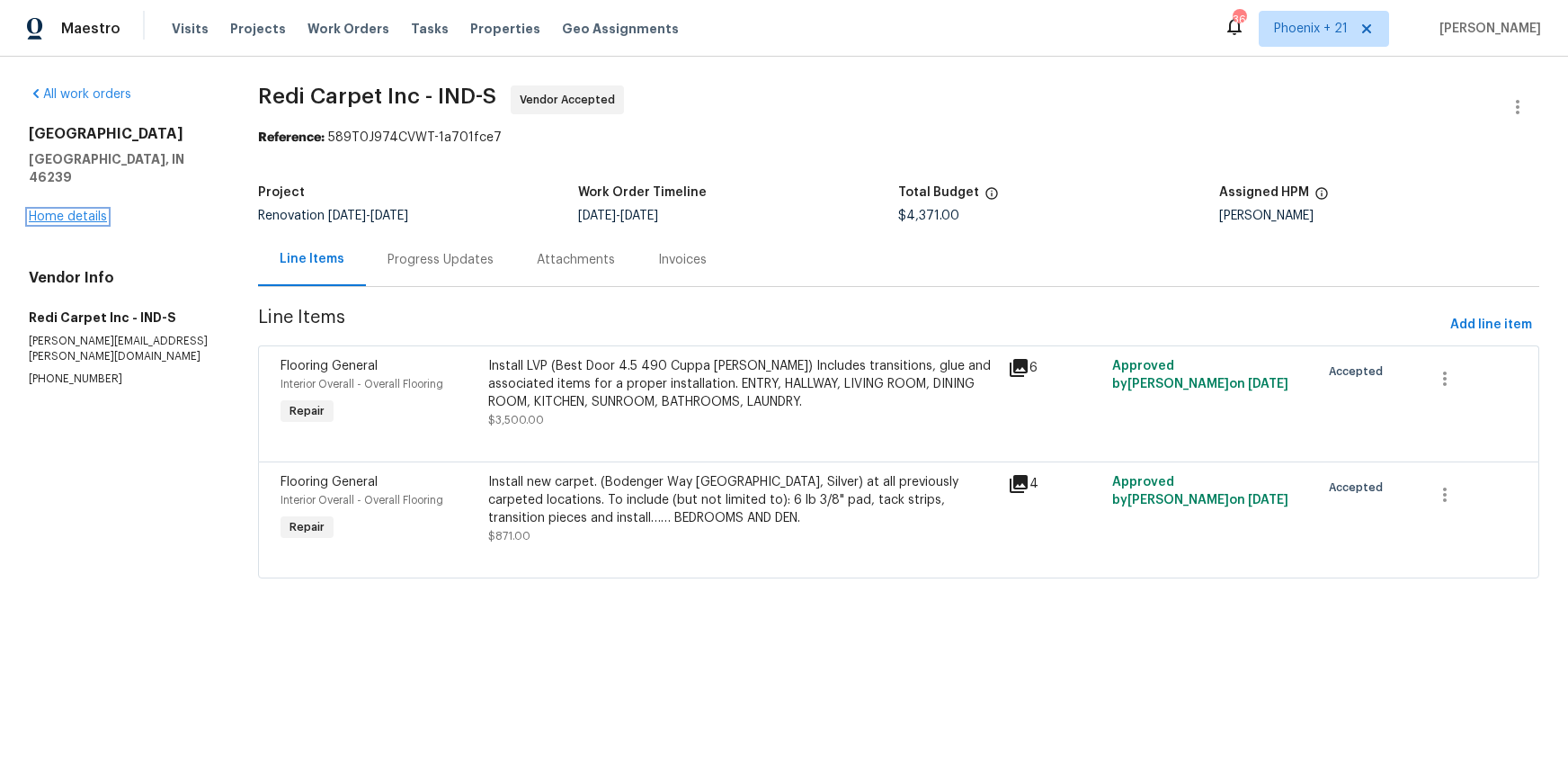
click at [76, 210] on link "Home details" at bounding box center [68, 216] width 78 height 12
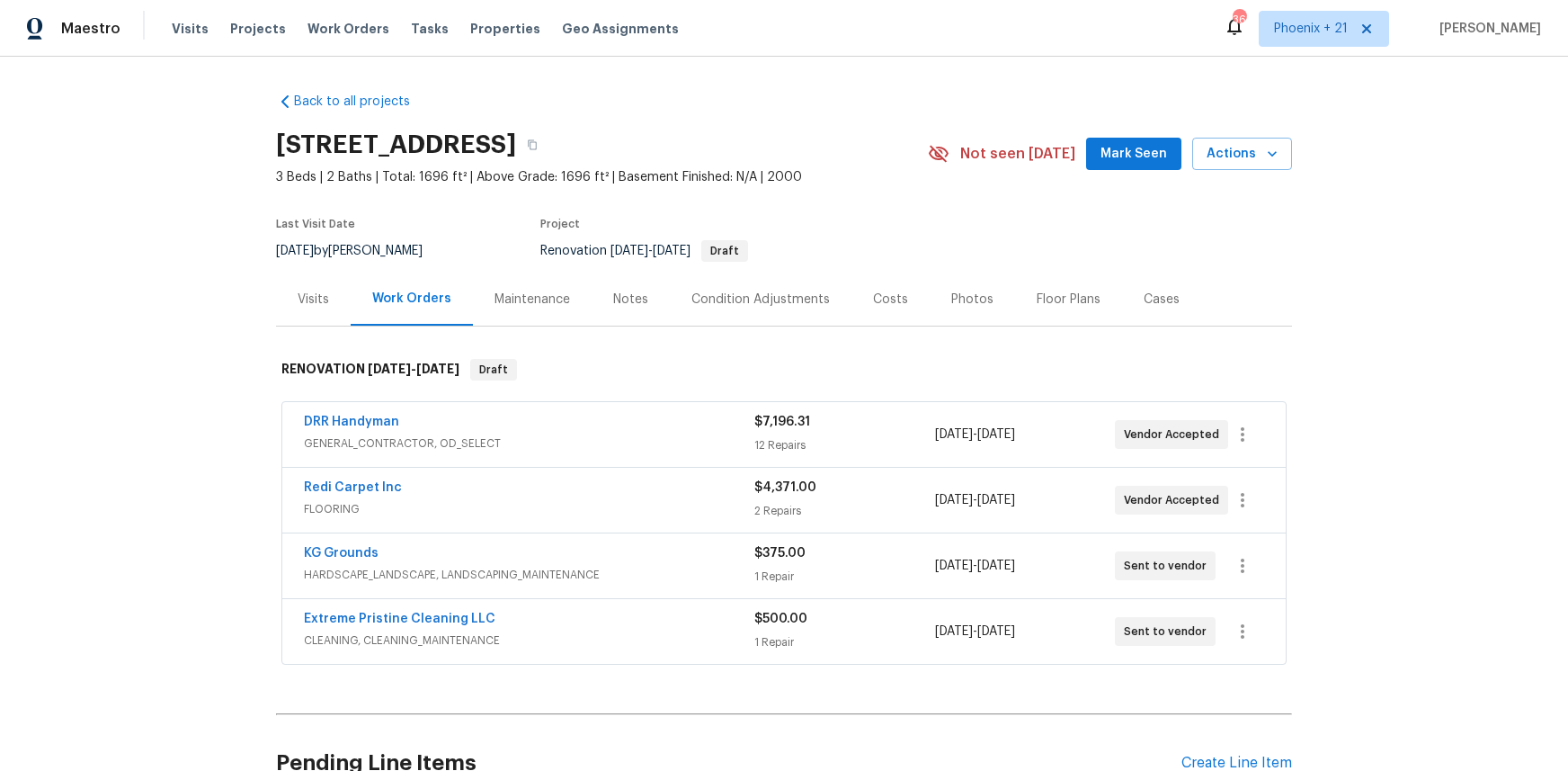
scroll to position [174, 0]
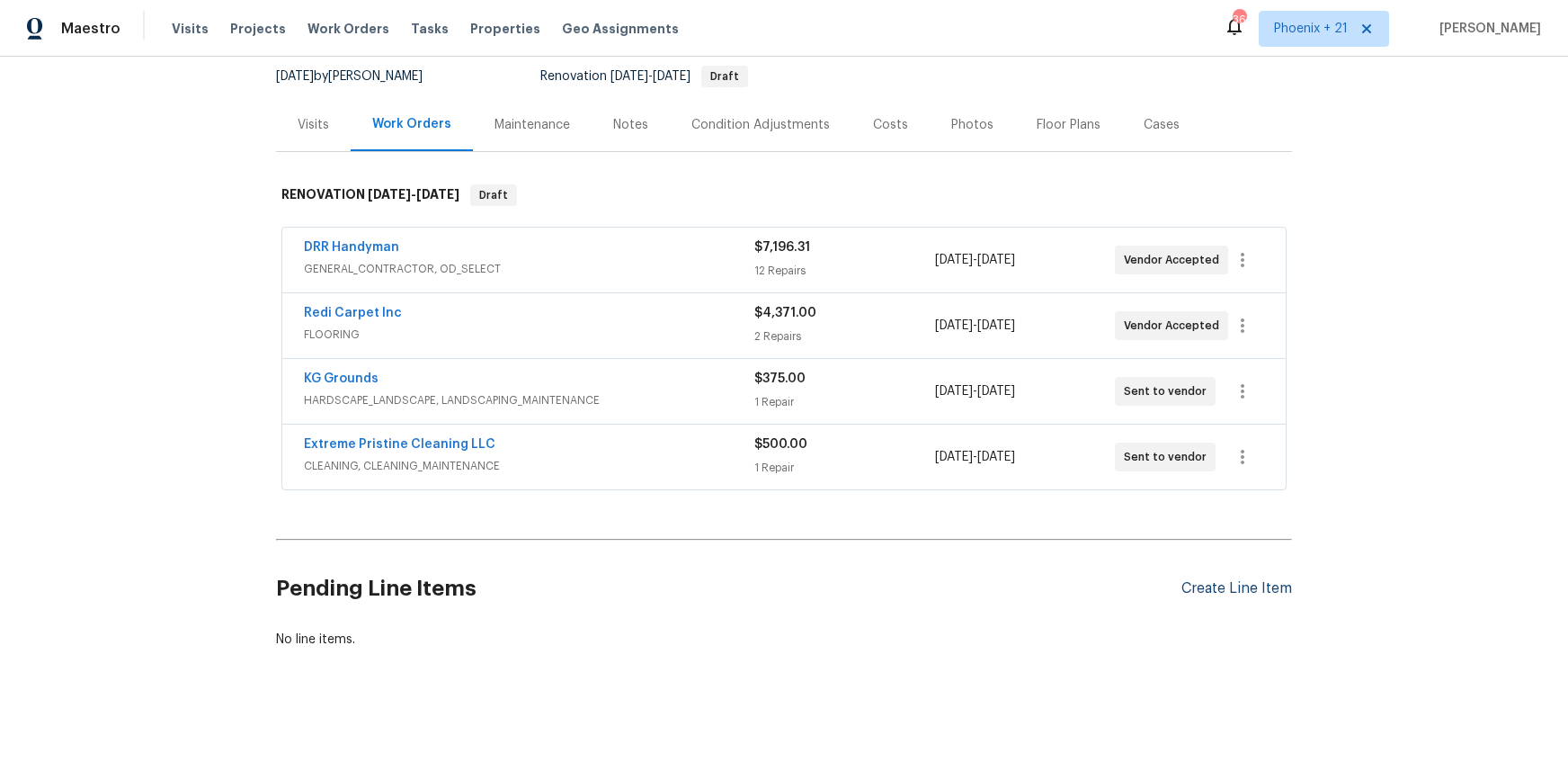
click at [1210, 583] on div "Create Line Item" at bounding box center [1237, 588] width 111 height 17
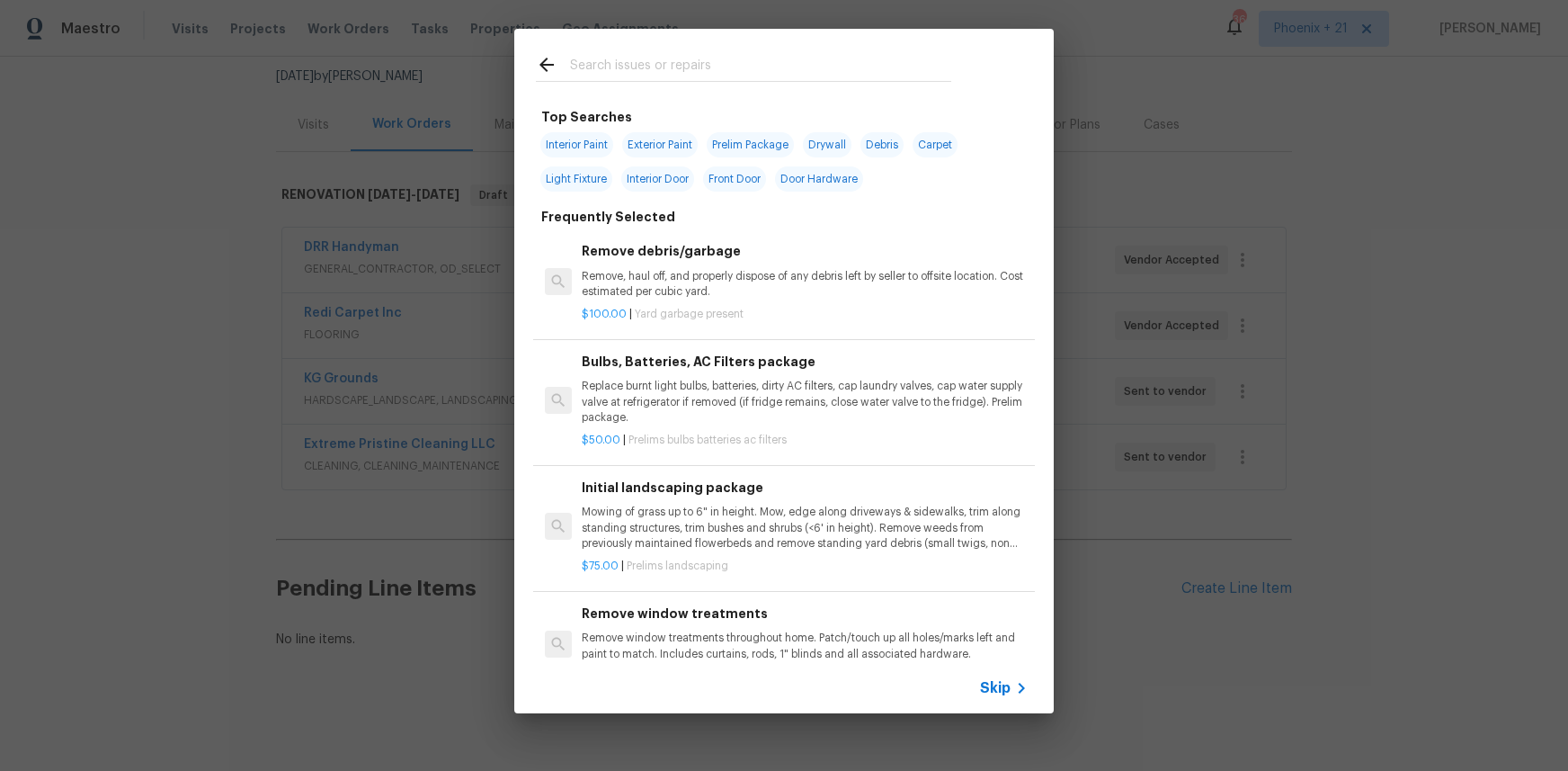
click at [733, 64] on input "text" at bounding box center [761, 68] width 382 height 27
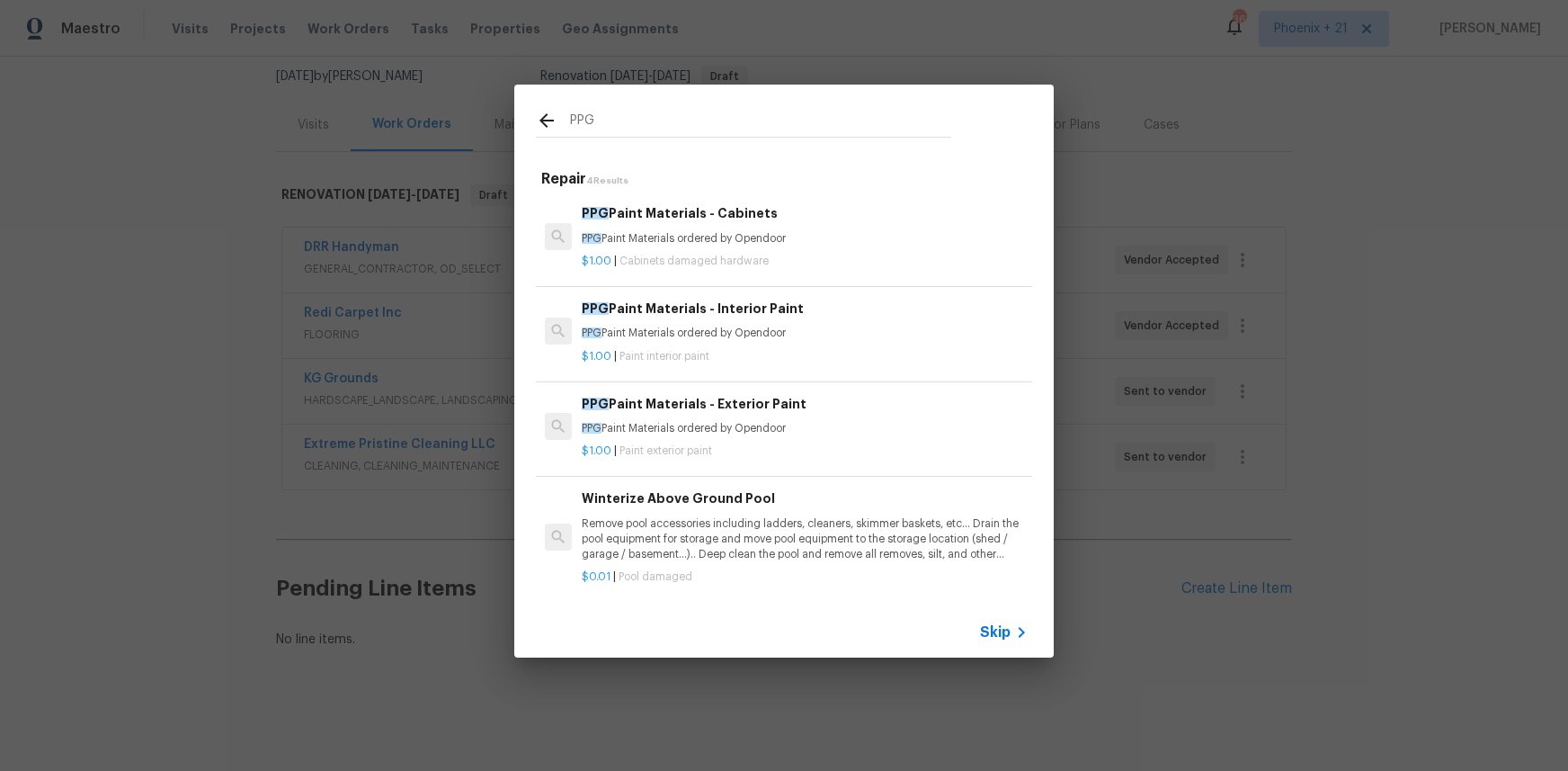
type input "PPG"
click at [830, 336] on p "PPG Paint Materials ordered by Opendoor" at bounding box center [805, 333] width 446 height 15
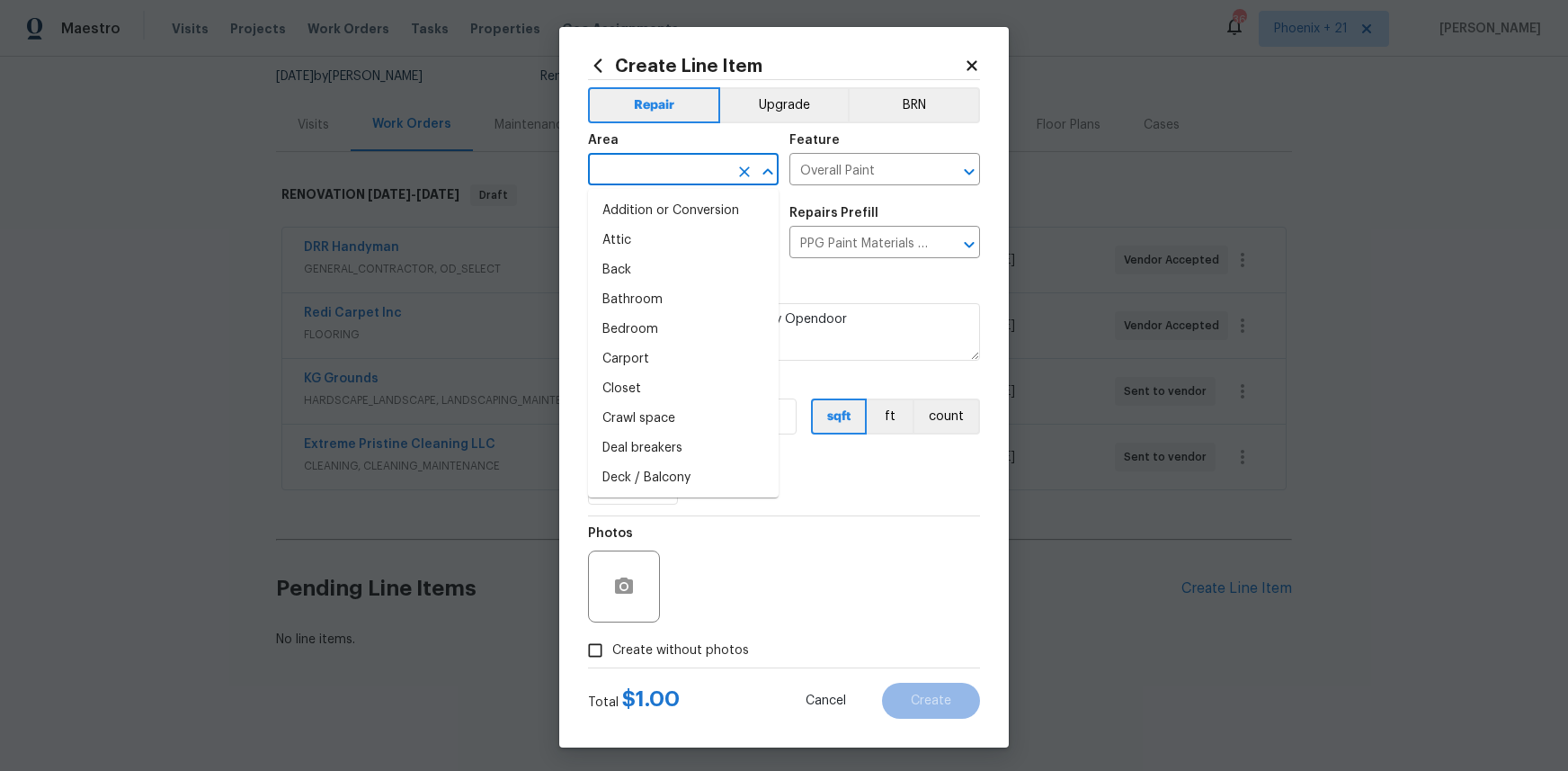
click at [695, 174] on input "text" at bounding box center [658, 172] width 141 height 28
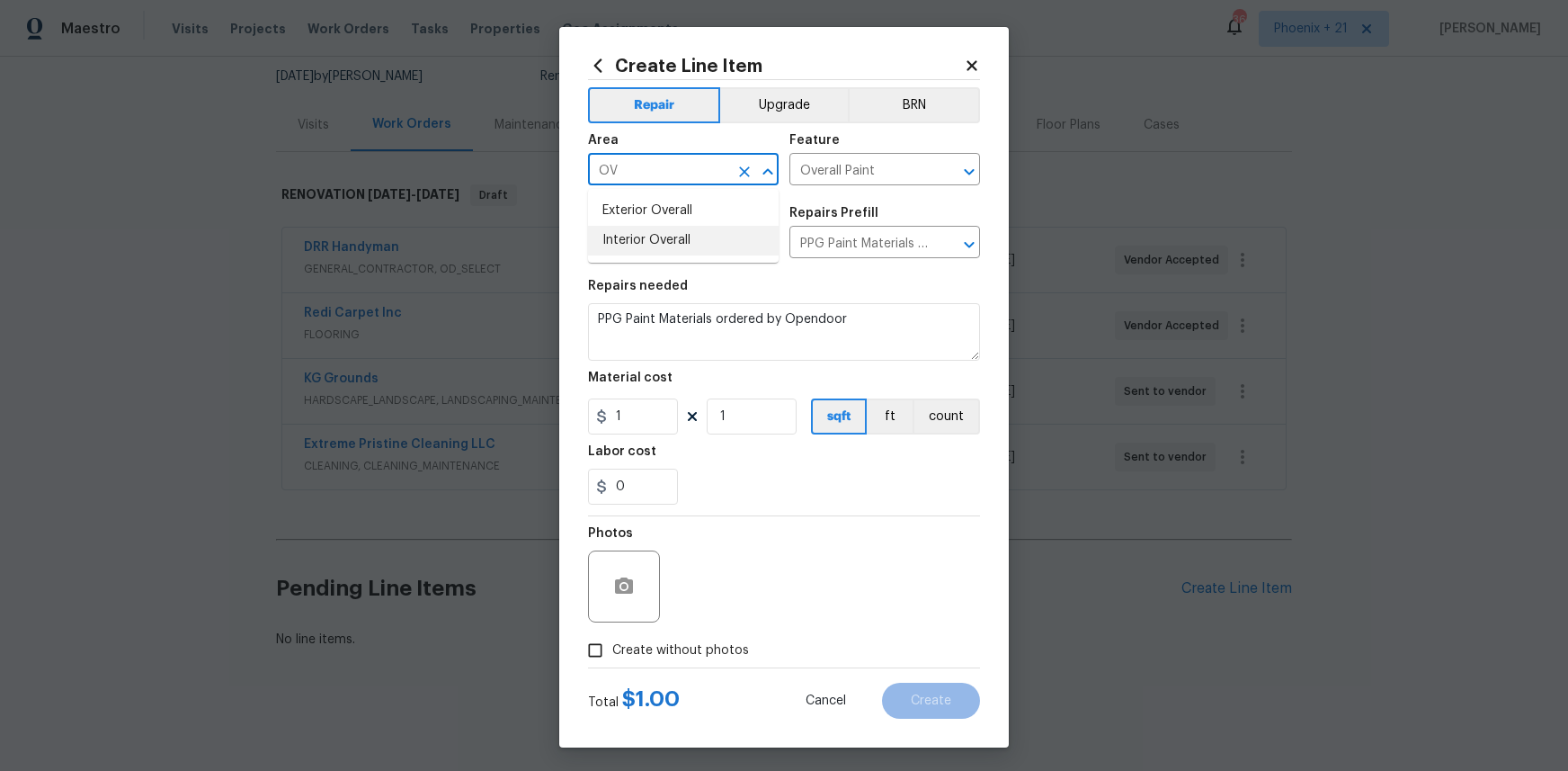
click at [715, 247] on li "Interior Overall" at bounding box center [683, 241] width 190 height 30
type input "Interior Overall"
drag, startPoint x: 718, startPoint y: 544, endPoint x: 650, endPoint y: 434, distance: 129.3
click at [715, 538] on div "Photos" at bounding box center [784, 574] width 392 height 117
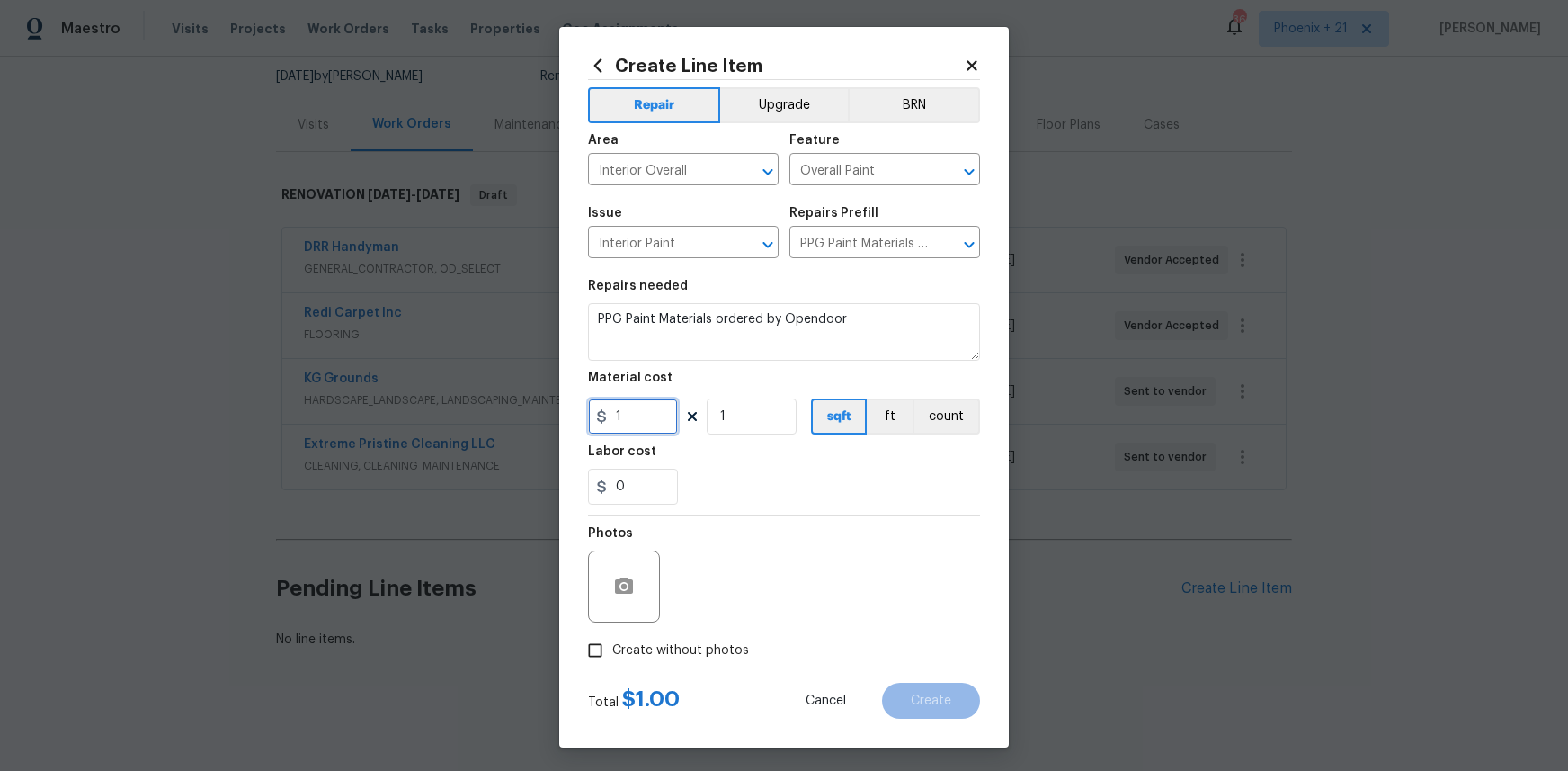
click at [585, 402] on div "Create Line Item Repair Upgrade BRN Area Interior Overall ​ Feature Overall Pai…" at bounding box center [783, 387] width 449 height 720
type input "799.17"
click at [749, 497] on div "0" at bounding box center [784, 487] width 392 height 36
click at [669, 646] on span "Create without photos" at bounding box center [681, 651] width 137 height 19
click at [612, 646] on input "Create without photos" at bounding box center [596, 650] width 34 height 34
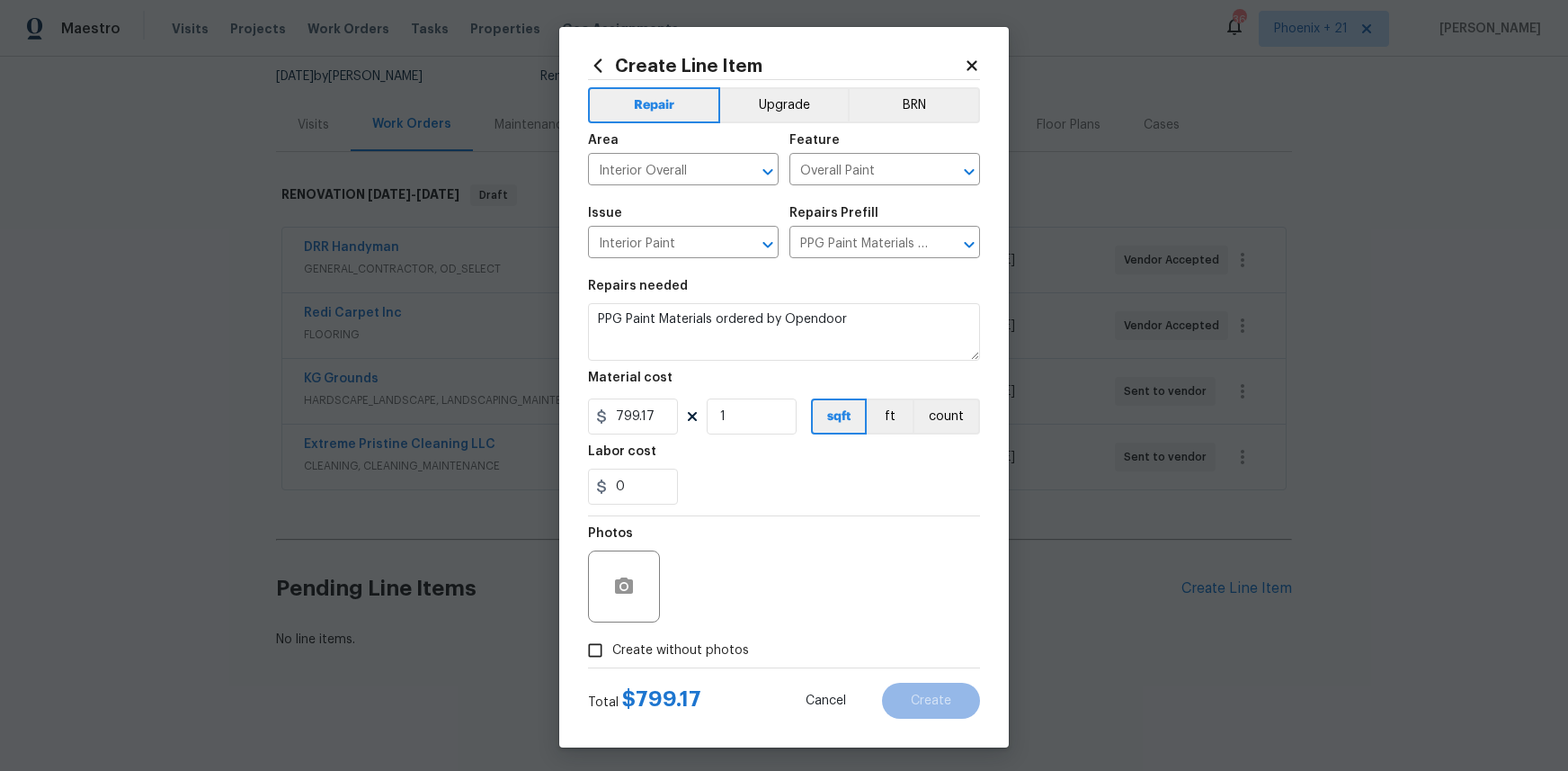
checkbox input "true"
click at [711, 595] on textarea at bounding box center [827, 586] width 306 height 72
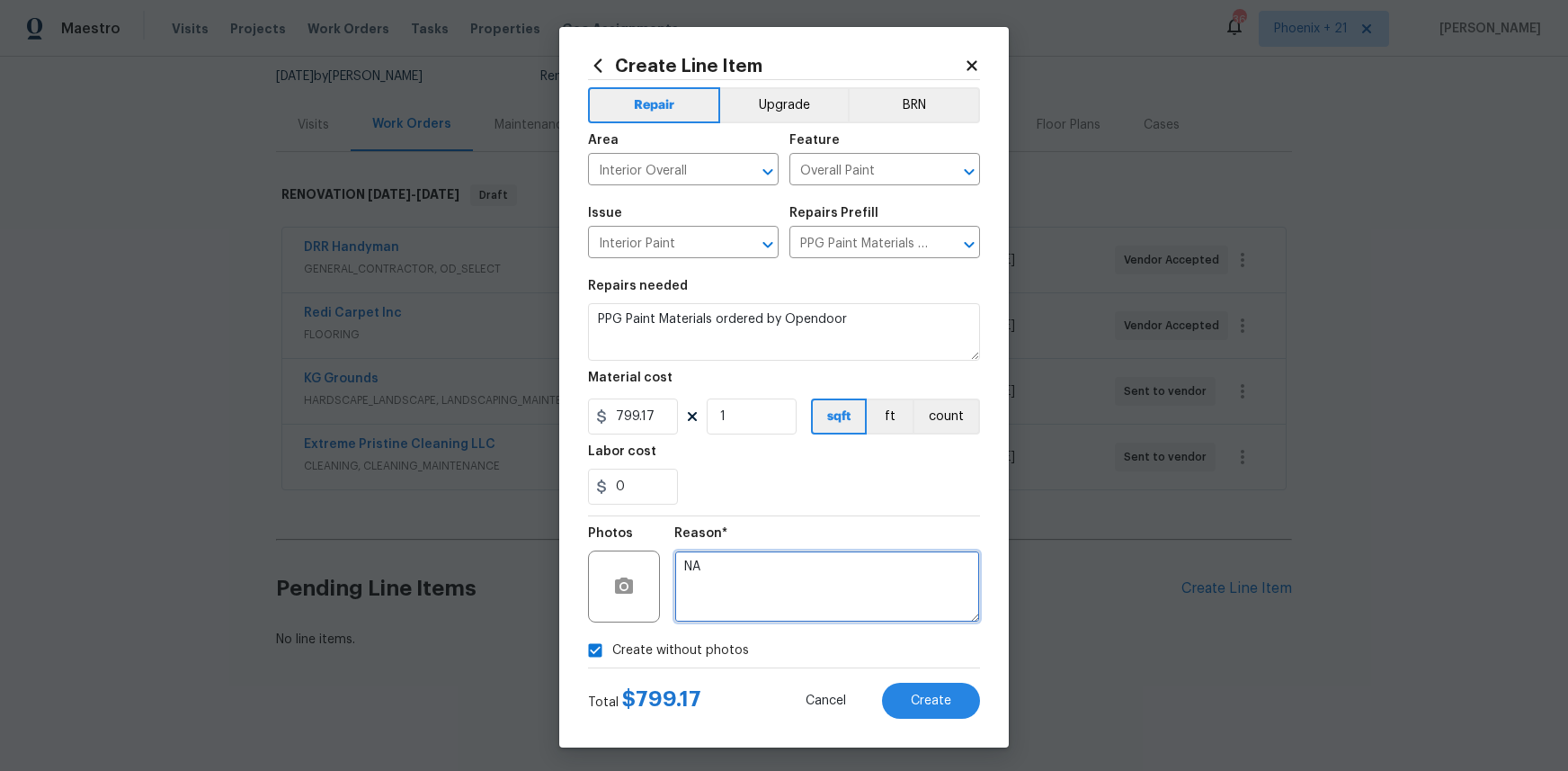
type textarea "NA"
drag, startPoint x: 785, startPoint y: 522, endPoint x: 790, endPoint y: 531, distance: 10.3
click at [786, 524] on div "Reason* NA" at bounding box center [827, 574] width 306 height 117
click at [938, 681] on div "Total $ 799.17 Cancel Create" at bounding box center [784, 693] width 392 height 51
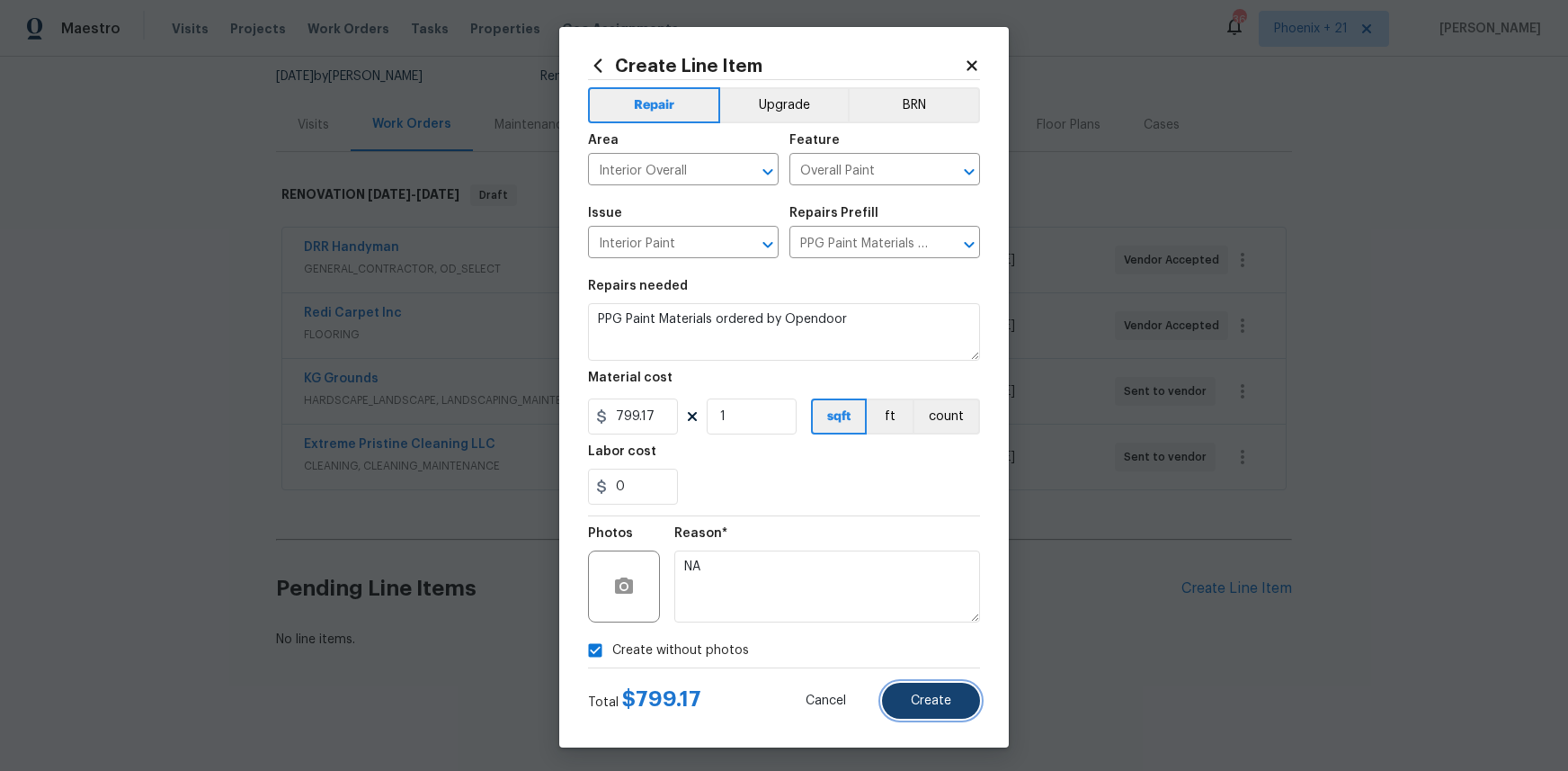
click at [939, 697] on span "Create" at bounding box center [930, 701] width 40 height 13
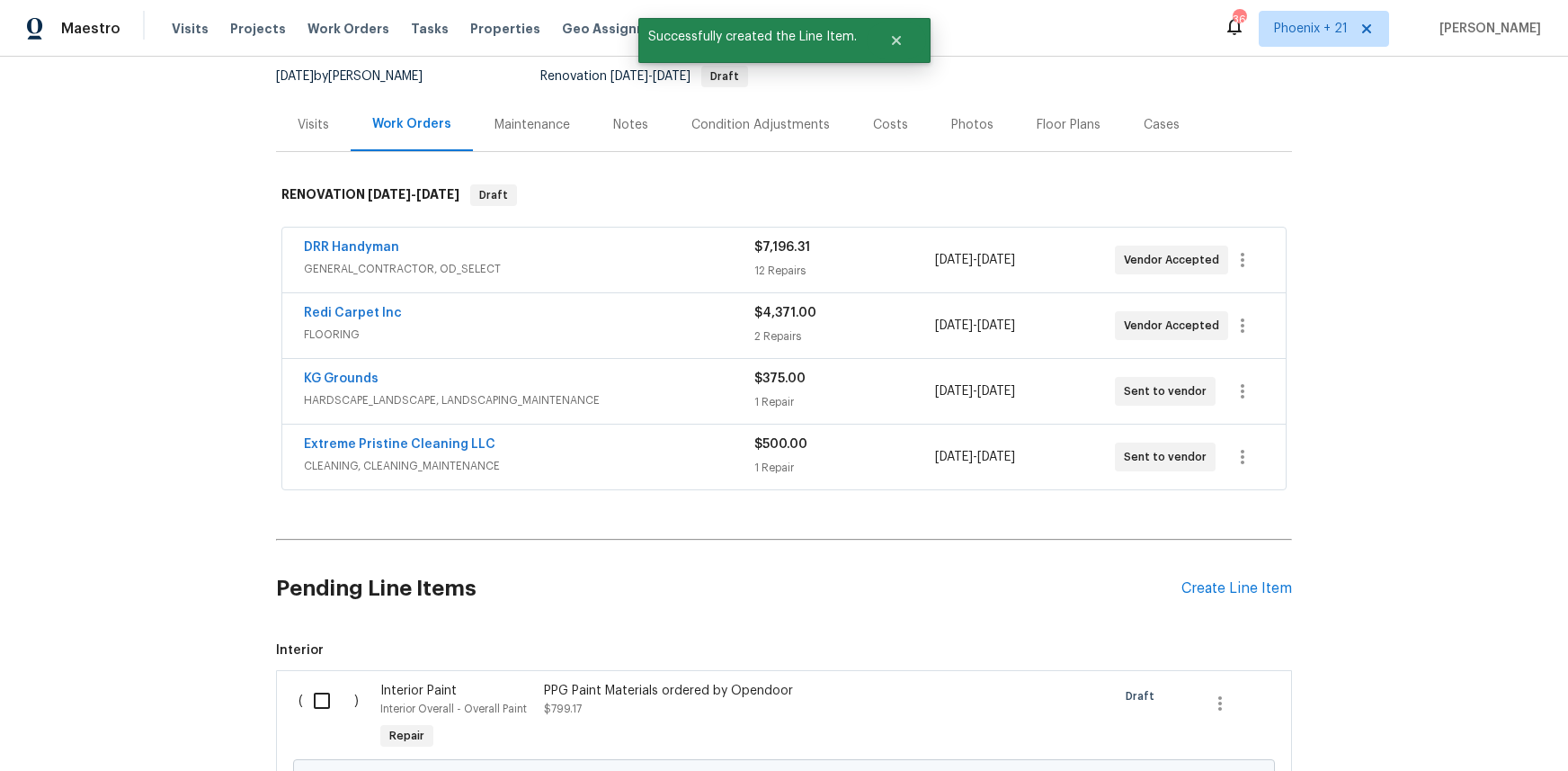
scroll to position [380, 0]
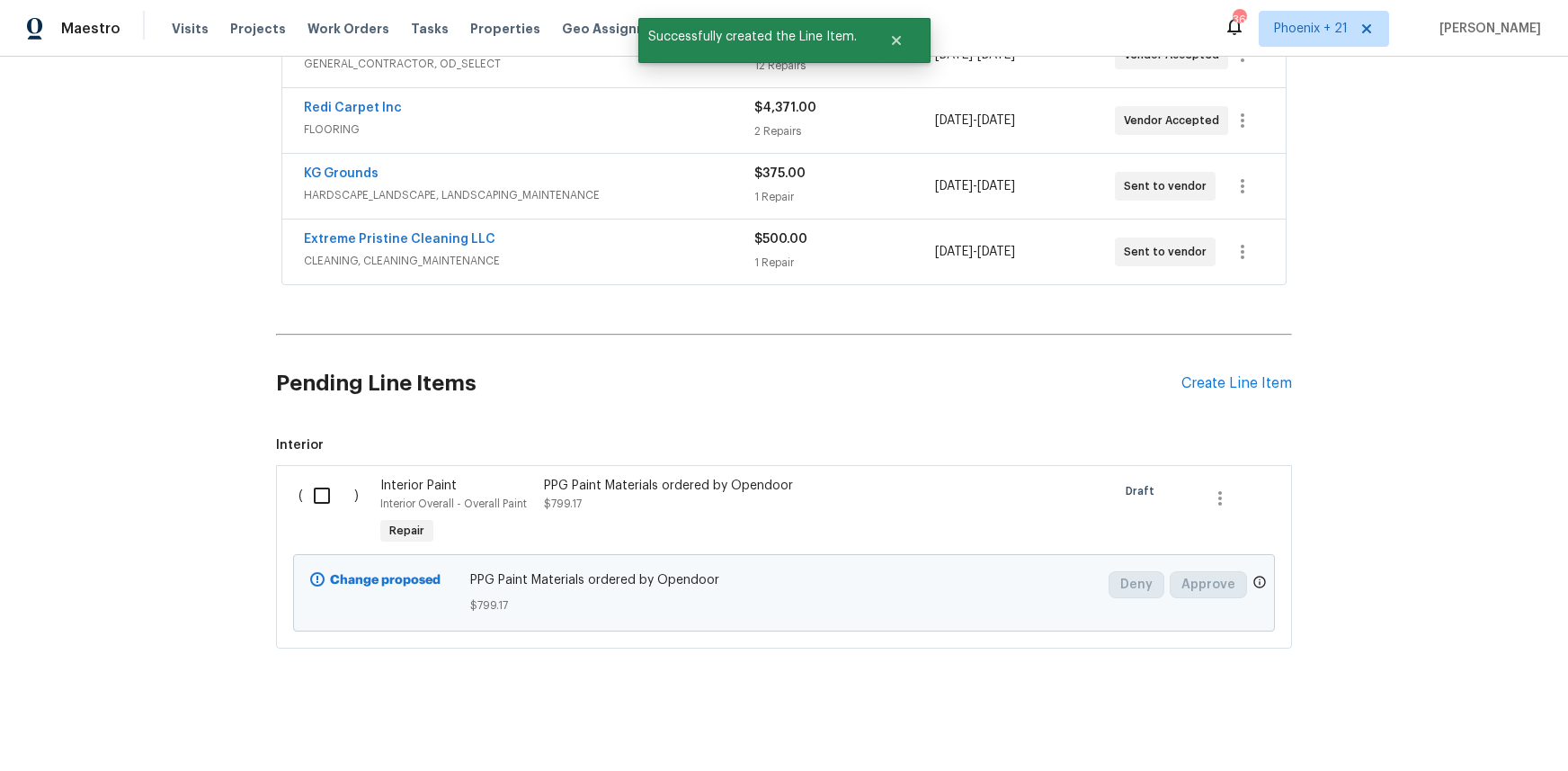
click at [333, 504] on input "checkbox" at bounding box center [328, 495] width 52 height 38
checkbox input "true"
click at [1420, 716] on span "Create Work Order" at bounding box center [1466, 726] width 120 height 23
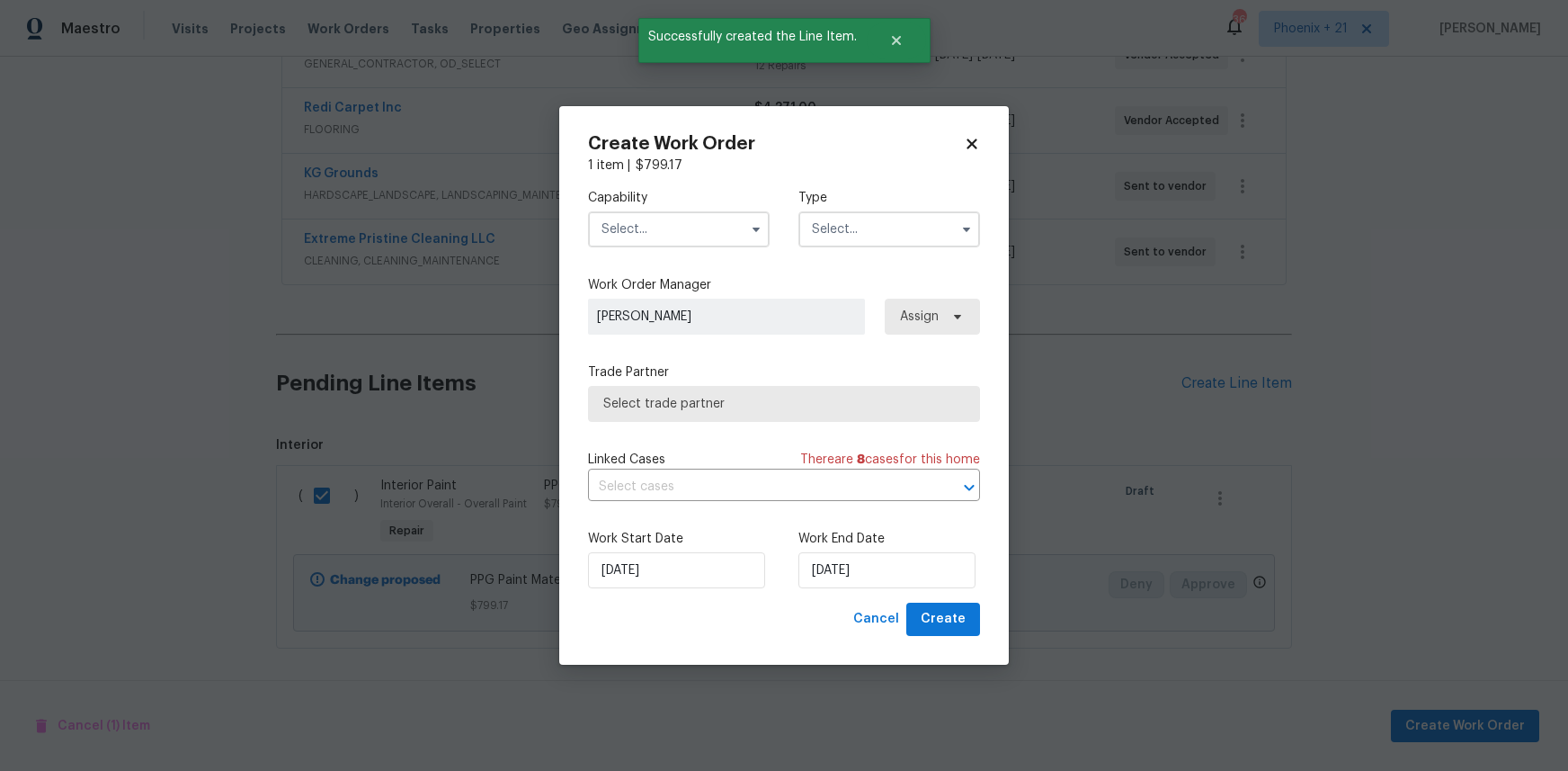
click at [665, 219] on input "text" at bounding box center [679, 229] width 182 height 36
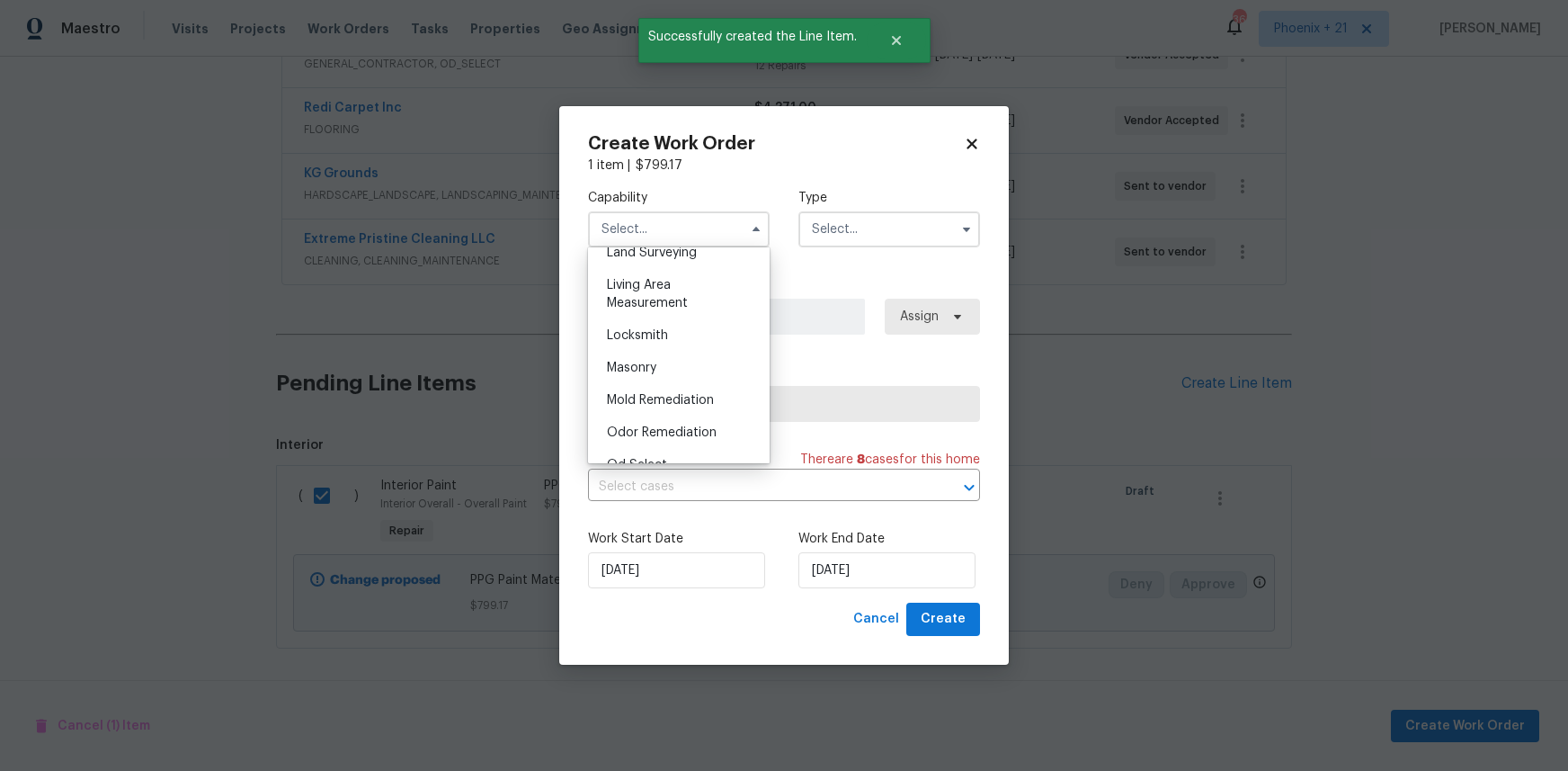
scroll to position [1465, 0]
click at [682, 321] on div "Painting" at bounding box center [679, 313] width 173 height 33
type input "Painting"
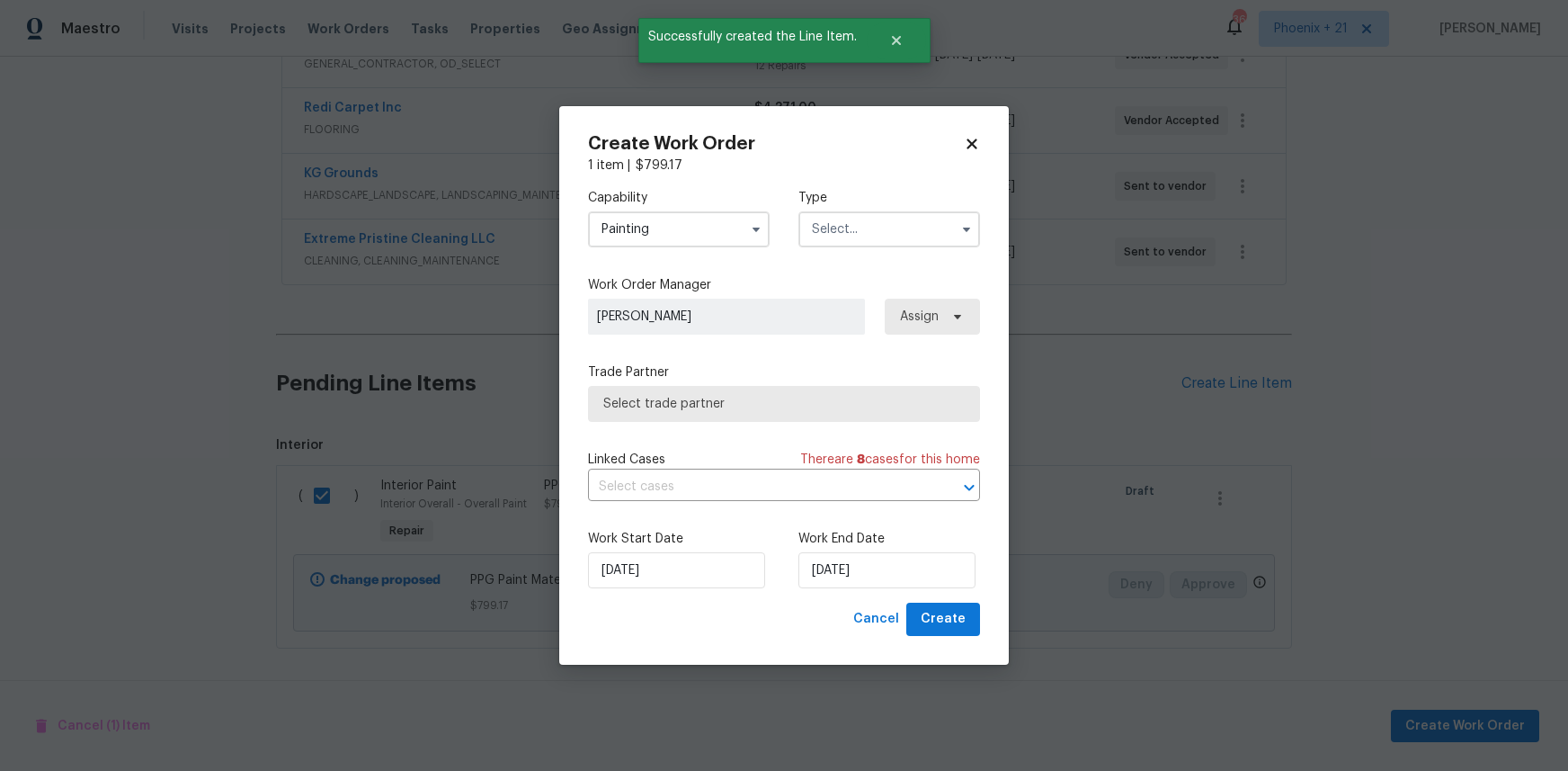
click at [869, 244] on input "text" at bounding box center [890, 229] width 182 height 36
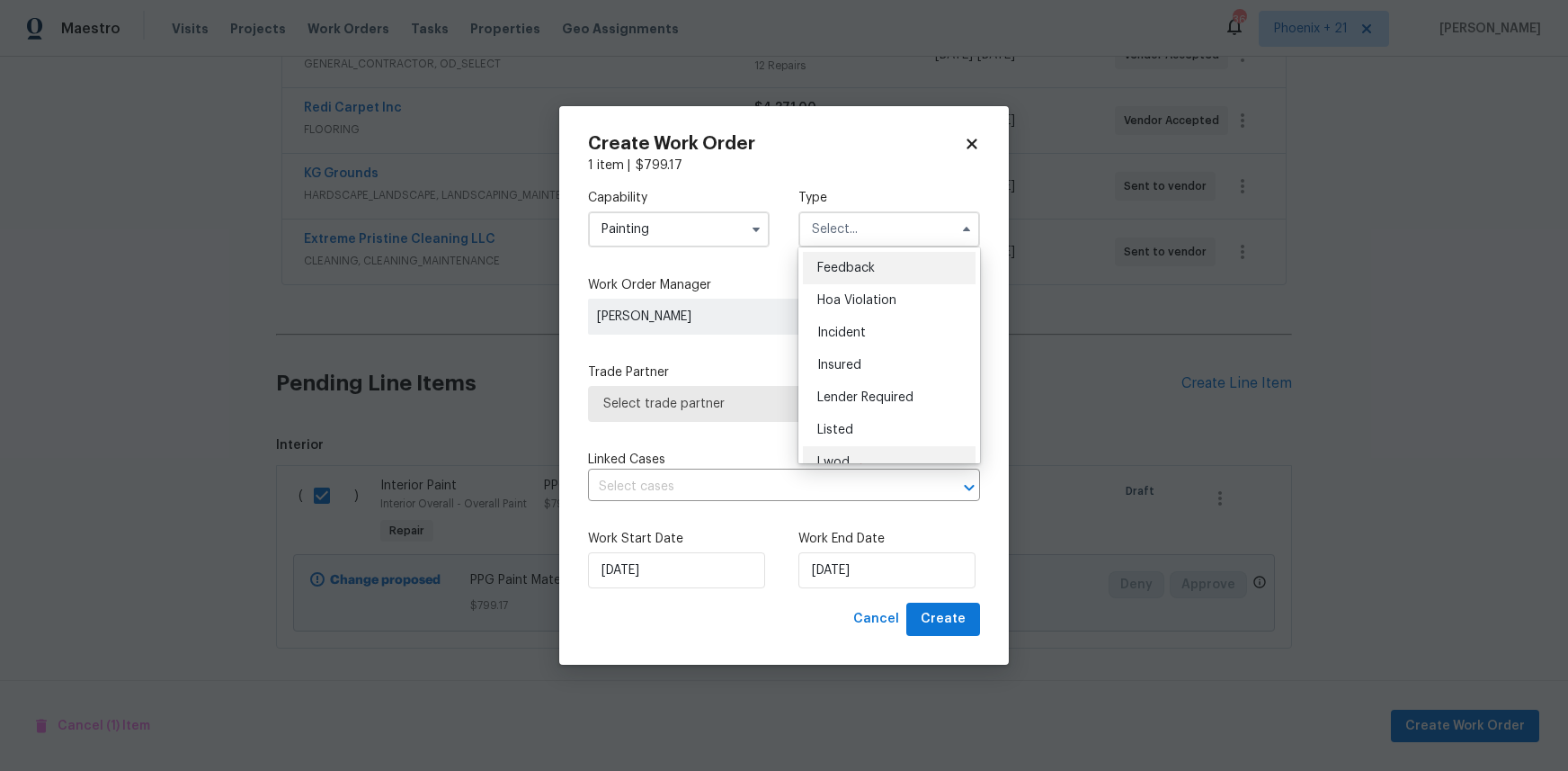
scroll to position [214, 0]
click at [878, 330] on div "Renovation" at bounding box center [889, 345] width 173 height 33
type input "Renovation"
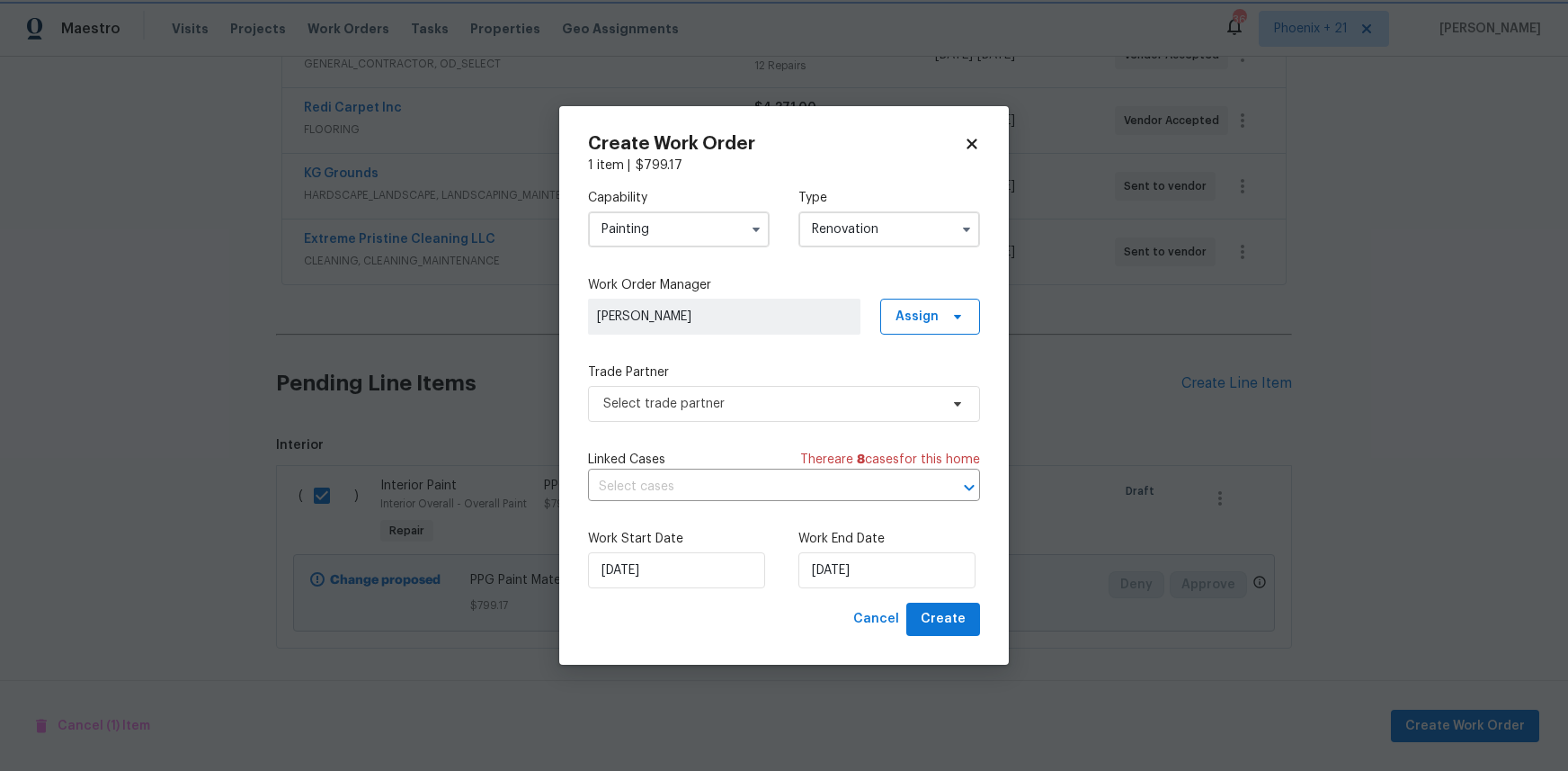
scroll to position [0, 0]
click at [922, 308] on span "Assign" at bounding box center [917, 316] width 43 height 18
click at [935, 395] on div "Assign to me" at bounding box center [932, 392] width 78 height 18
click at [761, 403] on span "Select trade partner" at bounding box center [771, 403] width 336 height 18
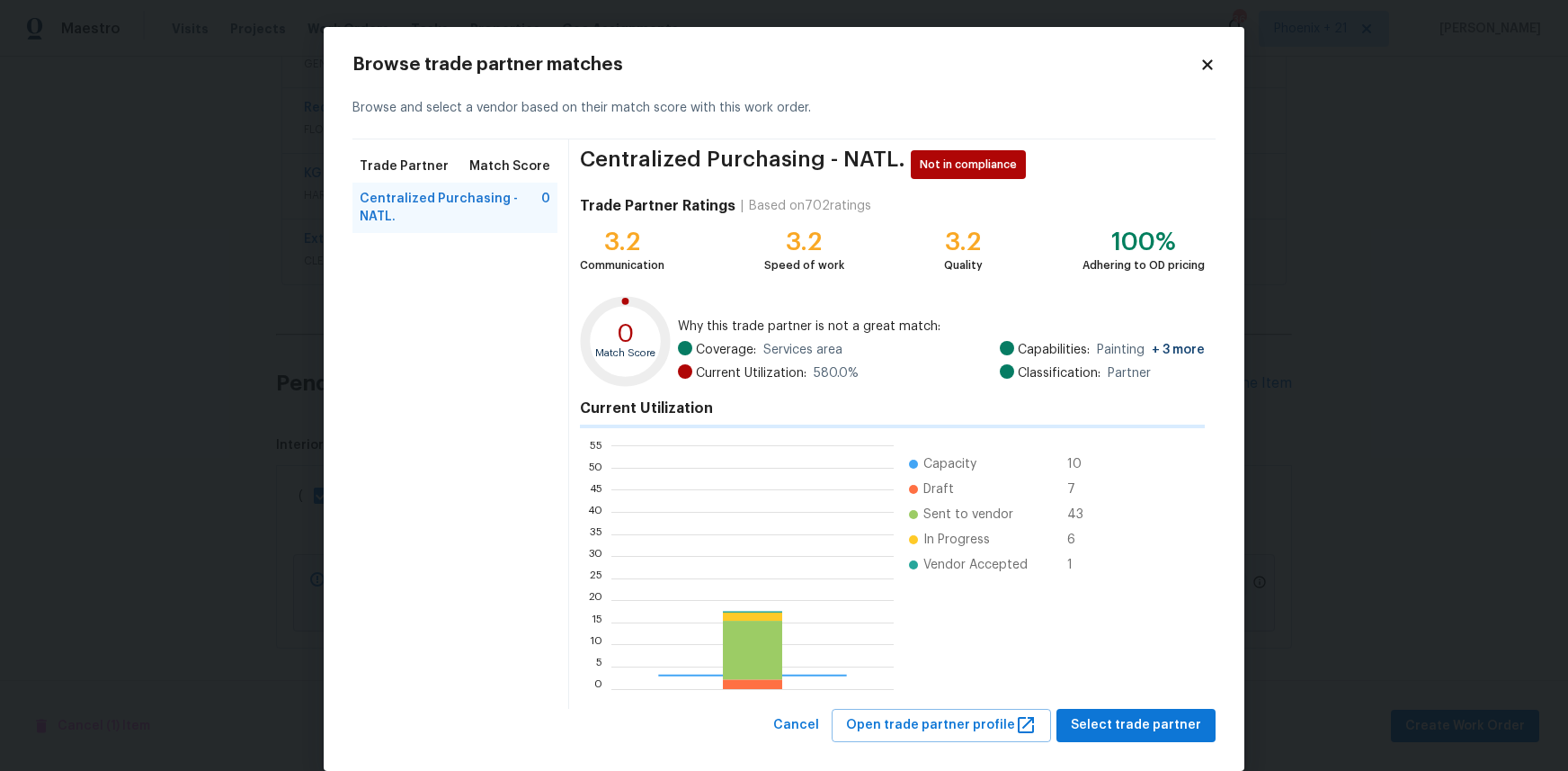
scroll to position [251, 282]
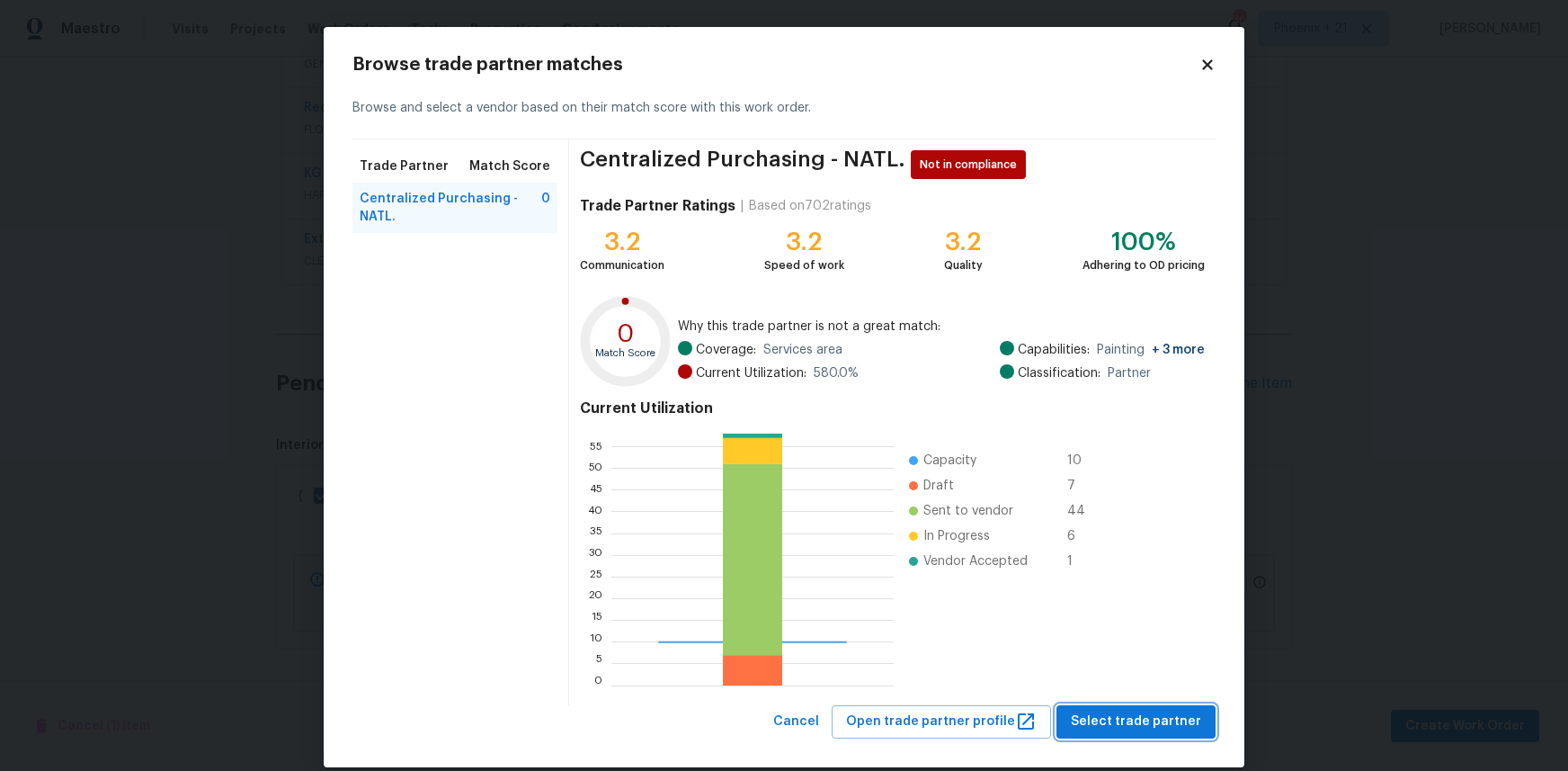
click at [1113, 715] on span "Select trade partner" at bounding box center [1136, 722] width 130 height 23
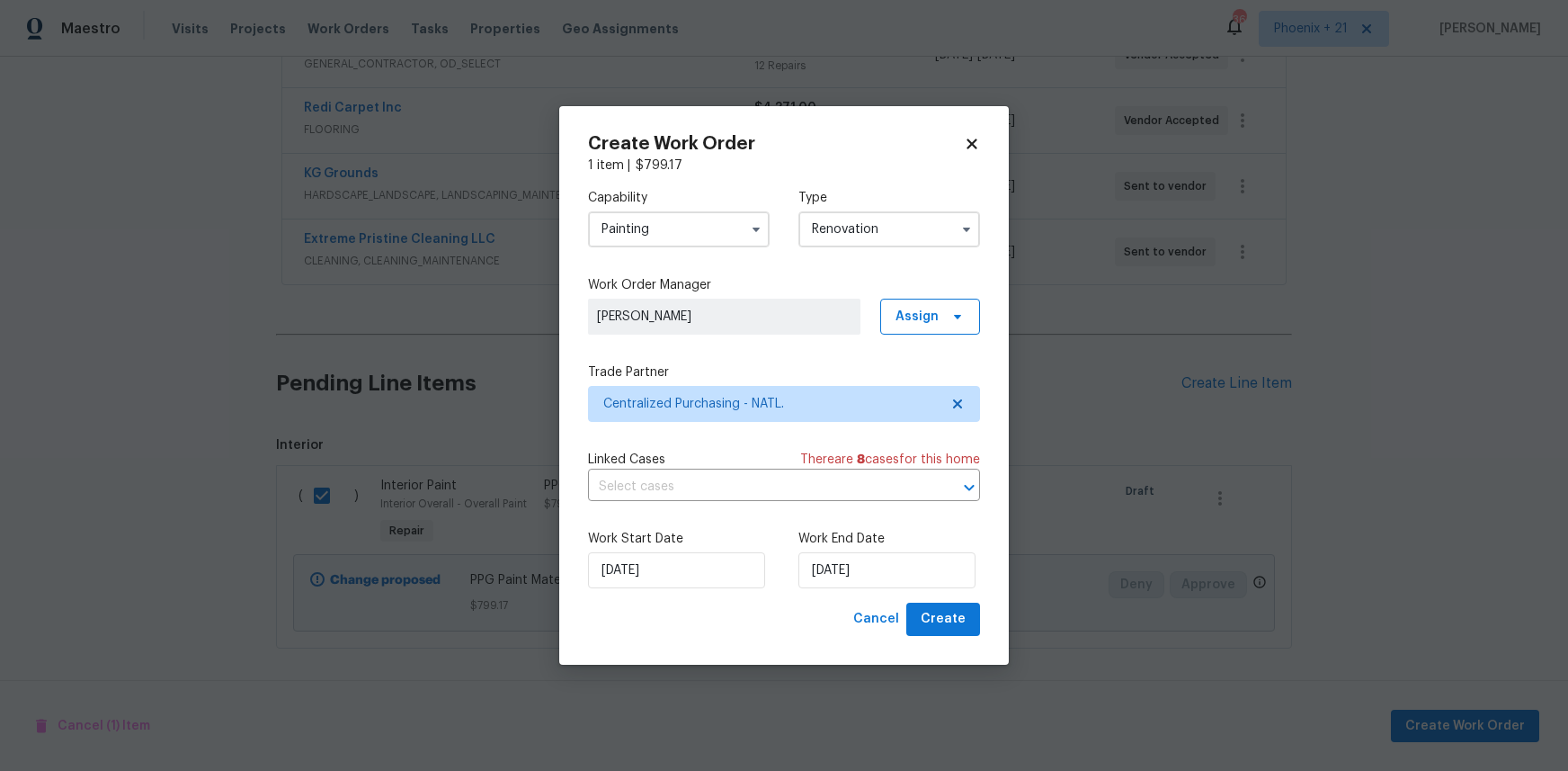
click at [930, 596] on div "Work Start Date [DATE] Work End Date [DATE]" at bounding box center [784, 558] width 392 height 87
click at [935, 616] on span "Create" at bounding box center [943, 619] width 45 height 23
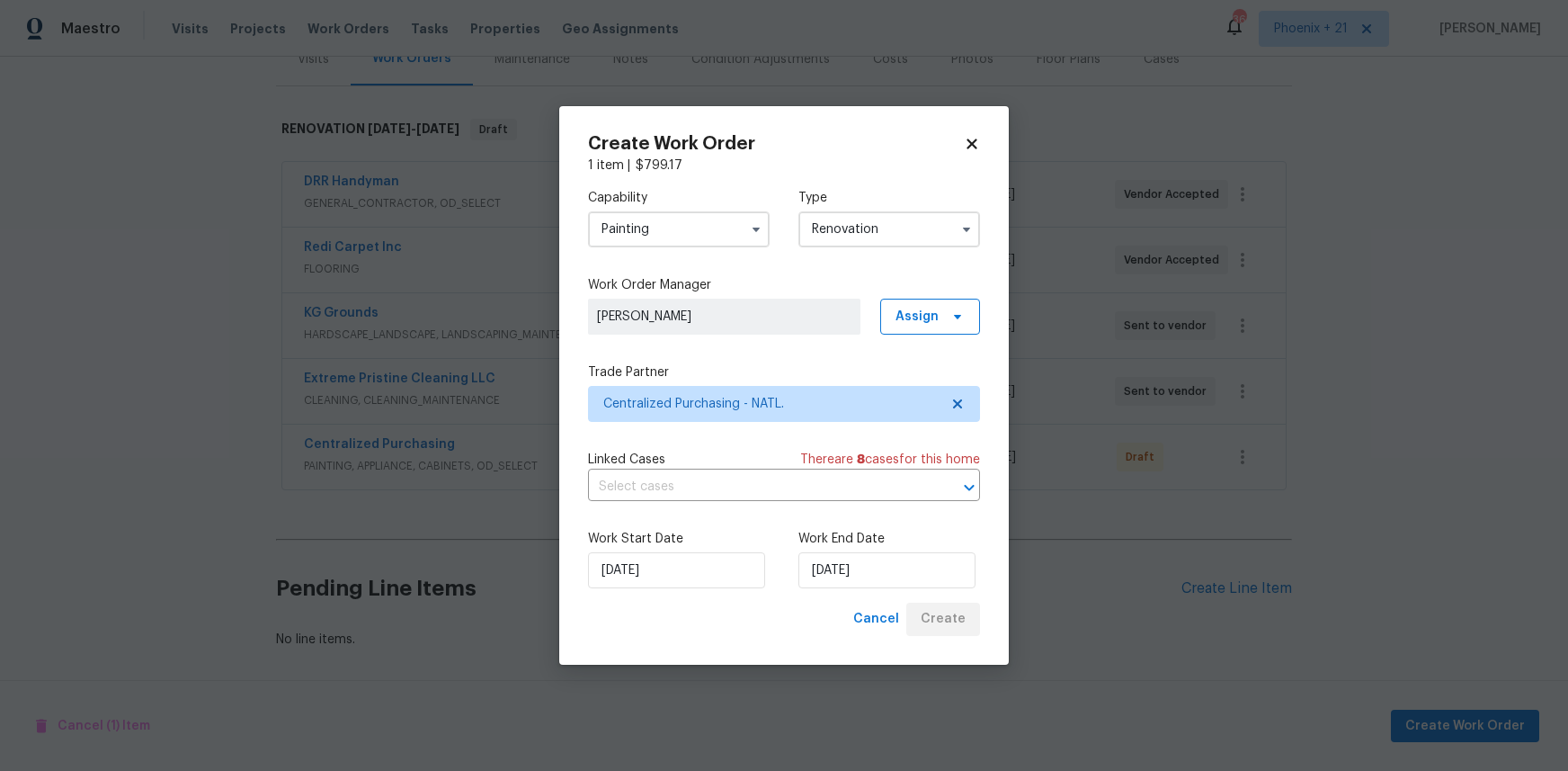
scroll to position [240, 0]
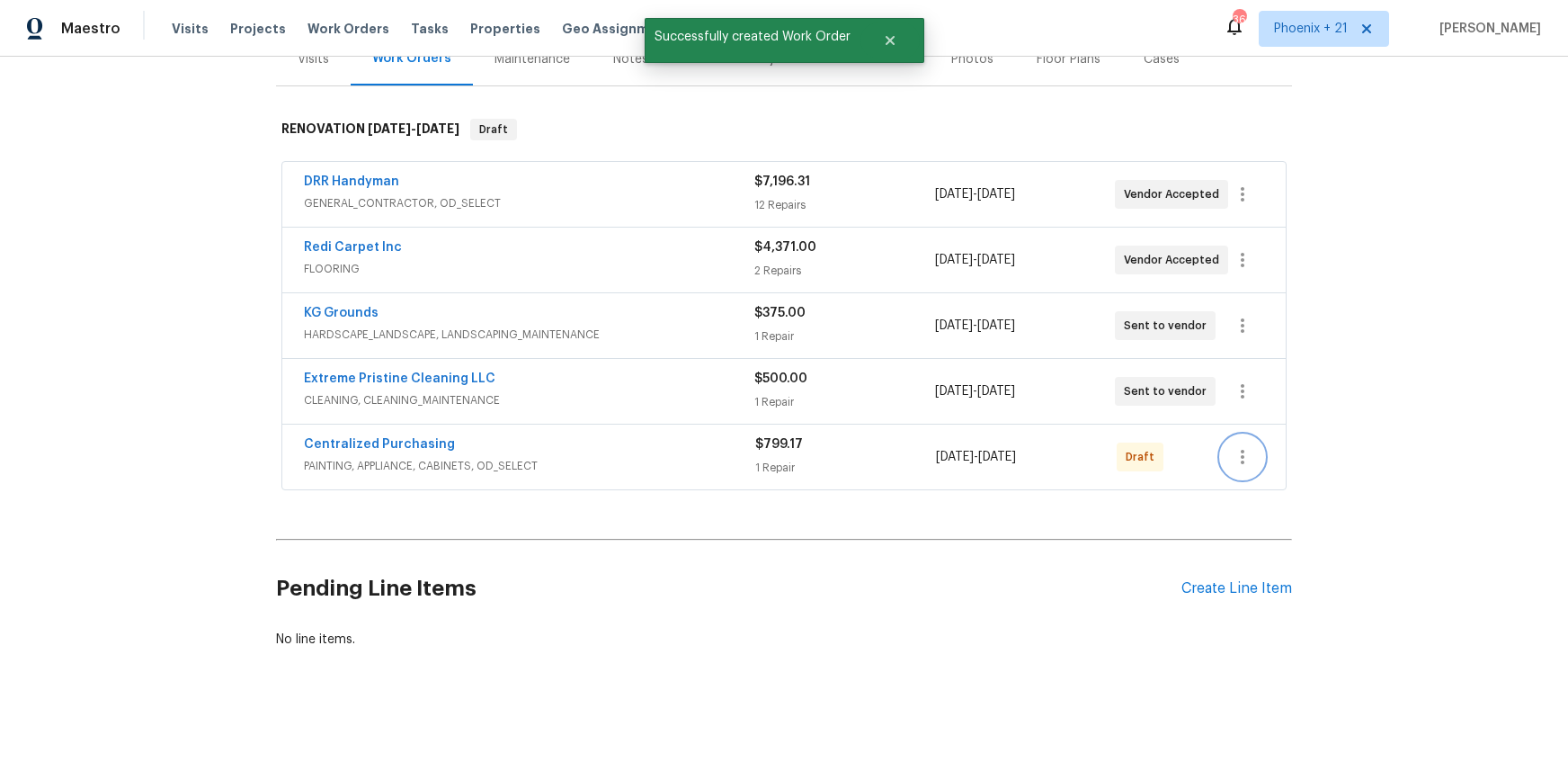
click at [1251, 447] on icon "button" at bounding box center [1243, 457] width 22 height 22
click at [1255, 462] on li "Send to Vendor" at bounding box center [1318, 458] width 194 height 30
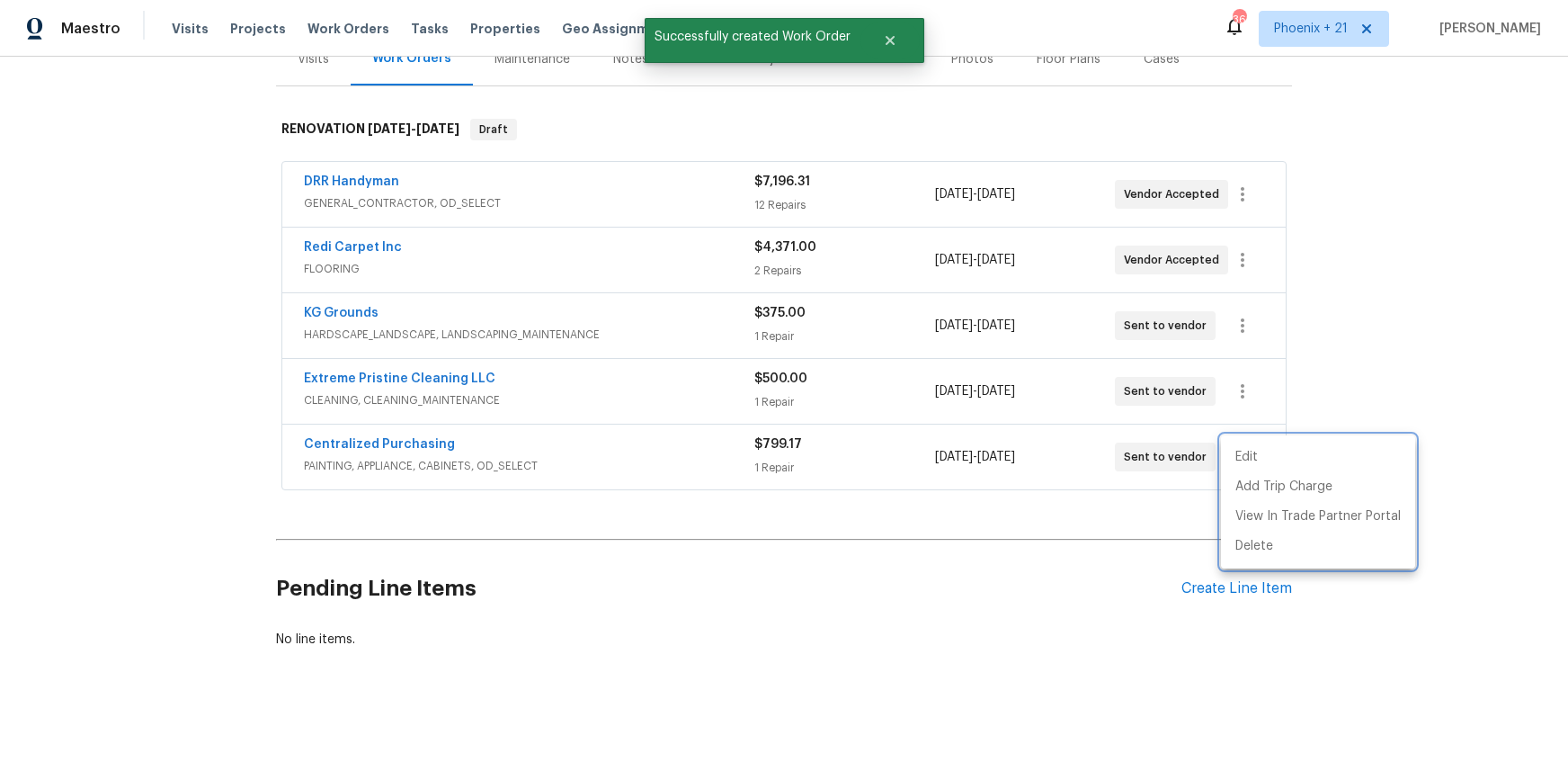
drag, startPoint x: 580, startPoint y: 439, endPoint x: 468, endPoint y: 428, distance: 112.5
click at [546, 436] on div at bounding box center [784, 386] width 1568 height 771
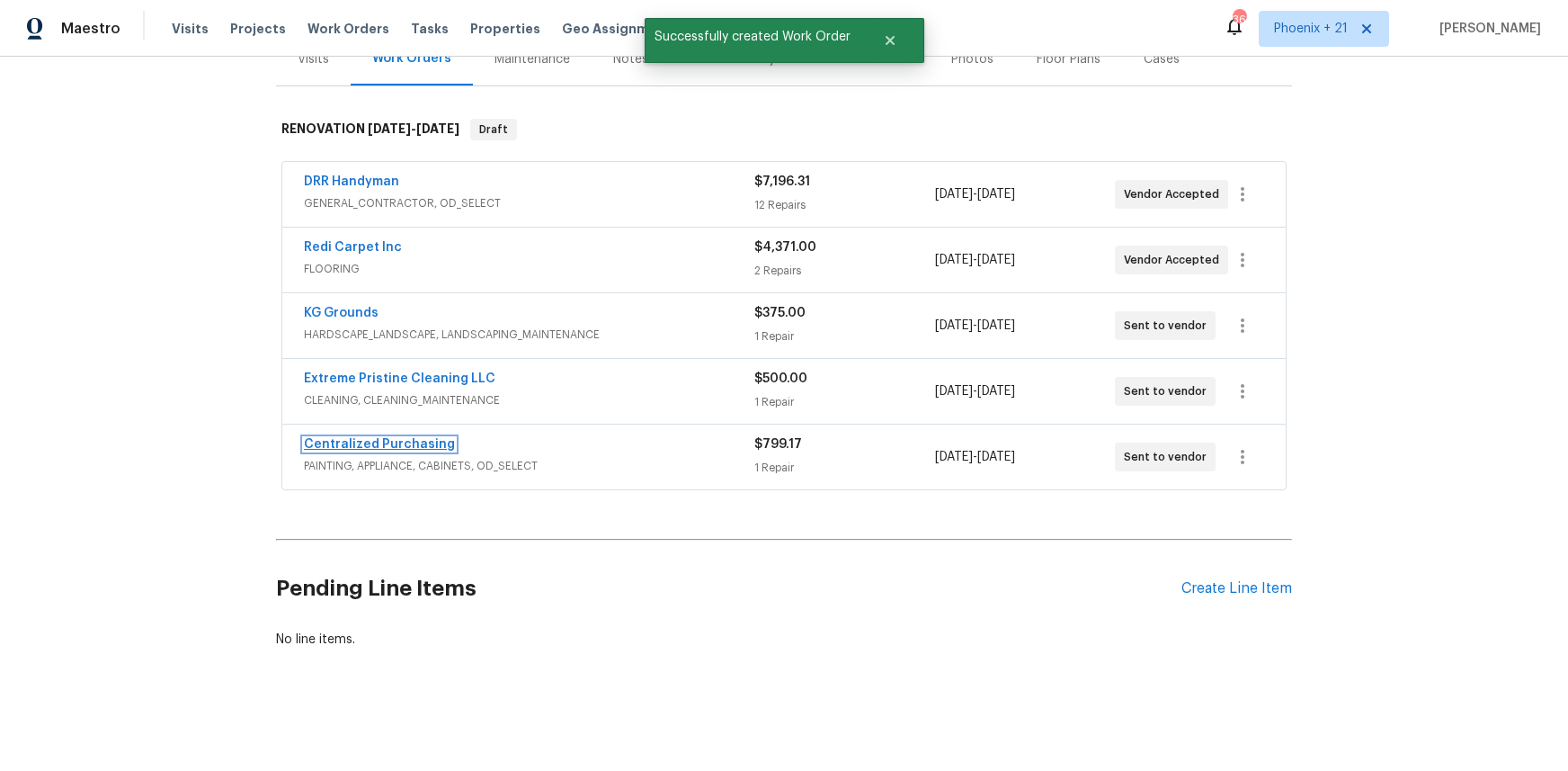
click at [434, 439] on link "Centralized Purchasing" at bounding box center [379, 444] width 151 height 12
